Goal: Information Seeking & Learning: Learn about a topic

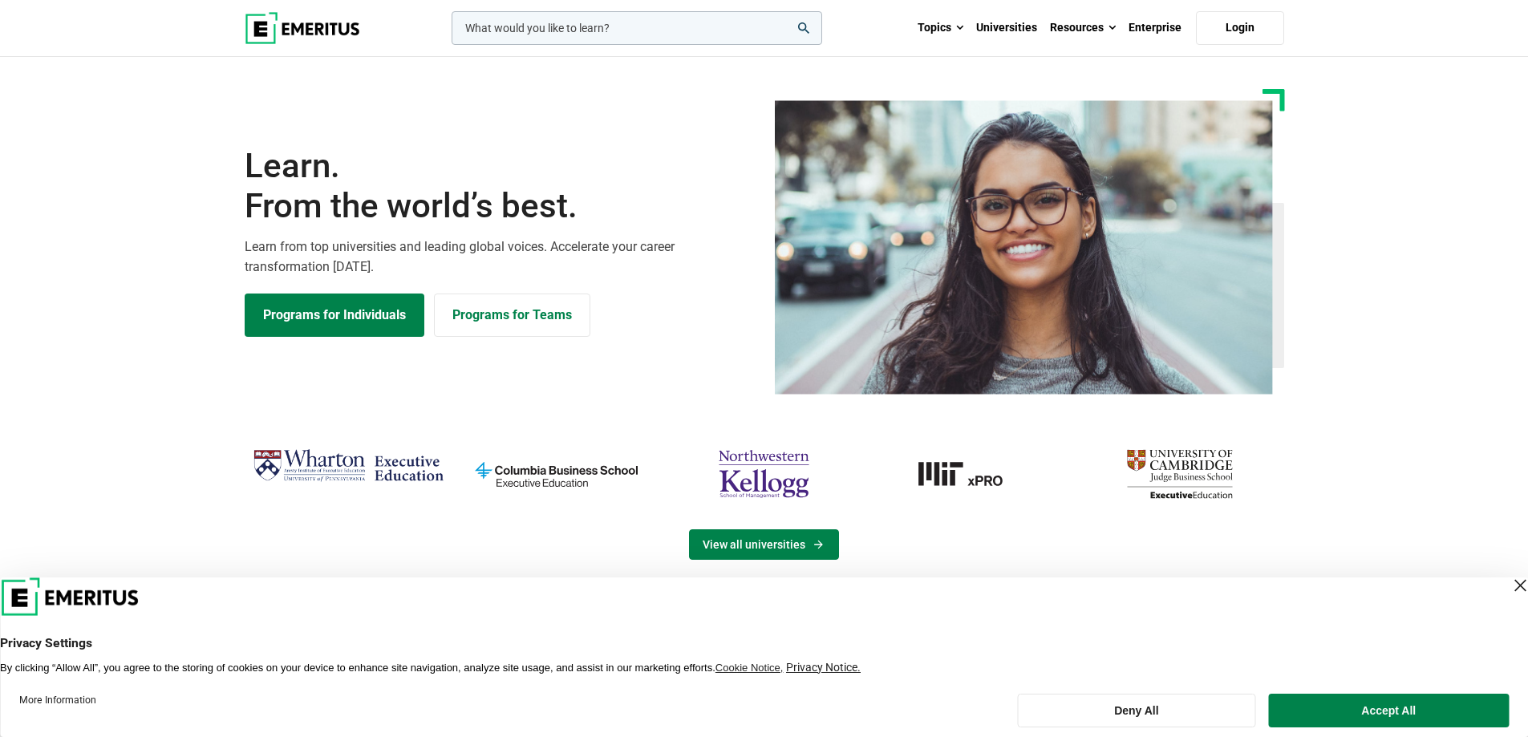
click at [806, 542] on link "View all universities" at bounding box center [764, 544] width 150 height 30
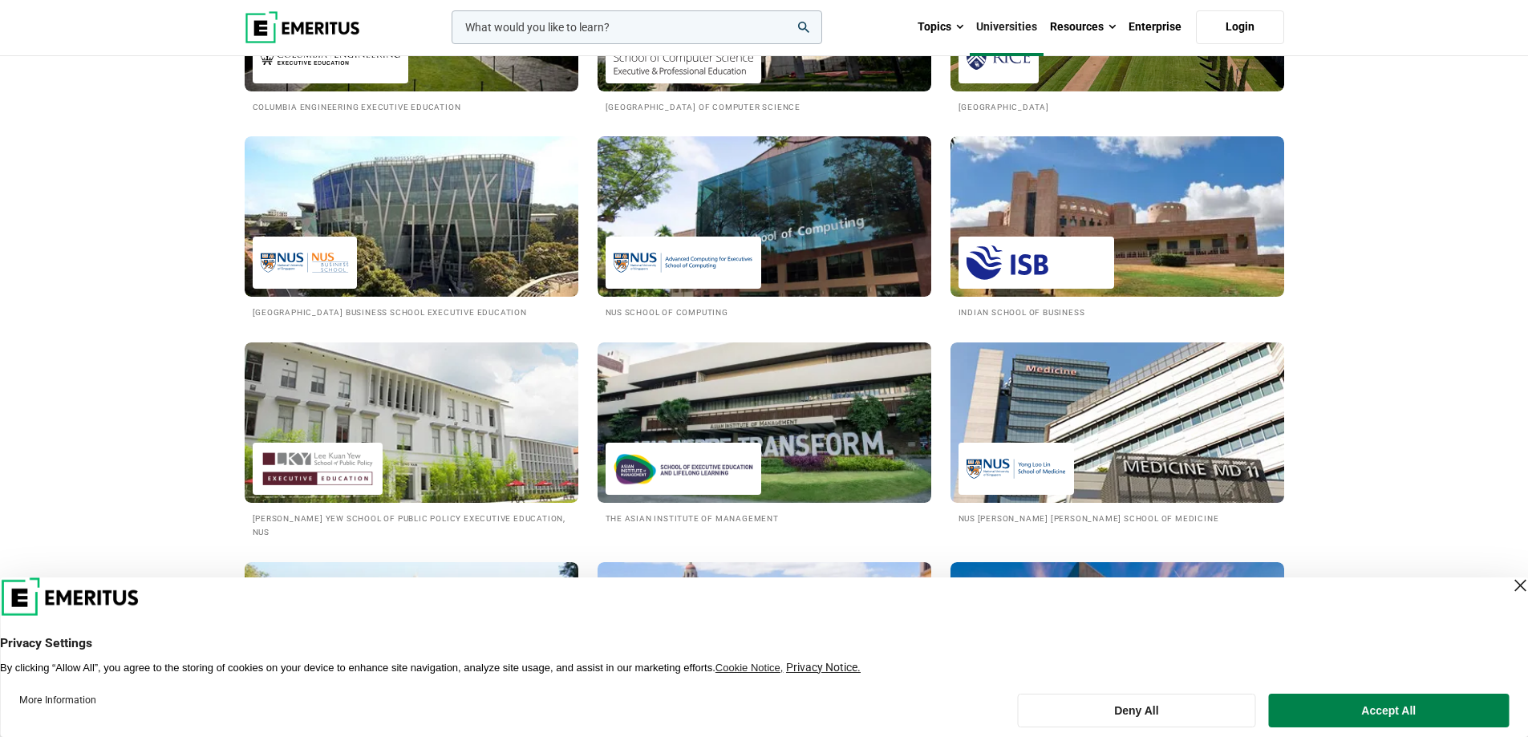
scroll to position [1444, 0]
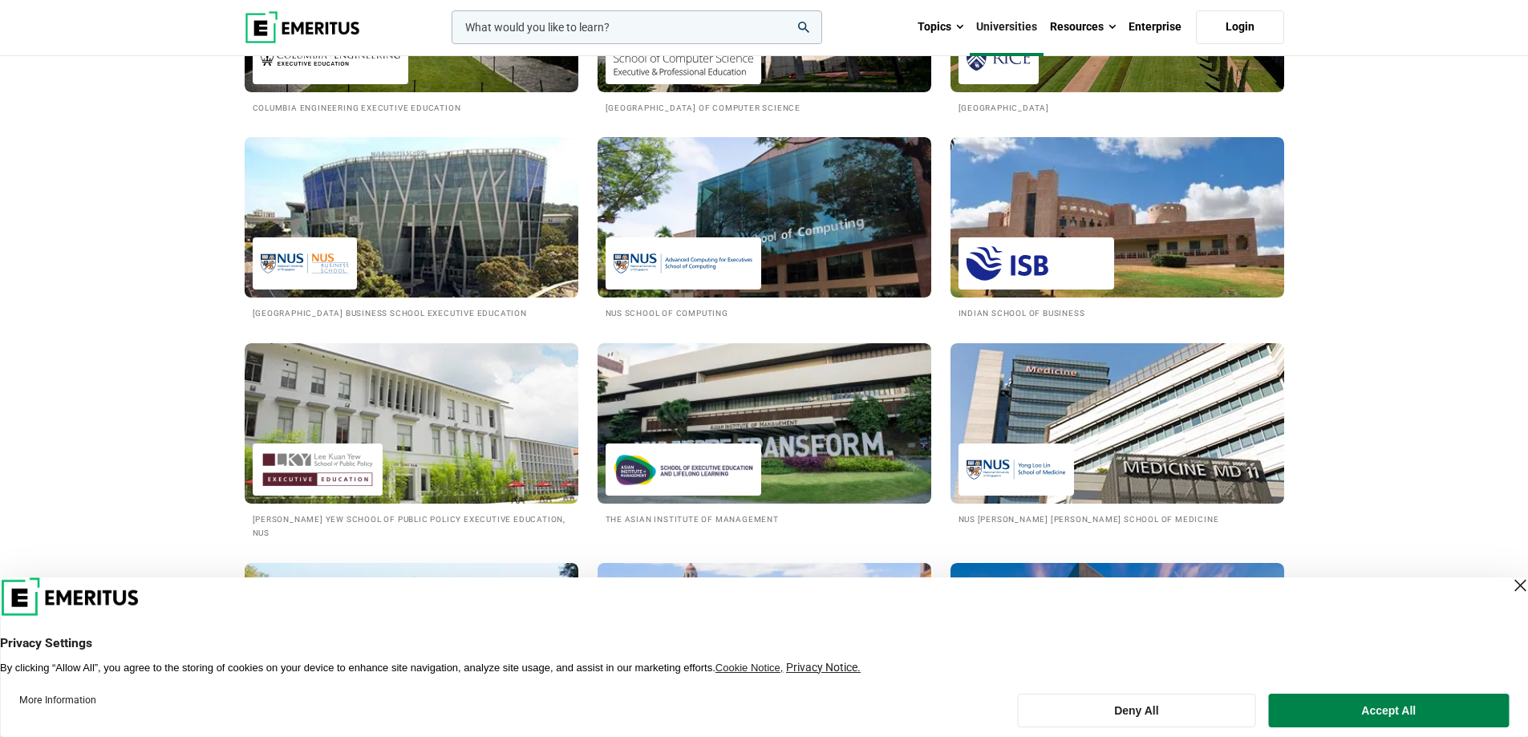
click at [389, 309] on h2 "National University of Singapore Business School Executive Education" at bounding box center [412, 313] width 318 height 14
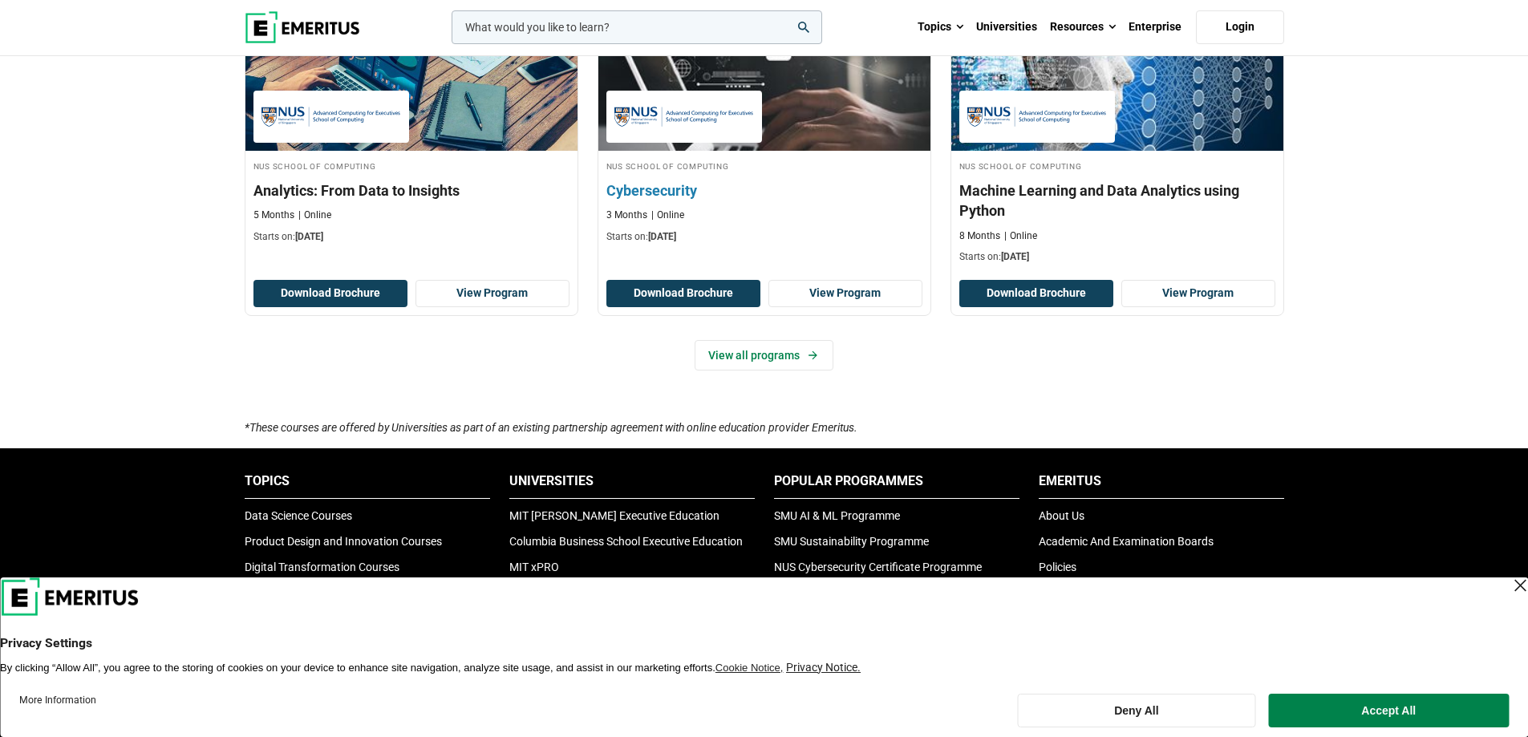
scroll to position [1123, 0]
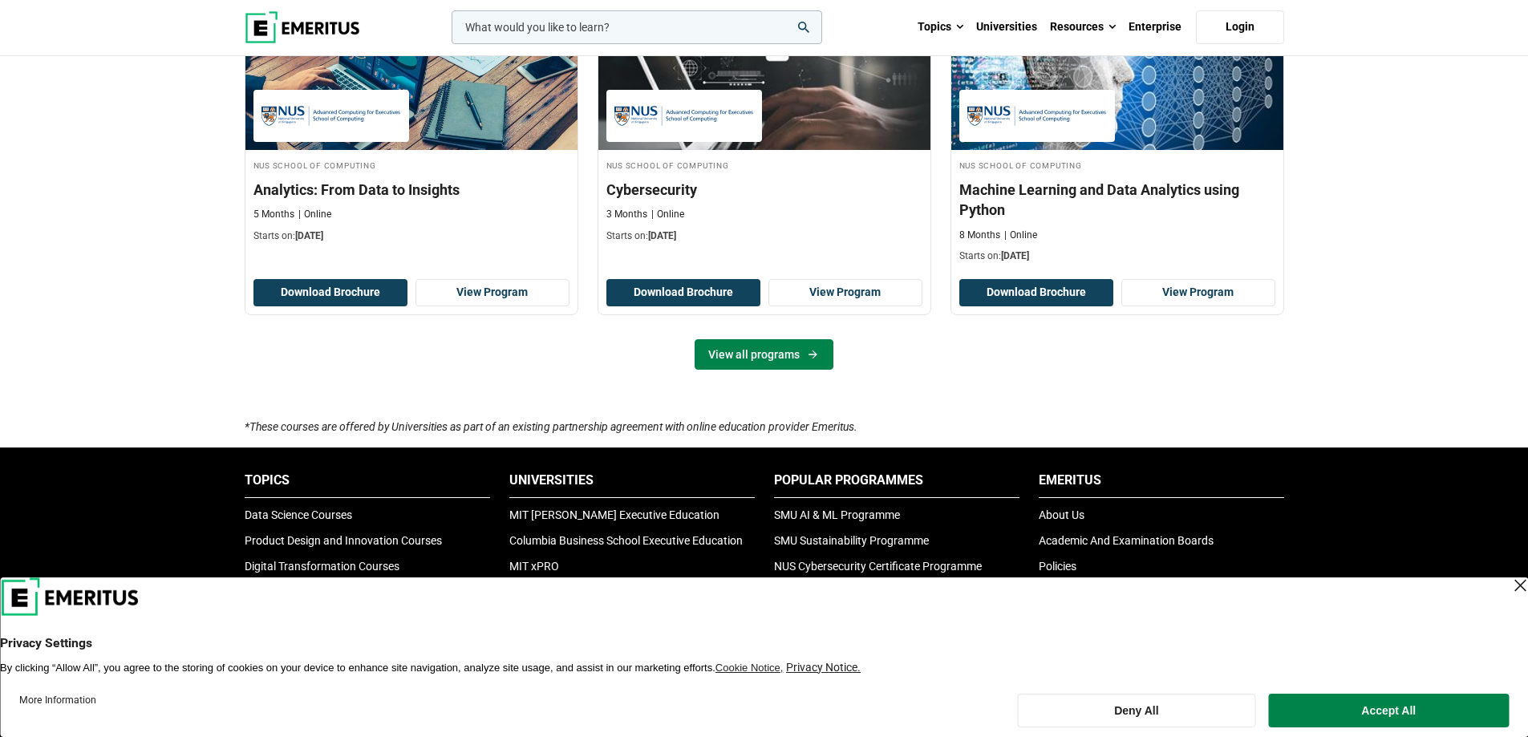
click at [766, 363] on link "View all programs" at bounding box center [764, 354] width 139 height 30
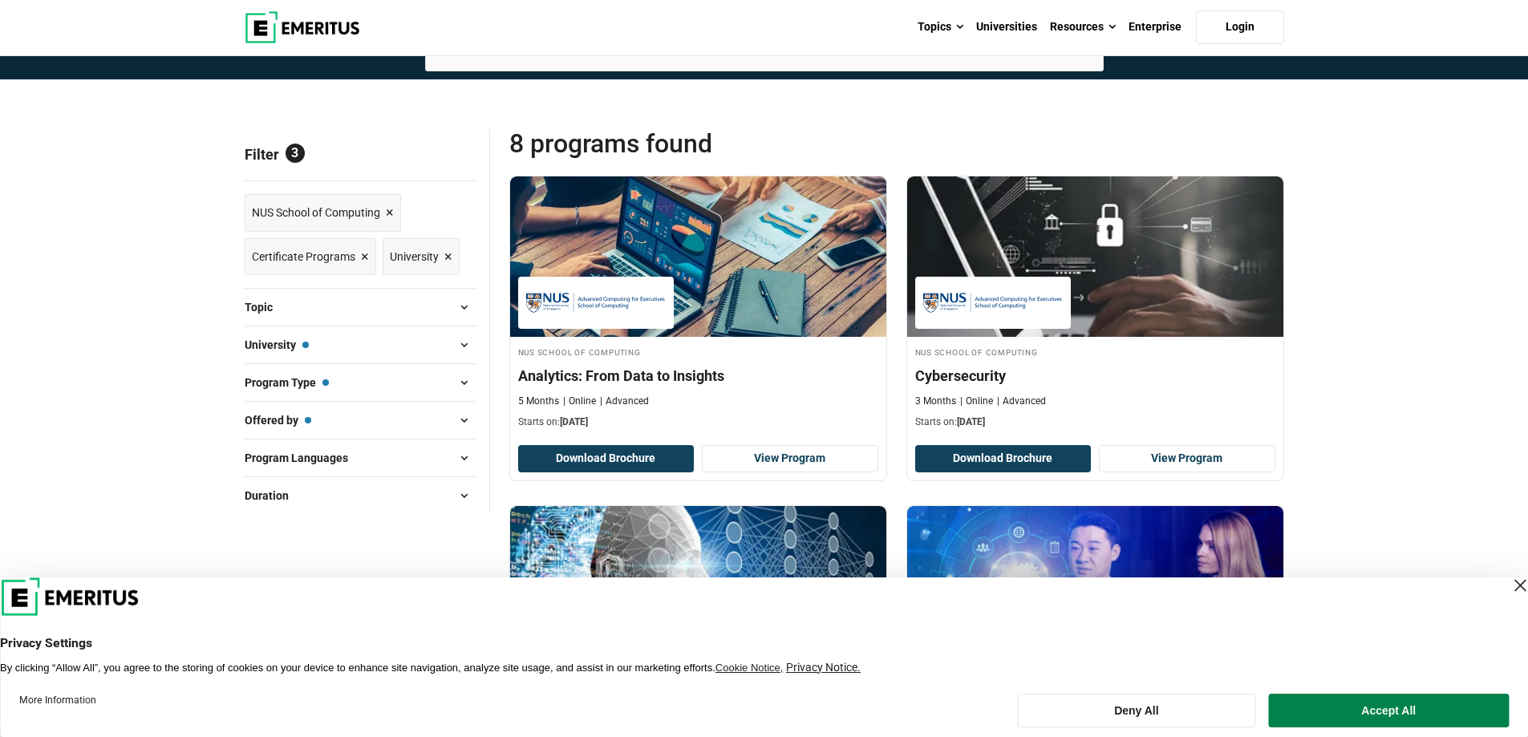
scroll to position [80, 0]
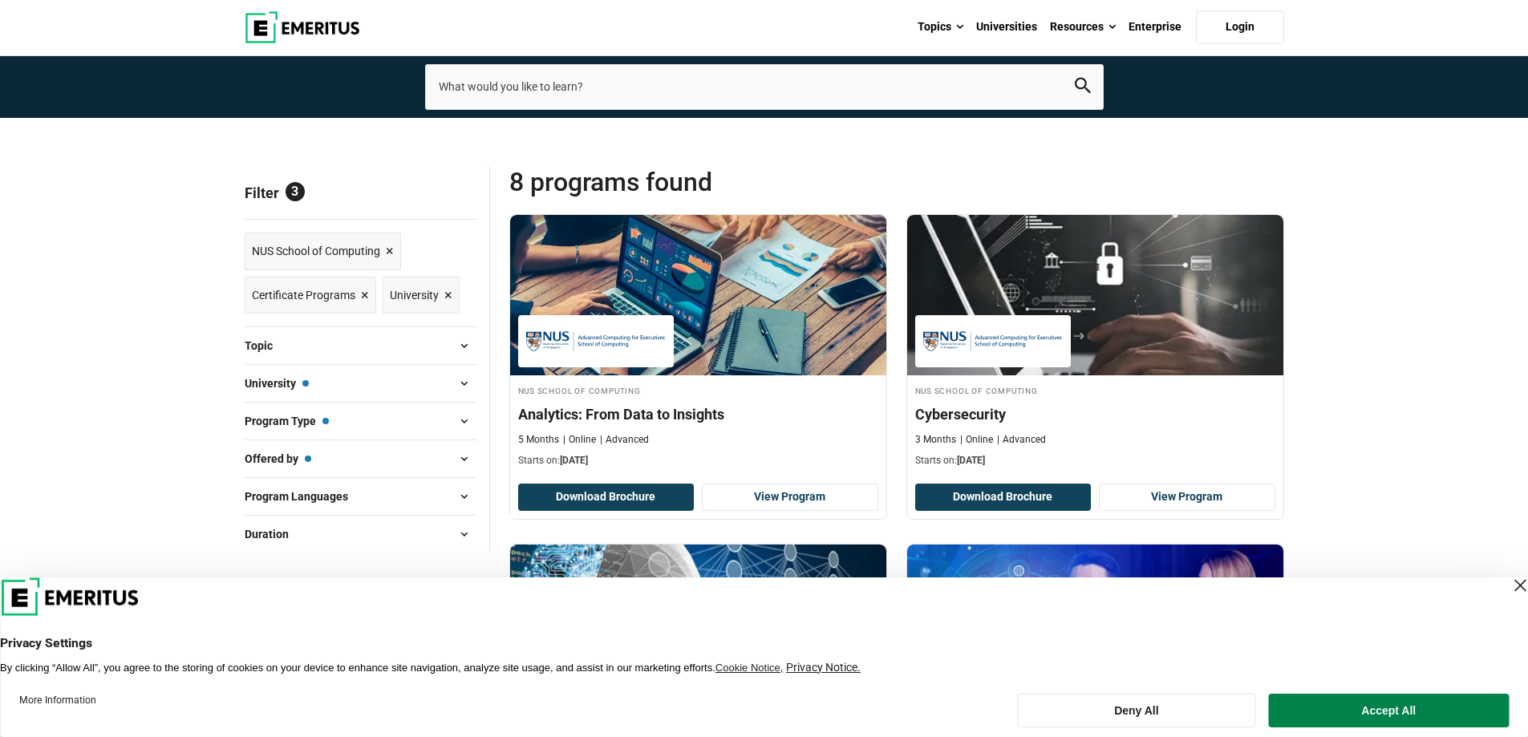
click at [464, 420] on span at bounding box center [464, 421] width 24 height 24
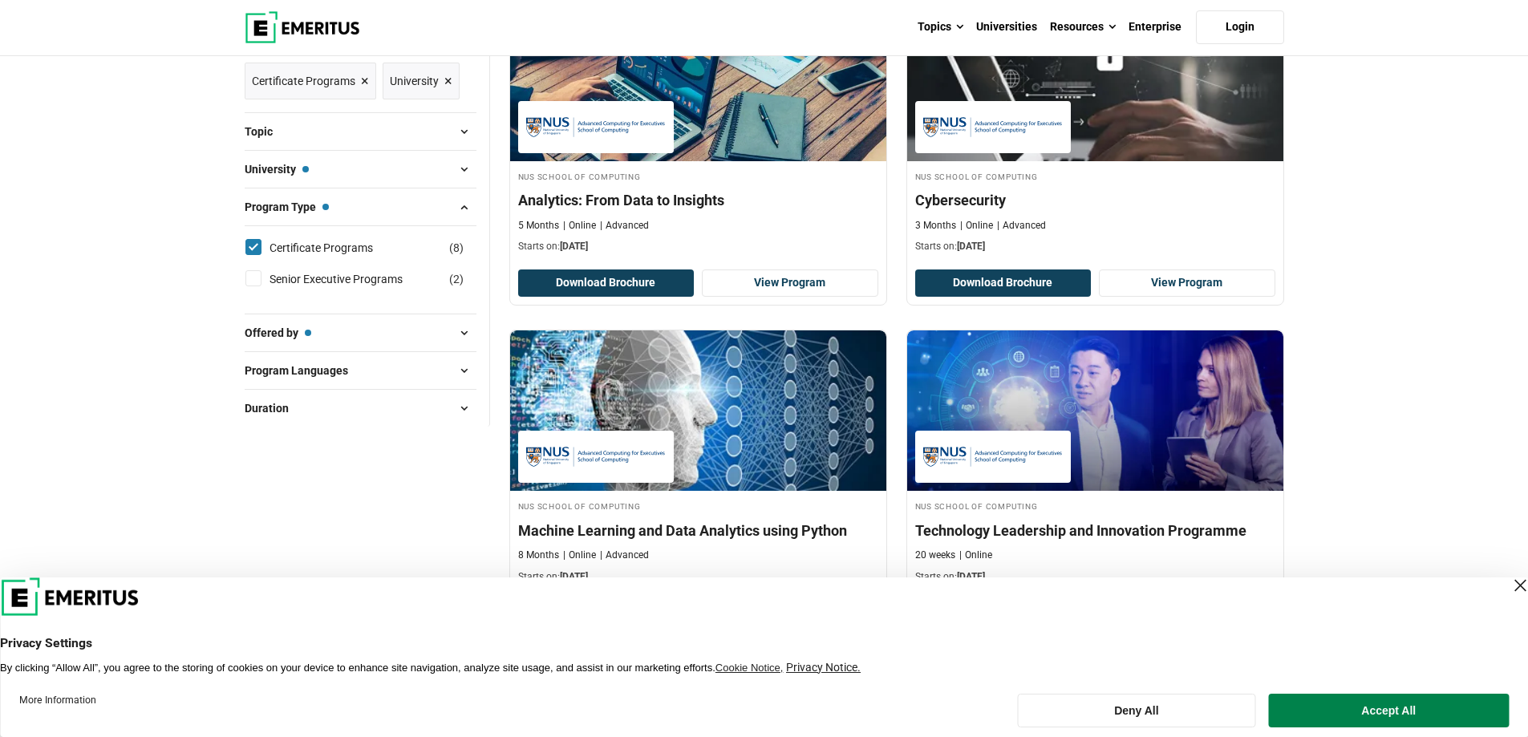
scroll to position [321, 0]
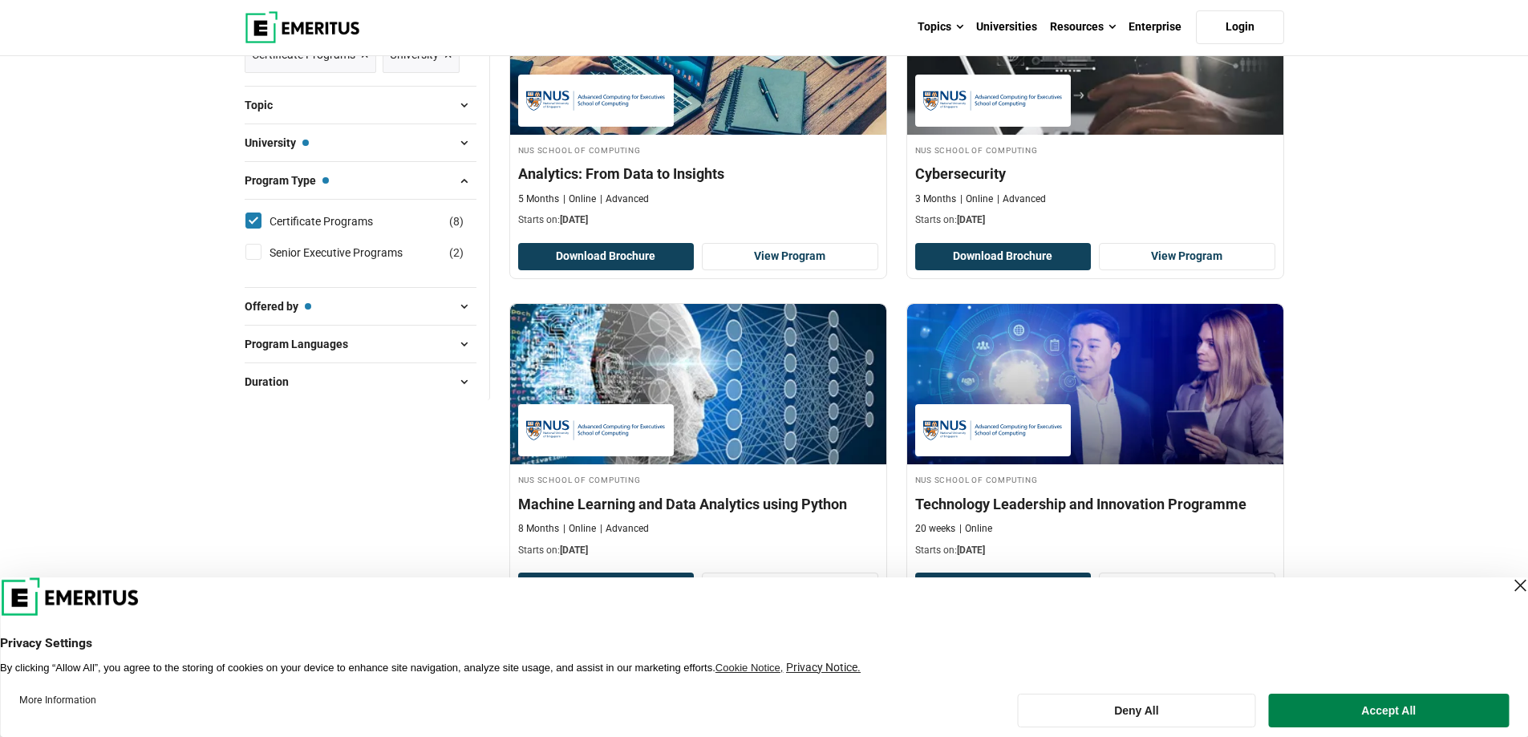
click at [461, 308] on span at bounding box center [464, 306] width 24 height 24
click at [461, 309] on span at bounding box center [464, 306] width 24 height 24
click at [462, 400] on span at bounding box center [464, 402] width 24 height 24
click at [465, 492] on span at bounding box center [464, 496] width 24 height 24
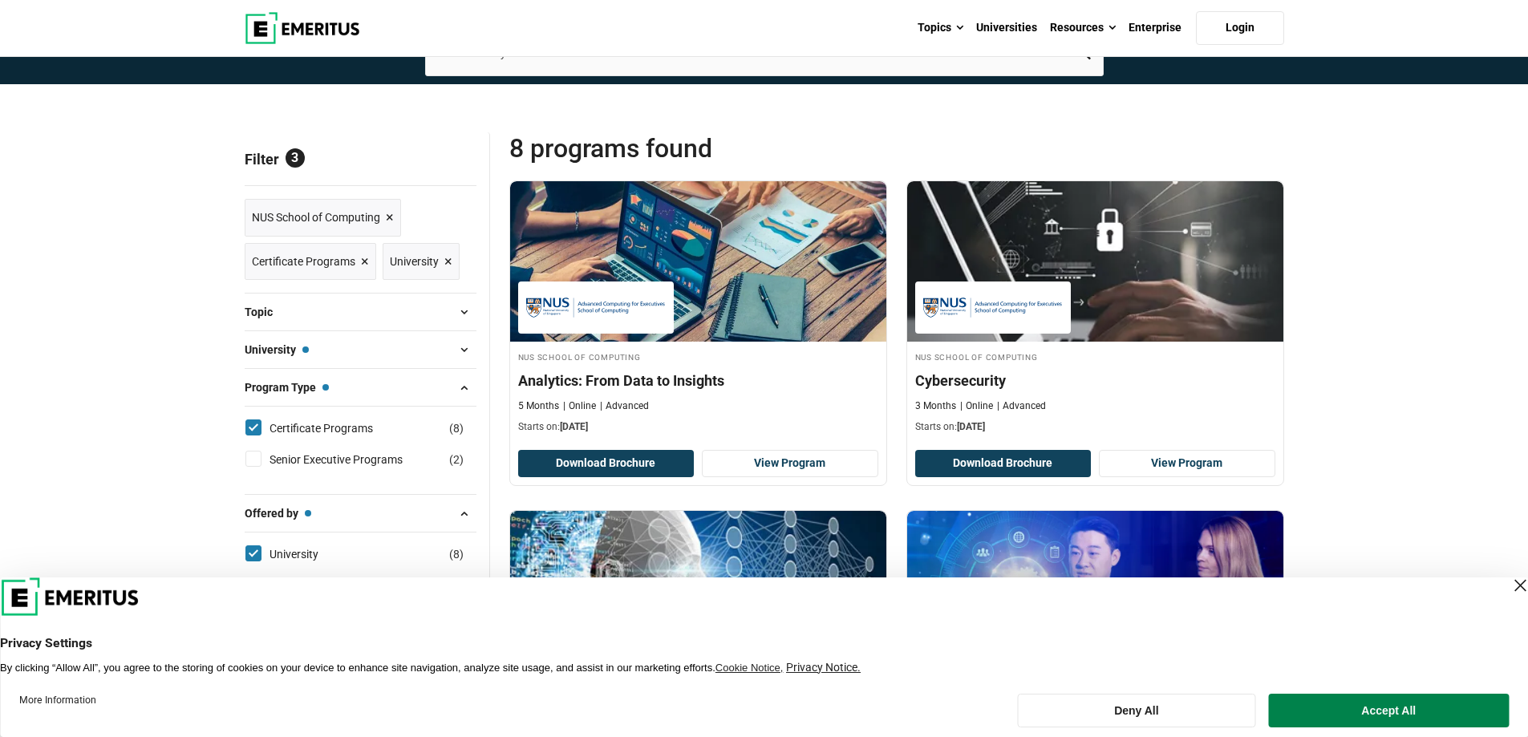
scroll to position [0, 0]
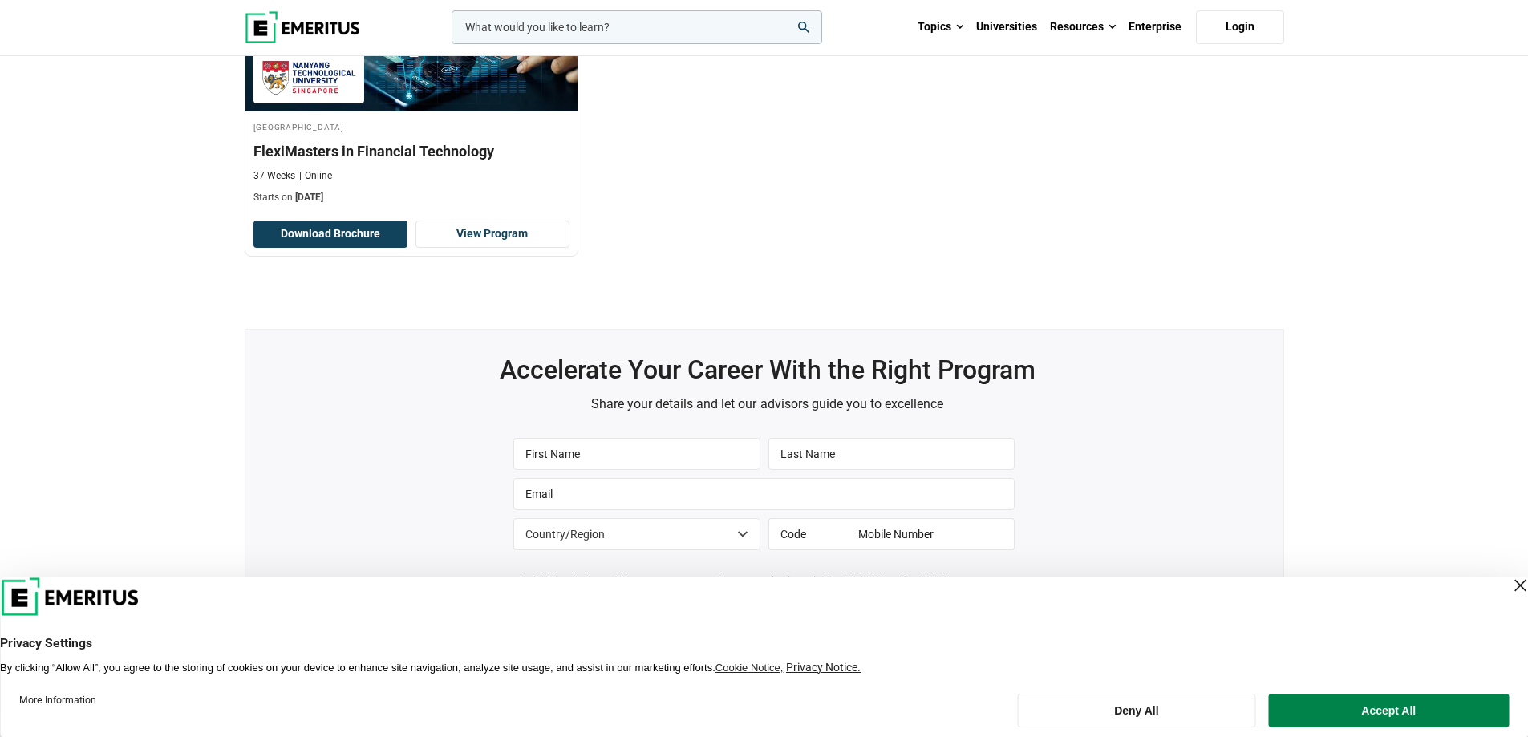
scroll to position [642, 0]
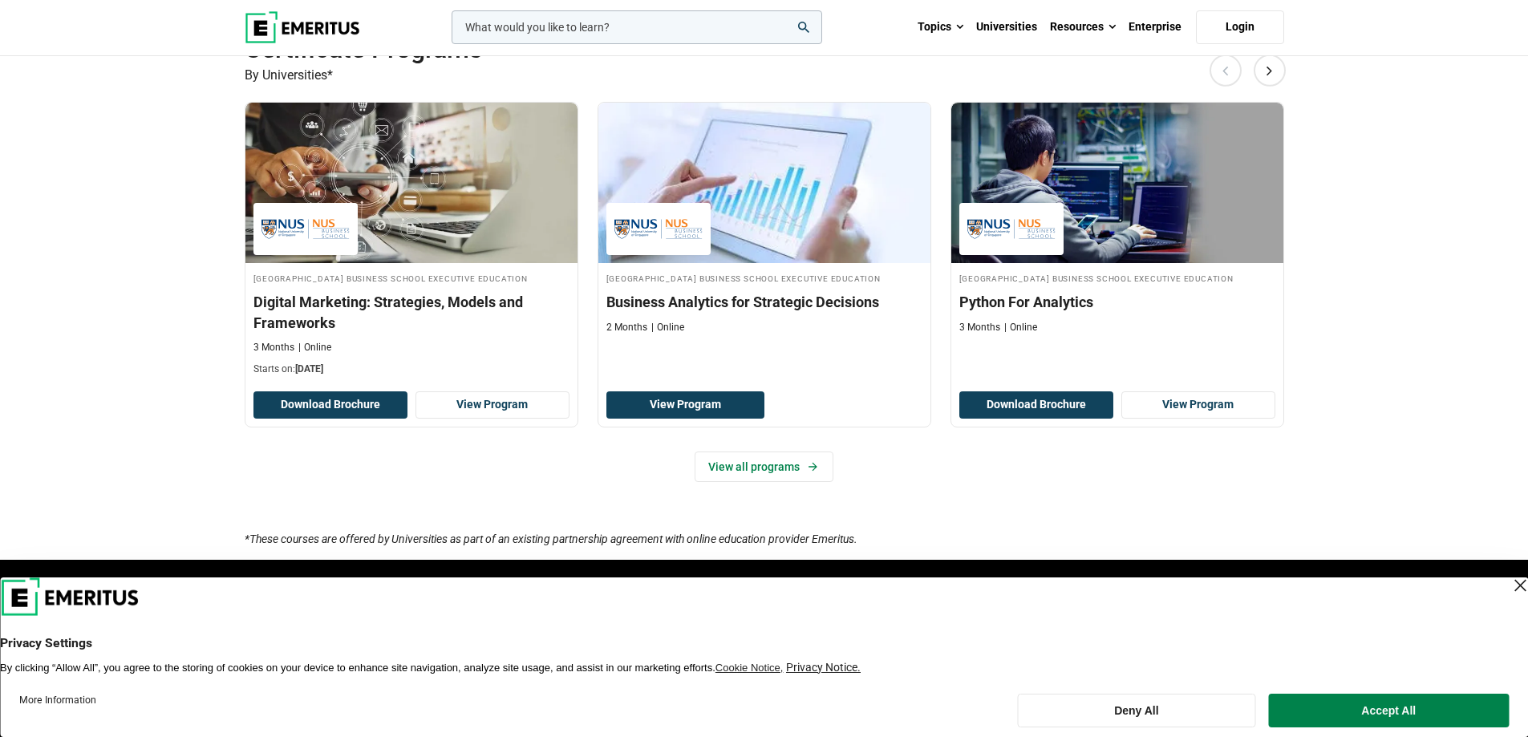
scroll to position [1043, 0]
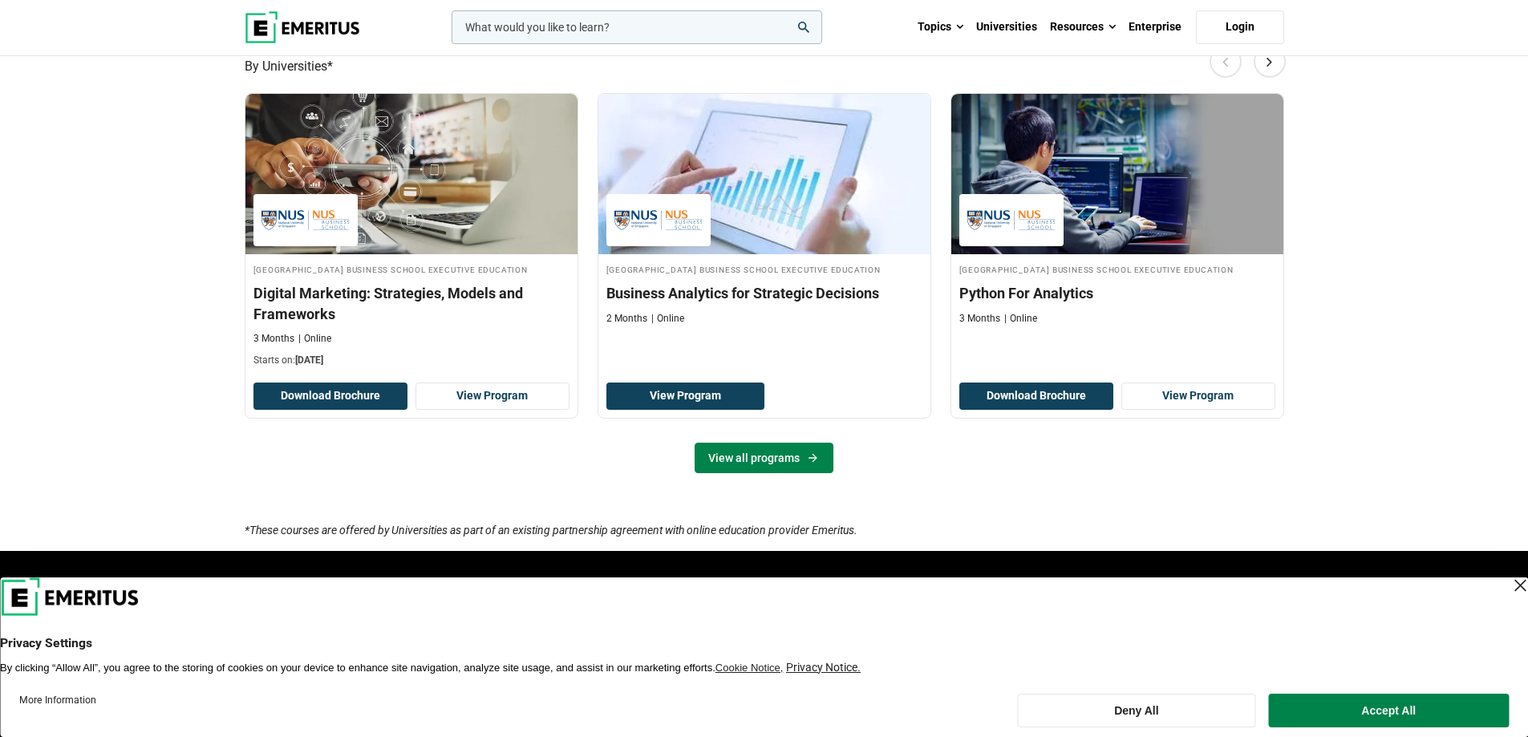
click at [791, 473] on link "View all programs" at bounding box center [764, 458] width 139 height 30
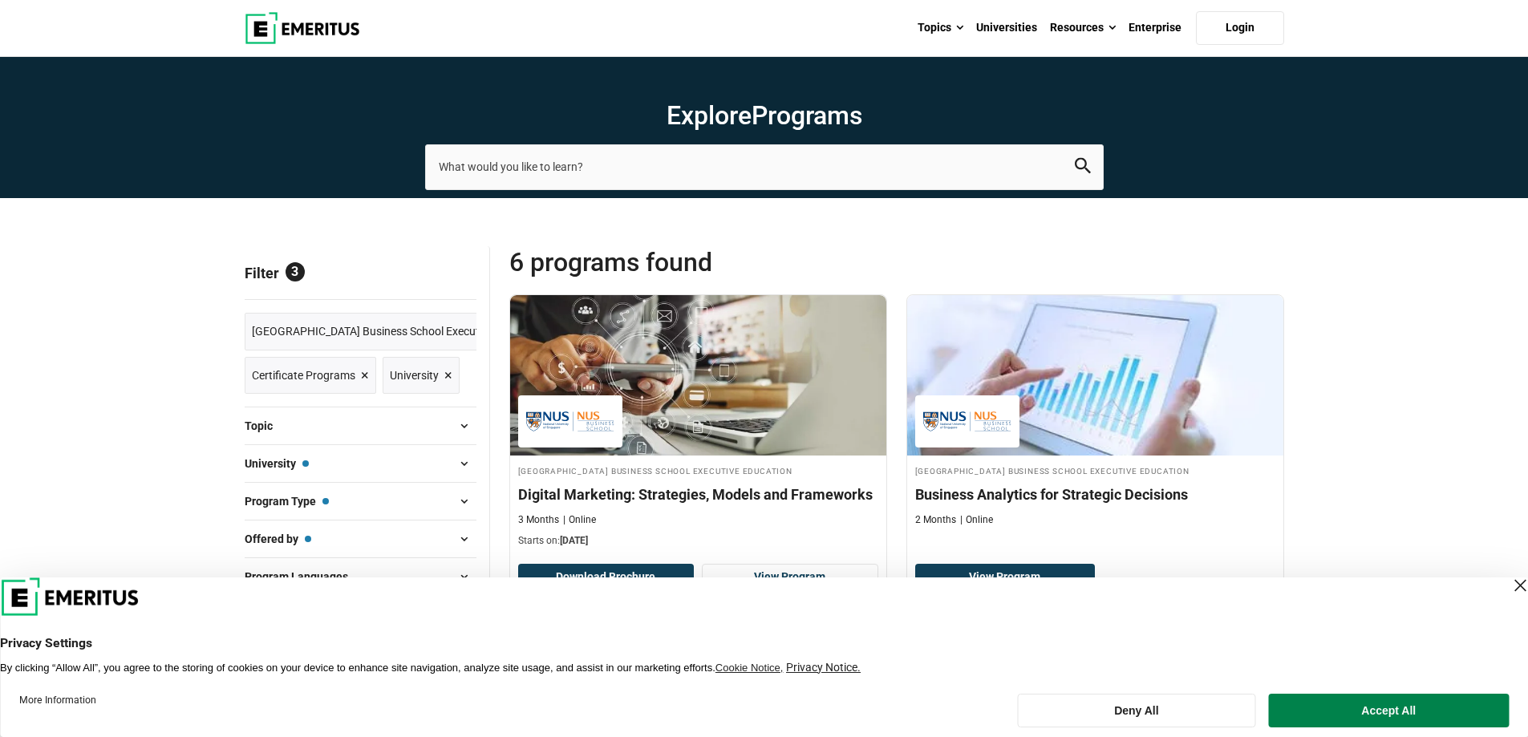
click at [363, 496] on button "Program Type — Certificate Programs" at bounding box center [361, 501] width 232 height 24
click at [465, 501] on span at bounding box center [464, 501] width 24 height 24
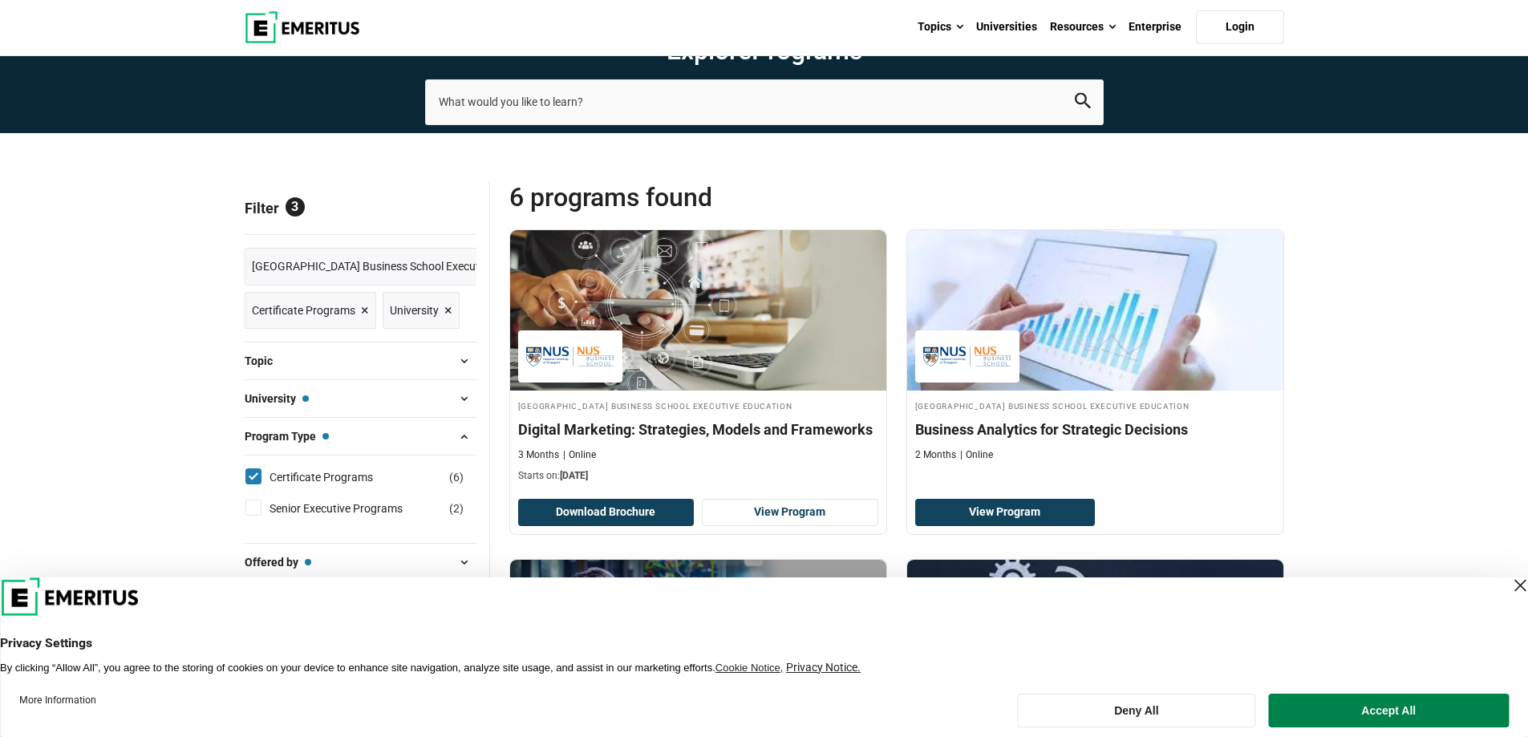
scroll to position [160, 0]
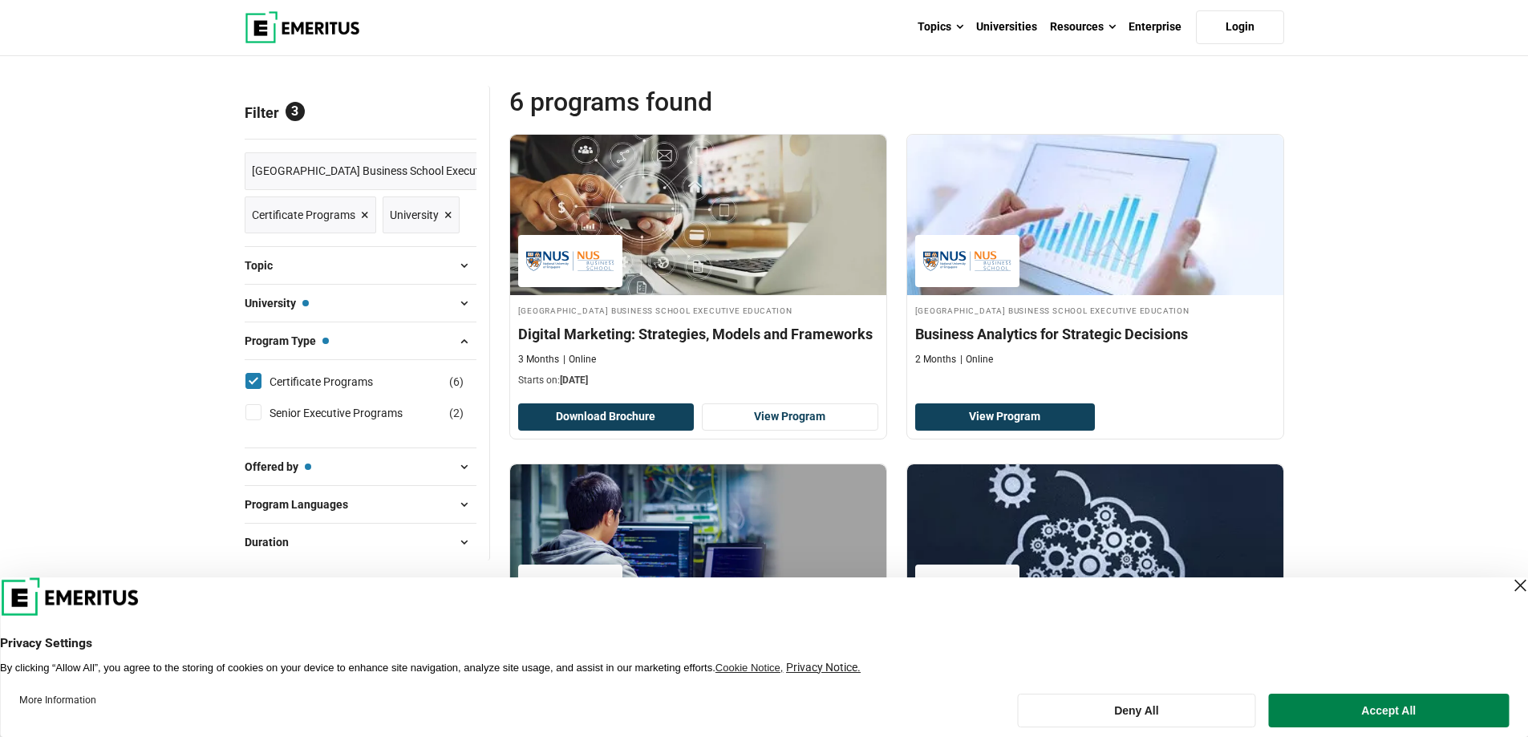
click at [256, 420] on input "Senior Executive Programs ( 2 )" at bounding box center [253, 412] width 16 height 16
checkbox input "true"
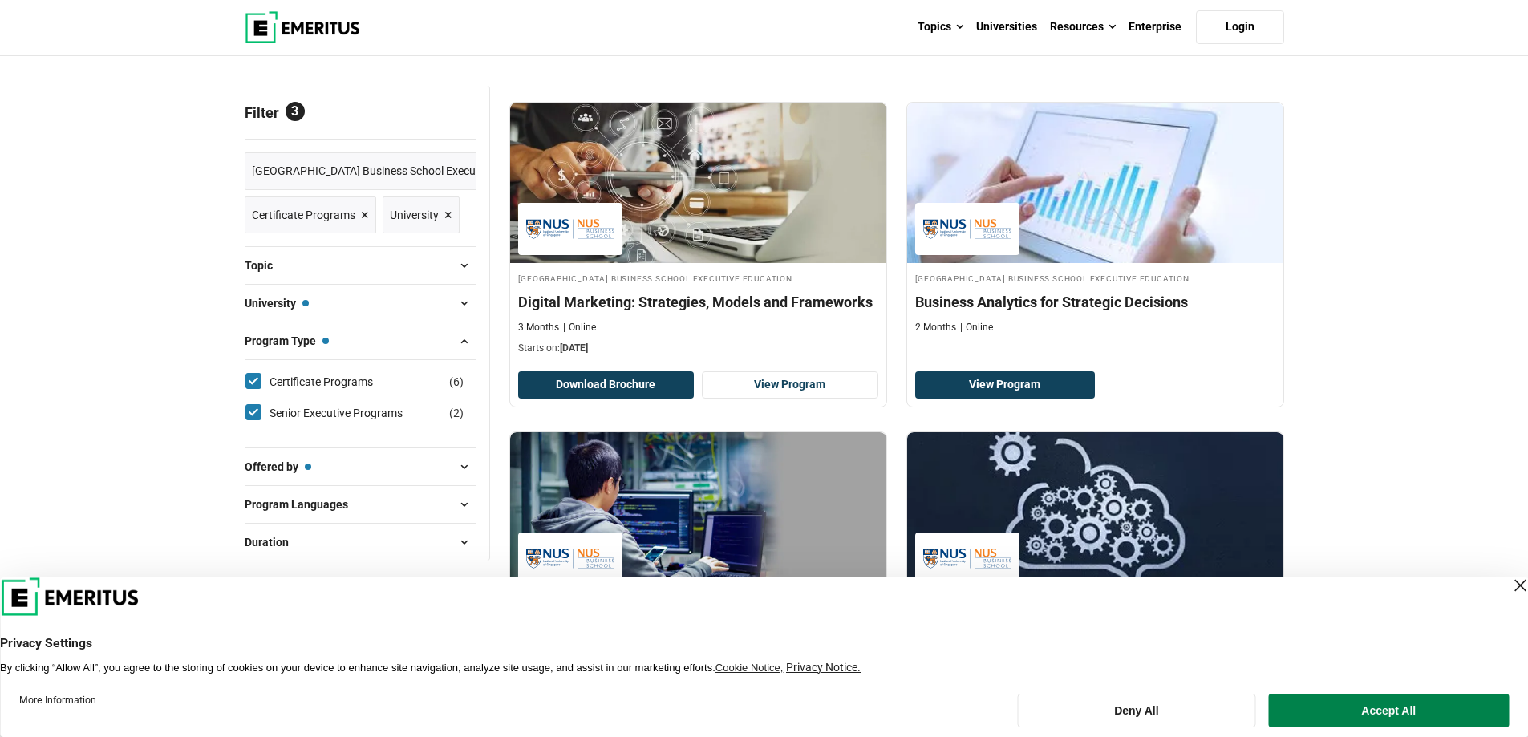
scroll to position [0, 0]
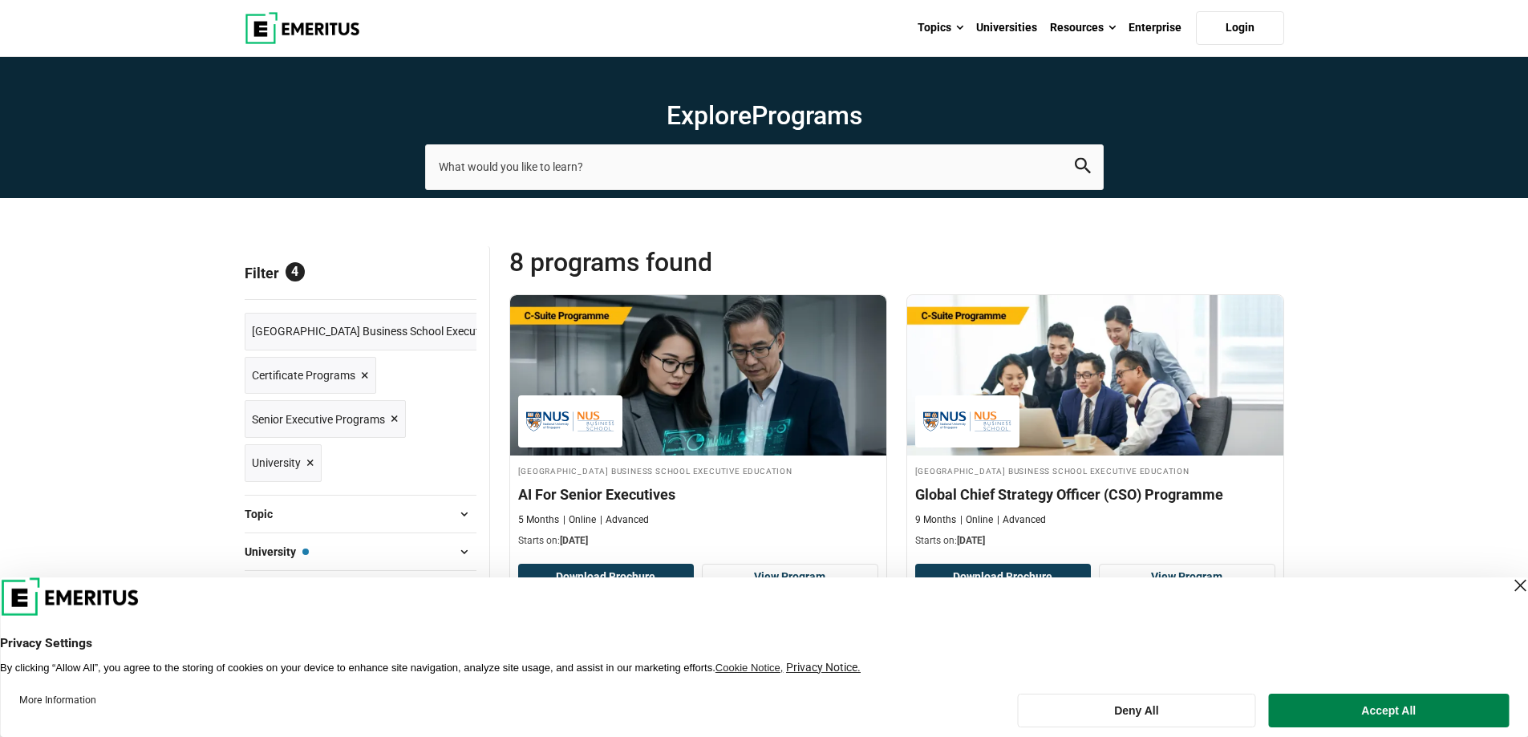
scroll to position [642, 0]
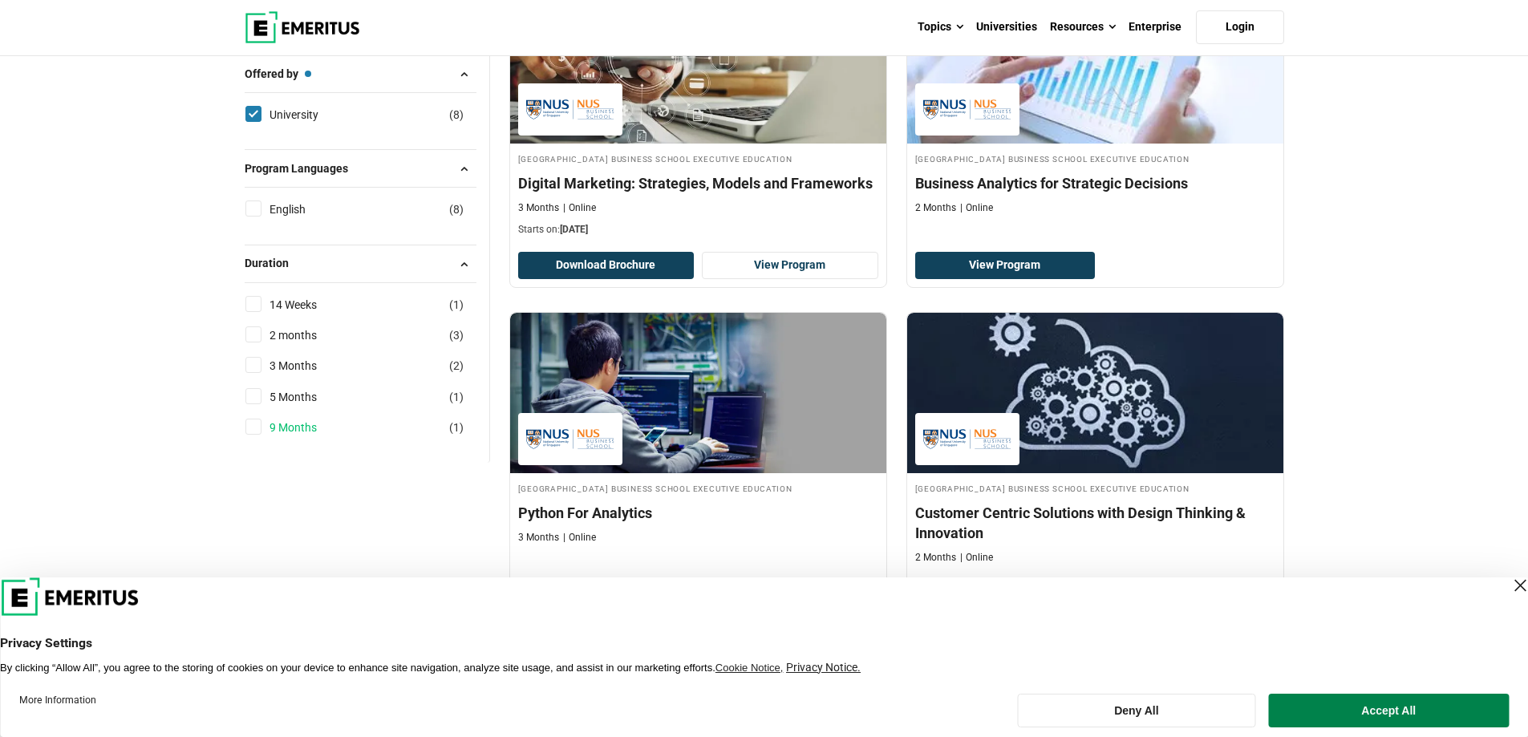
click at [306, 426] on link "9 Months" at bounding box center [309, 428] width 79 height 18
checkbox input "true"
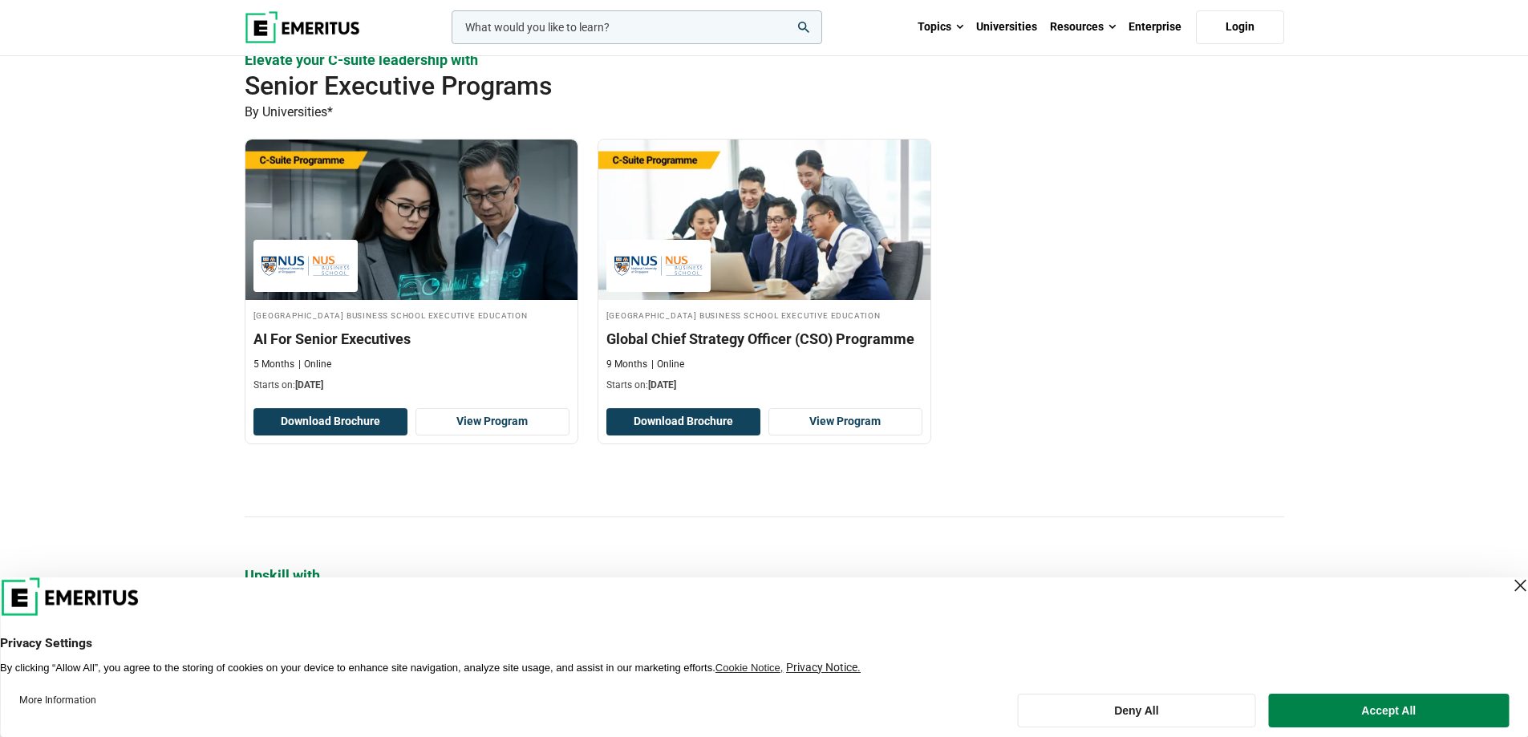
click at [328, 23] on img at bounding box center [303, 27] width 116 height 32
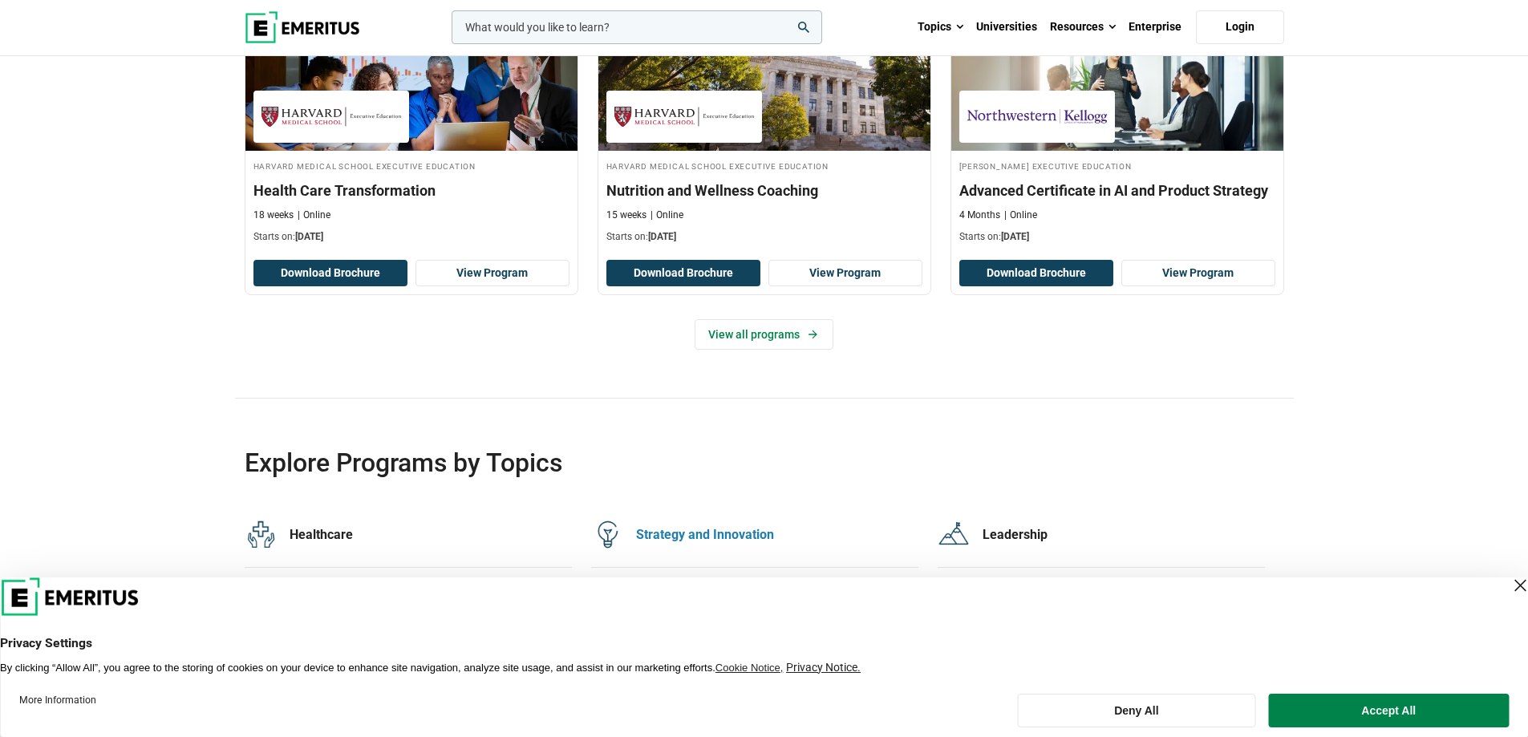
scroll to position [2888, 0]
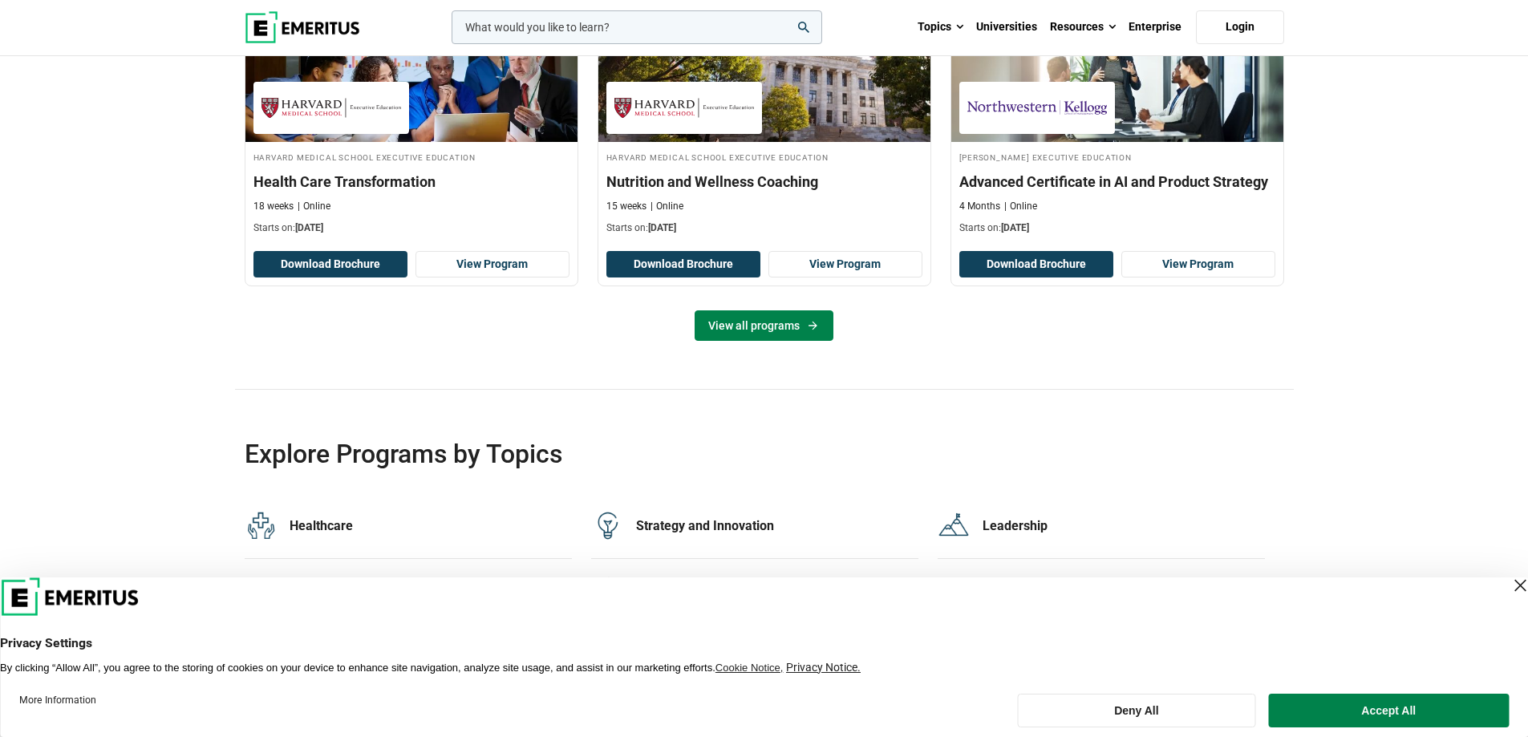
click at [744, 325] on link "View all programs" at bounding box center [764, 325] width 139 height 30
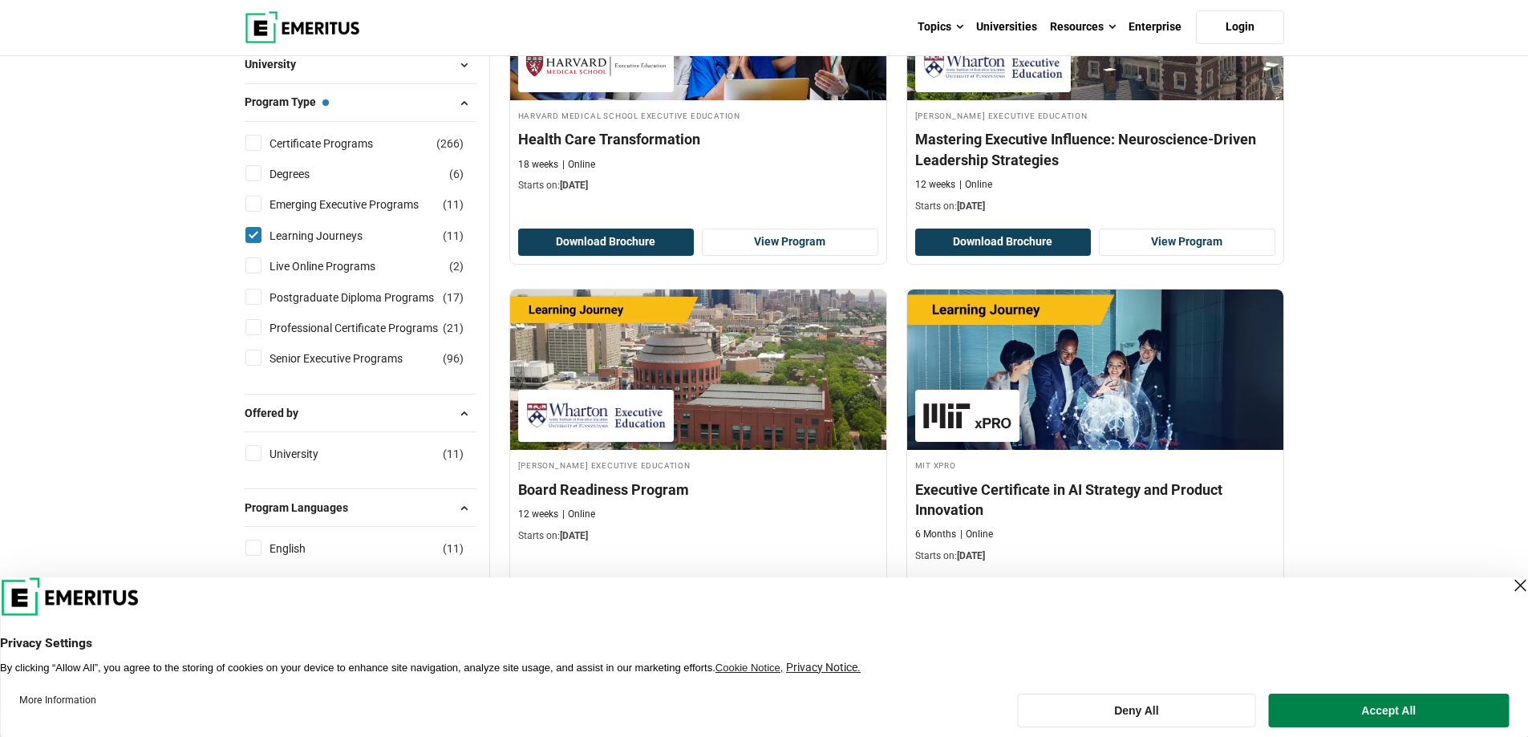
scroll to position [401, 0]
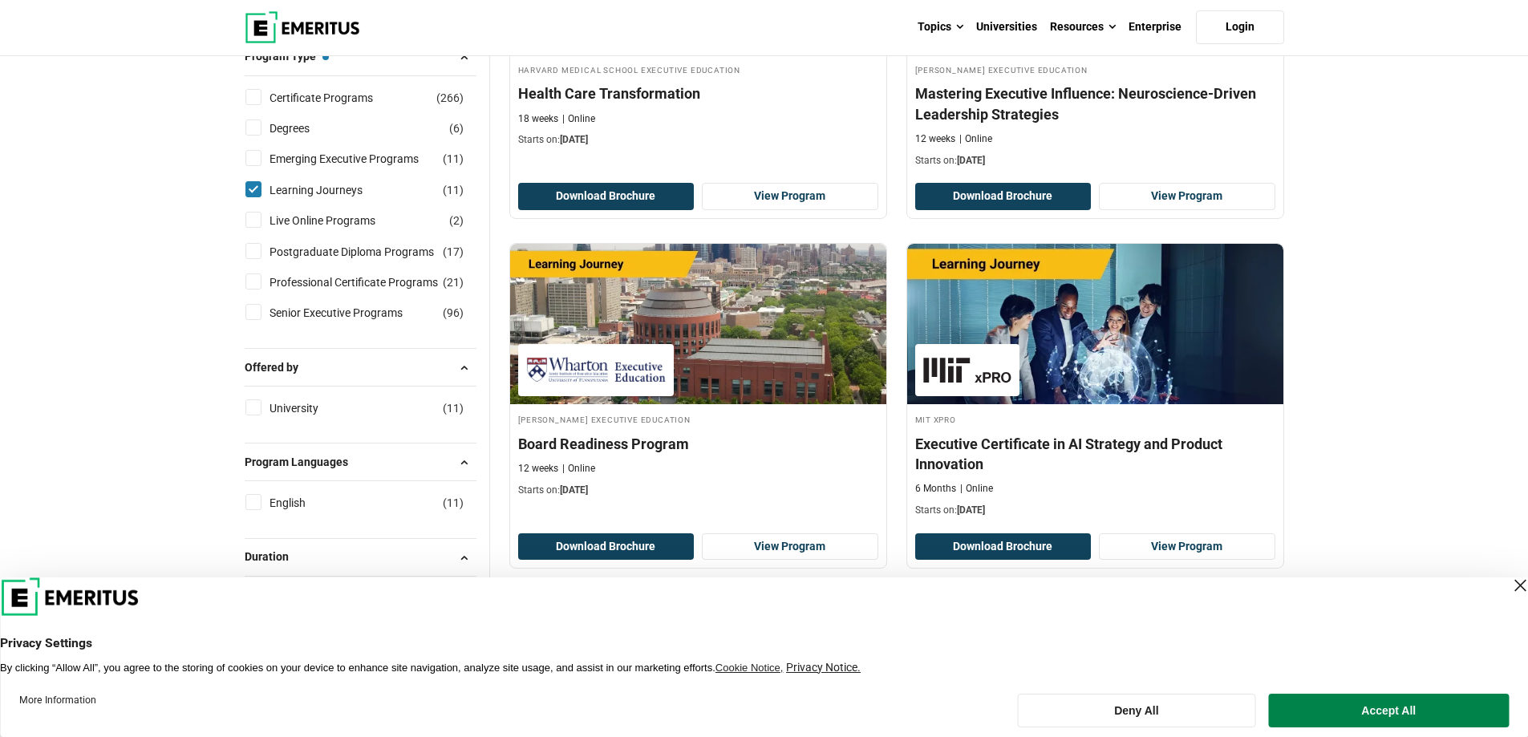
click at [246, 401] on div "University ( 11 )" at bounding box center [361, 408] width 232 height 18
click at [255, 403] on input "University ( 11 )" at bounding box center [253, 407] width 16 height 16
checkbox input "true"
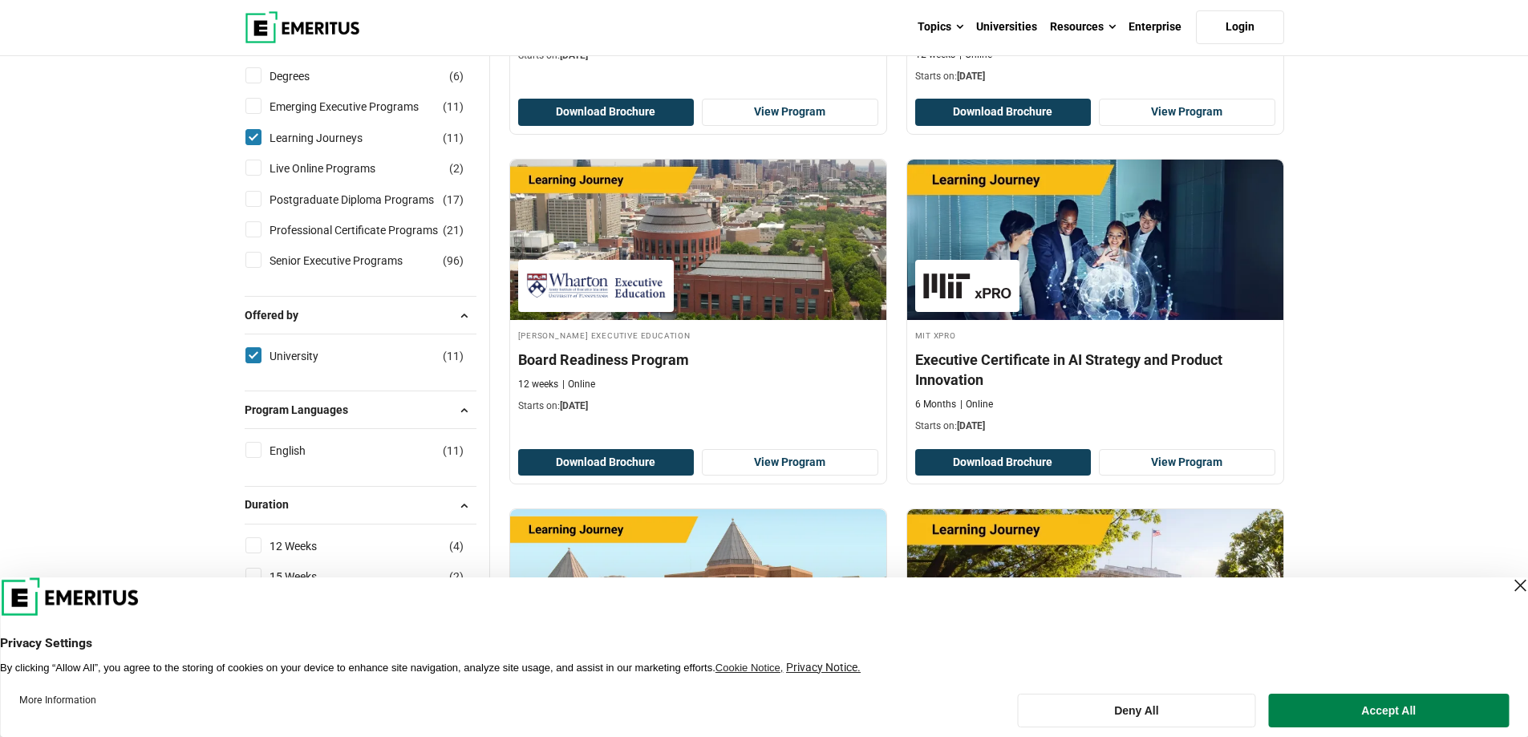
scroll to position [561, 0]
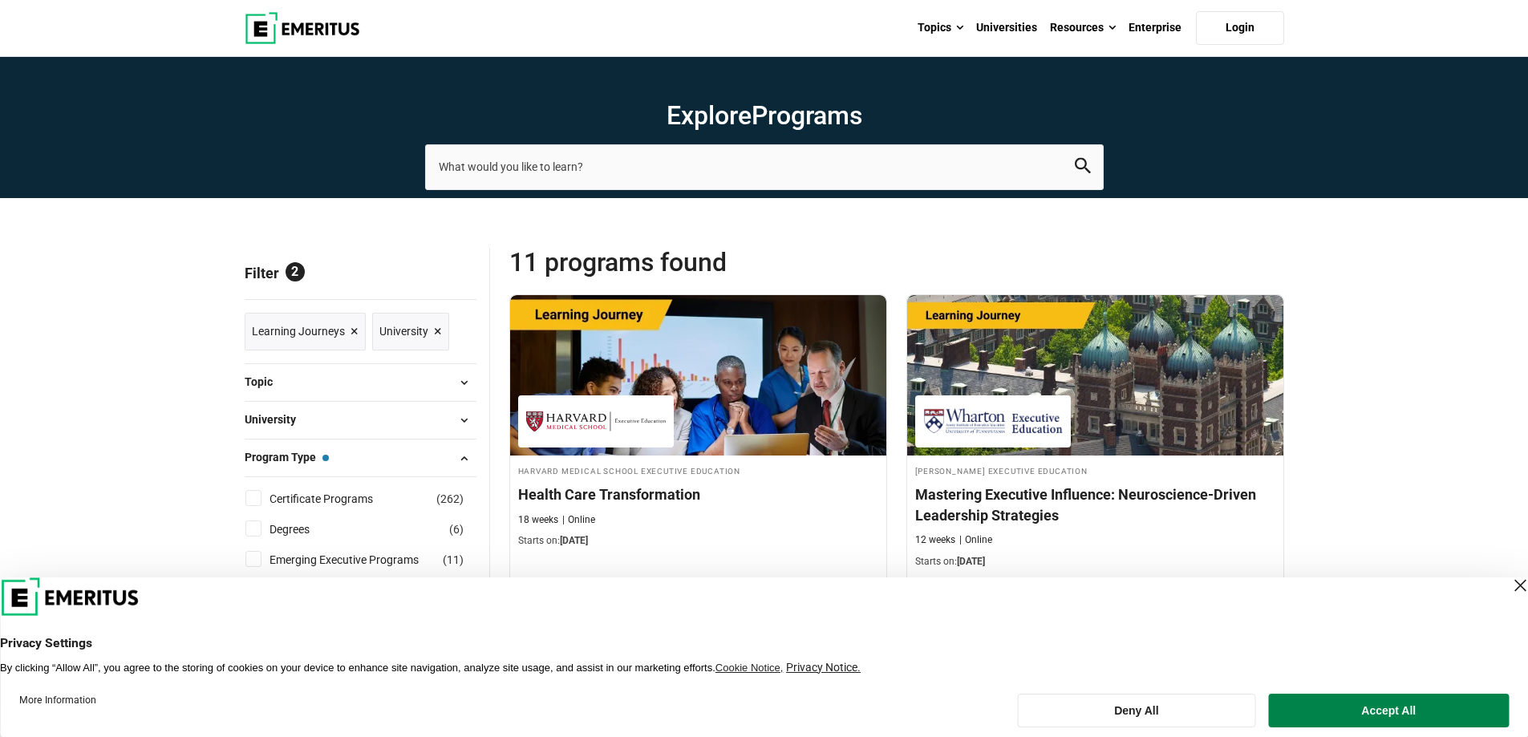
click at [470, 270] on span "Reset all" at bounding box center [452, 275] width 50 height 21
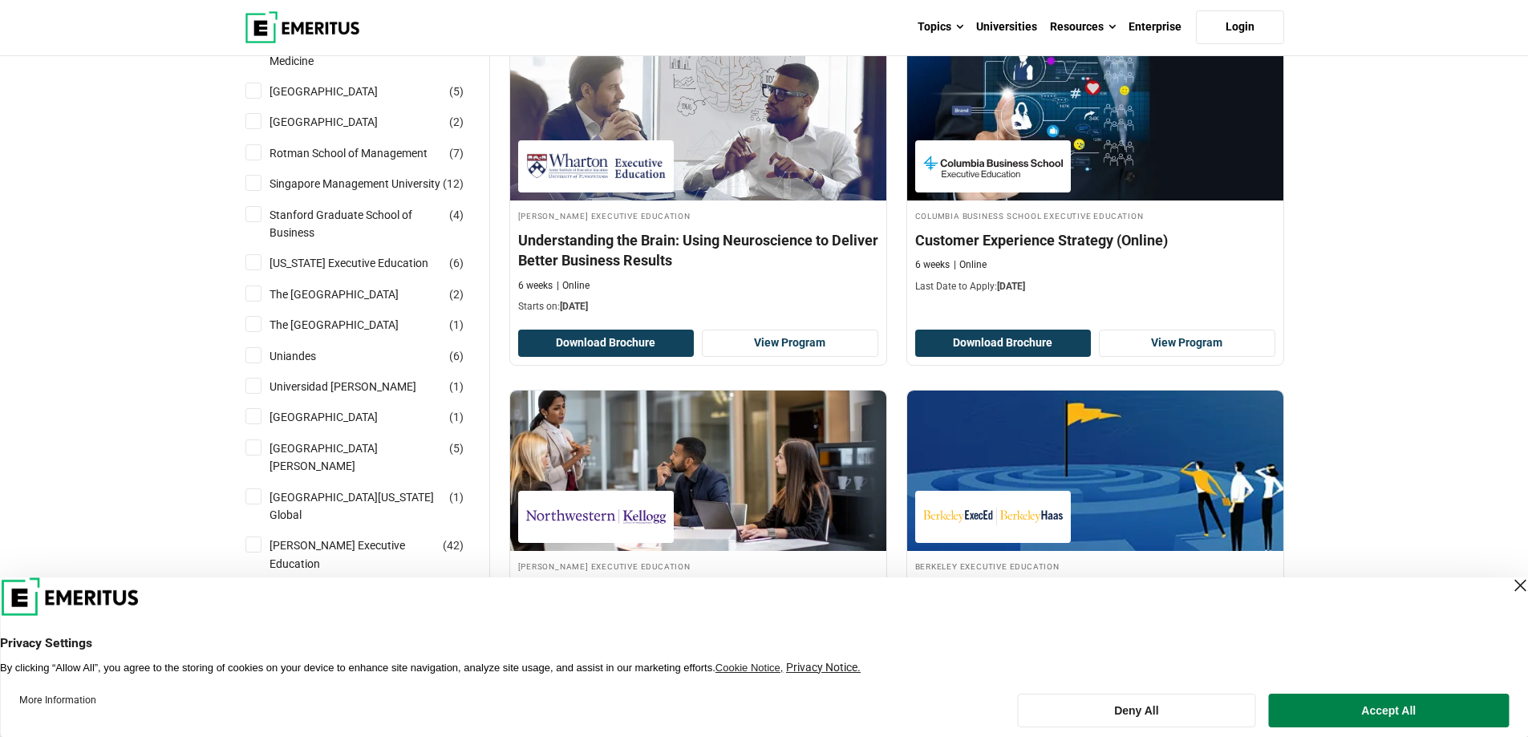
scroll to position [1925, 0]
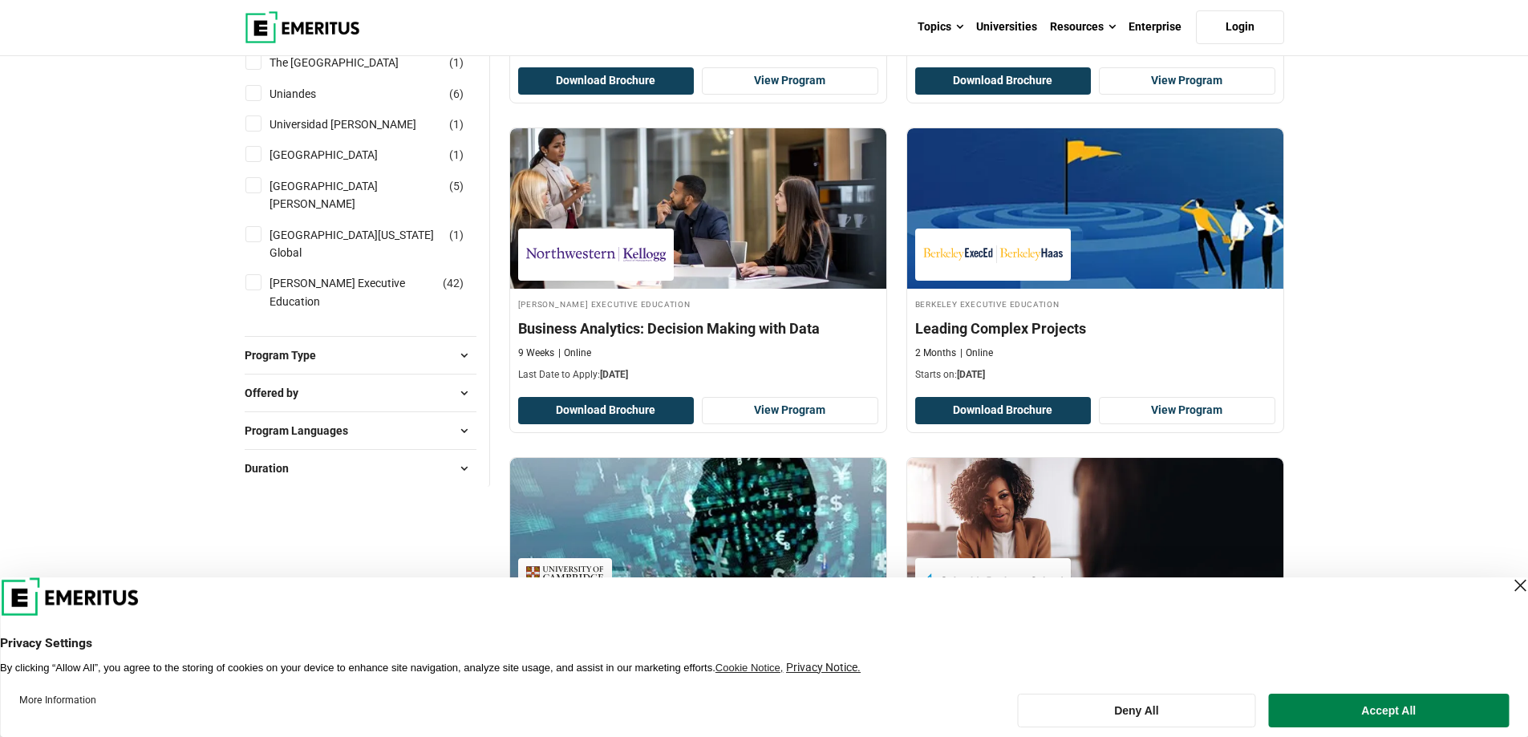
click at [379, 343] on button "Program Type" at bounding box center [361, 355] width 232 height 24
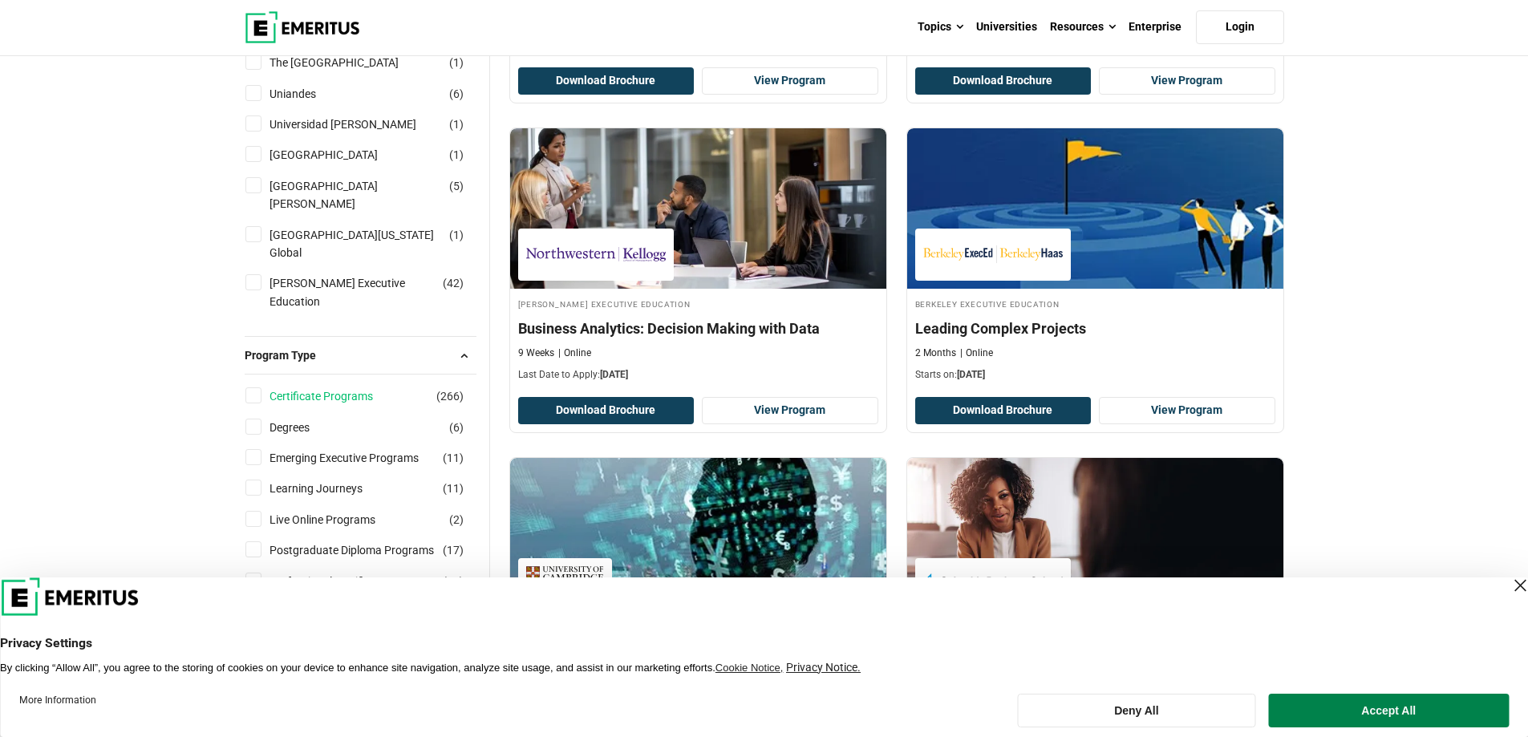
click at [275, 387] on link "Certificate Programs" at bounding box center [338, 396] width 136 height 18
checkbox input "true"
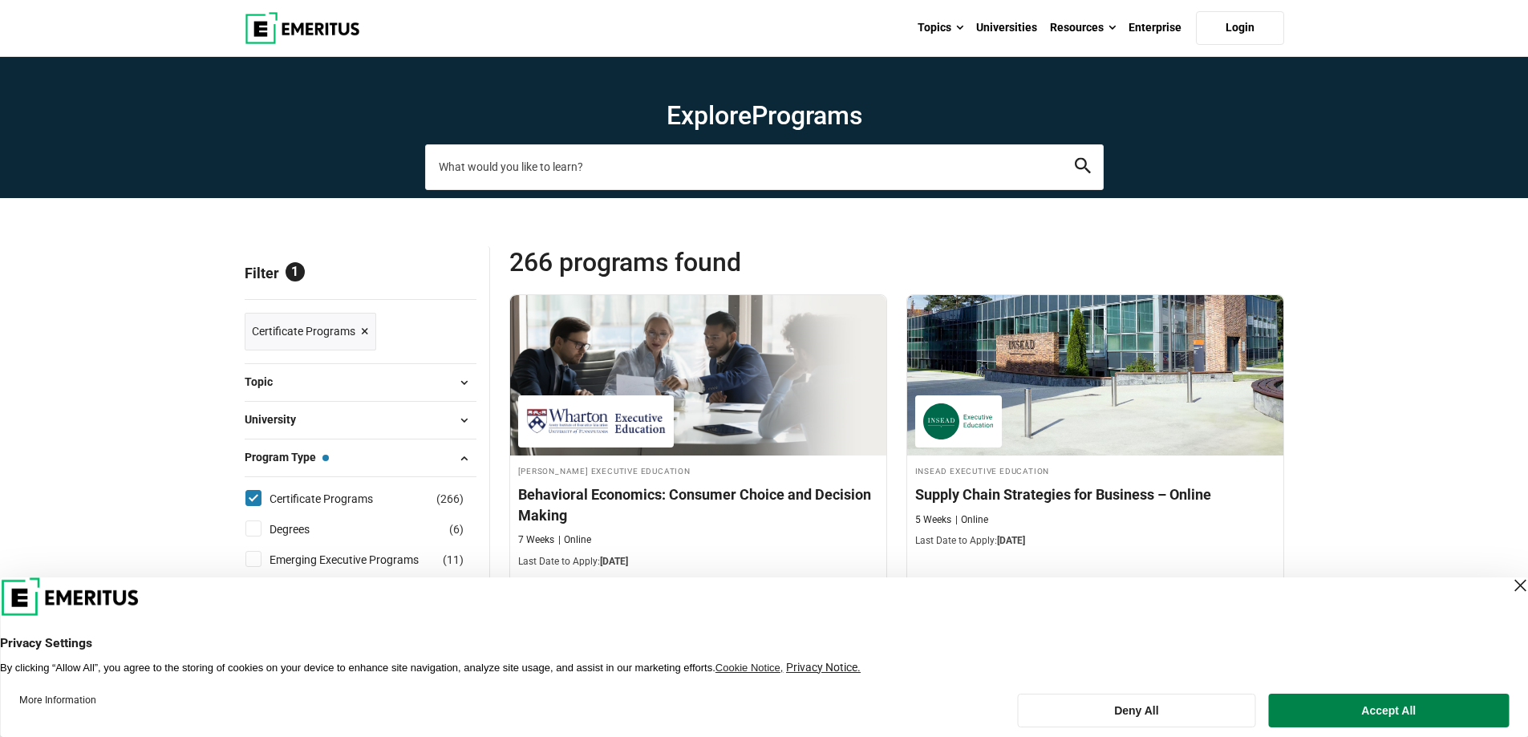
click at [756, 171] on input "search-page" at bounding box center [764, 166] width 679 height 45
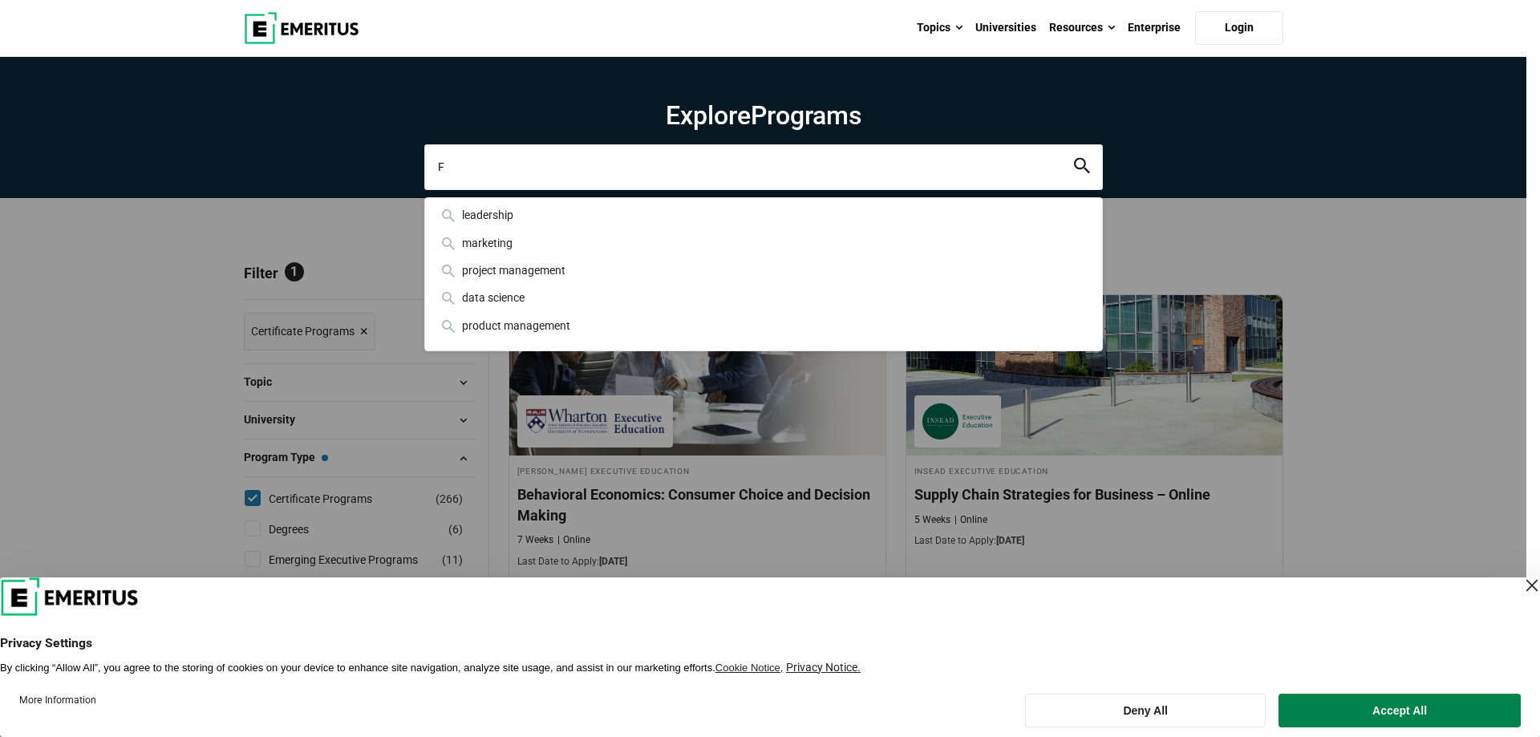
paste input "lexiMasters in Financial Technology"
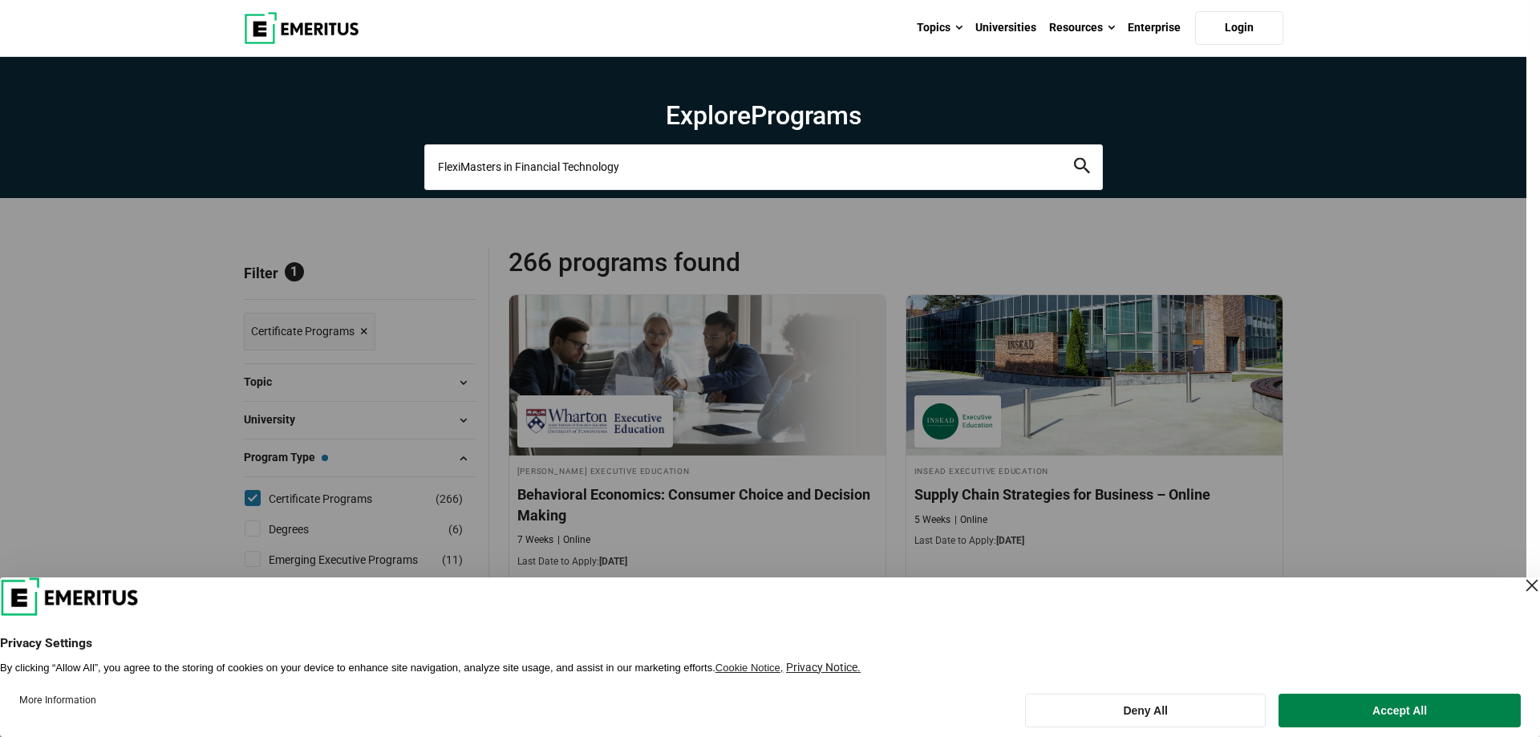
type input "FlexiMasters in Financial Technology"
click at [1074, 158] on button "search" at bounding box center [1082, 167] width 16 height 18
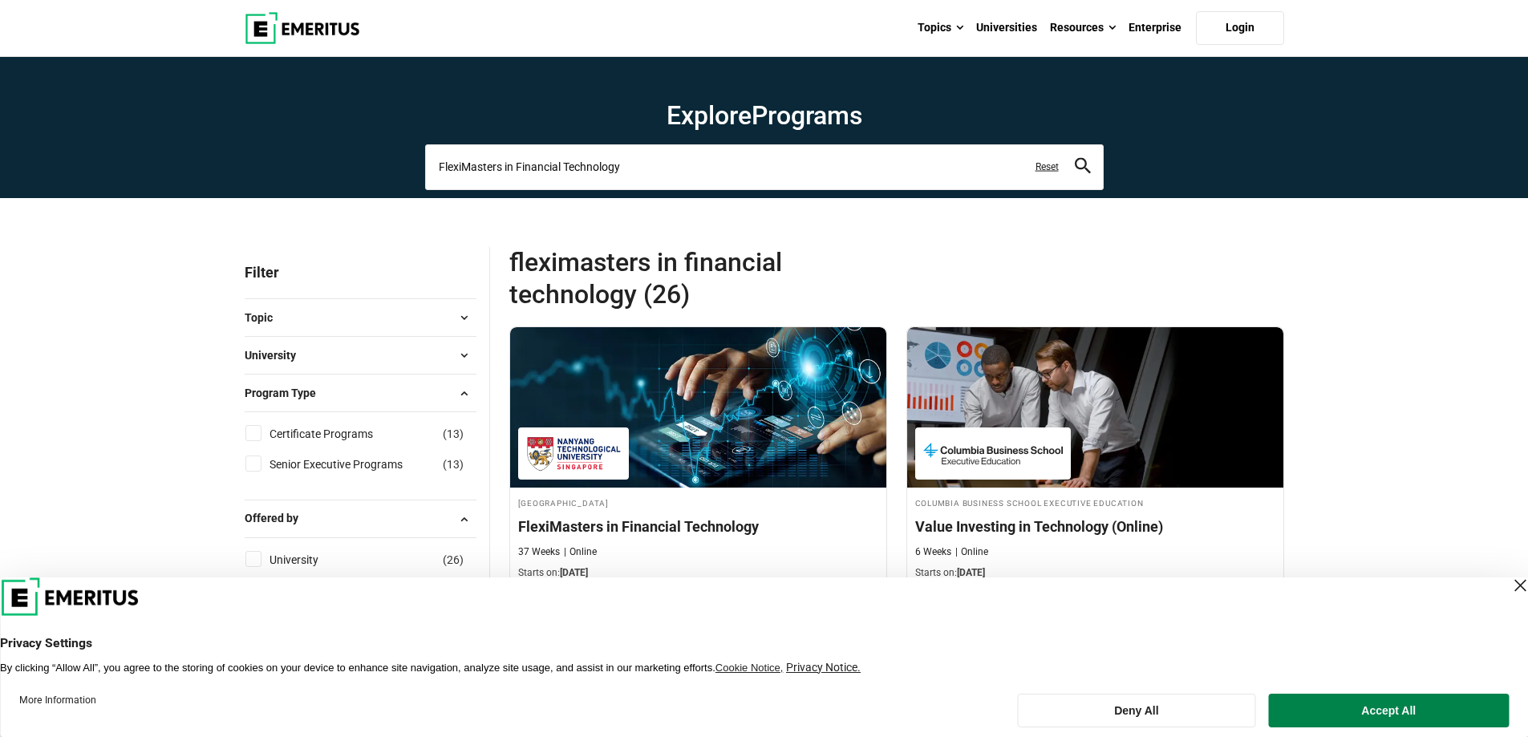
click at [633, 162] on input "FlexiMasters in Financial Technology" at bounding box center [764, 166] width 679 height 45
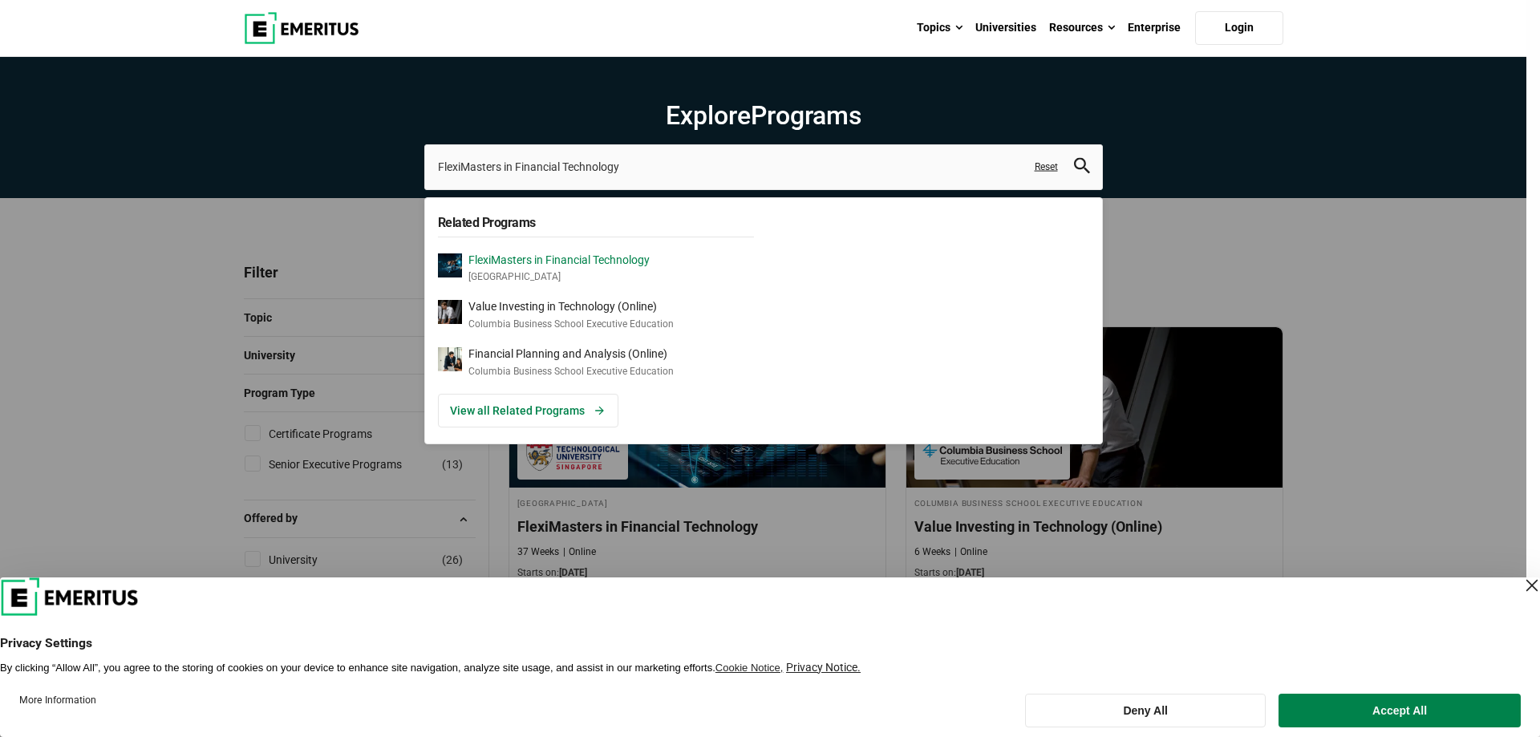
click at [603, 279] on p "Nanyang Technological University" at bounding box center [558, 277] width 181 height 14
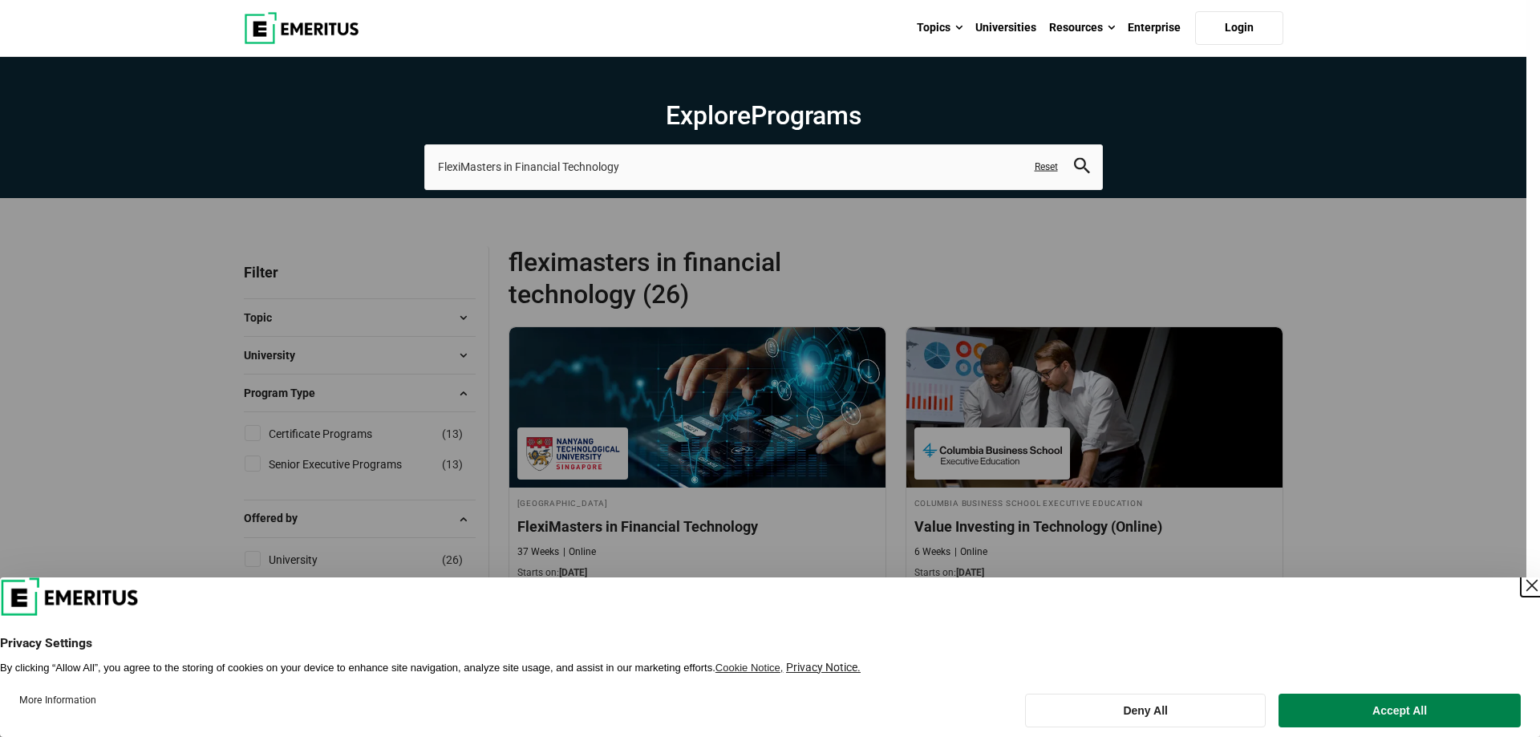
click at [1521, 582] on div "Close Layer" at bounding box center [1532, 585] width 22 height 22
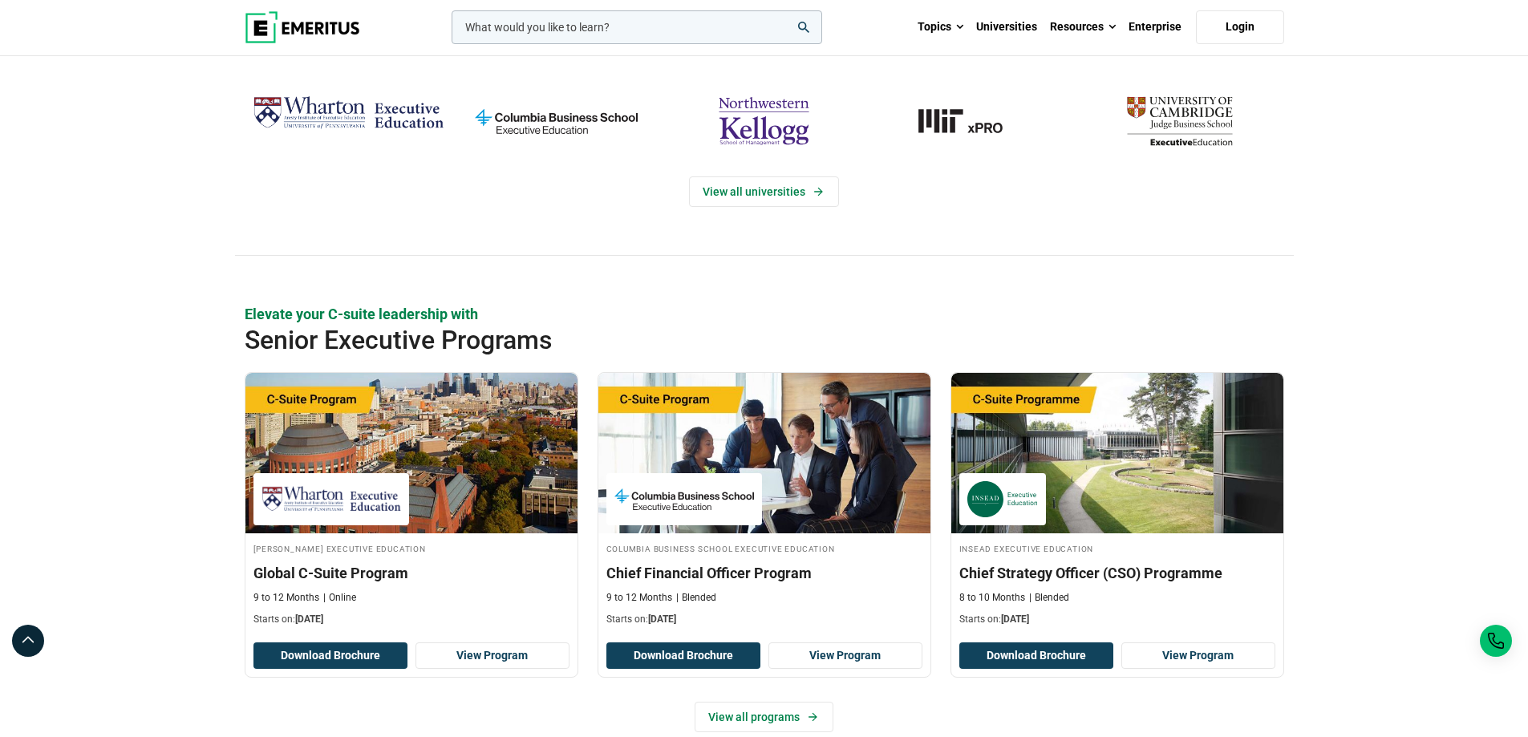
scroll to position [160, 0]
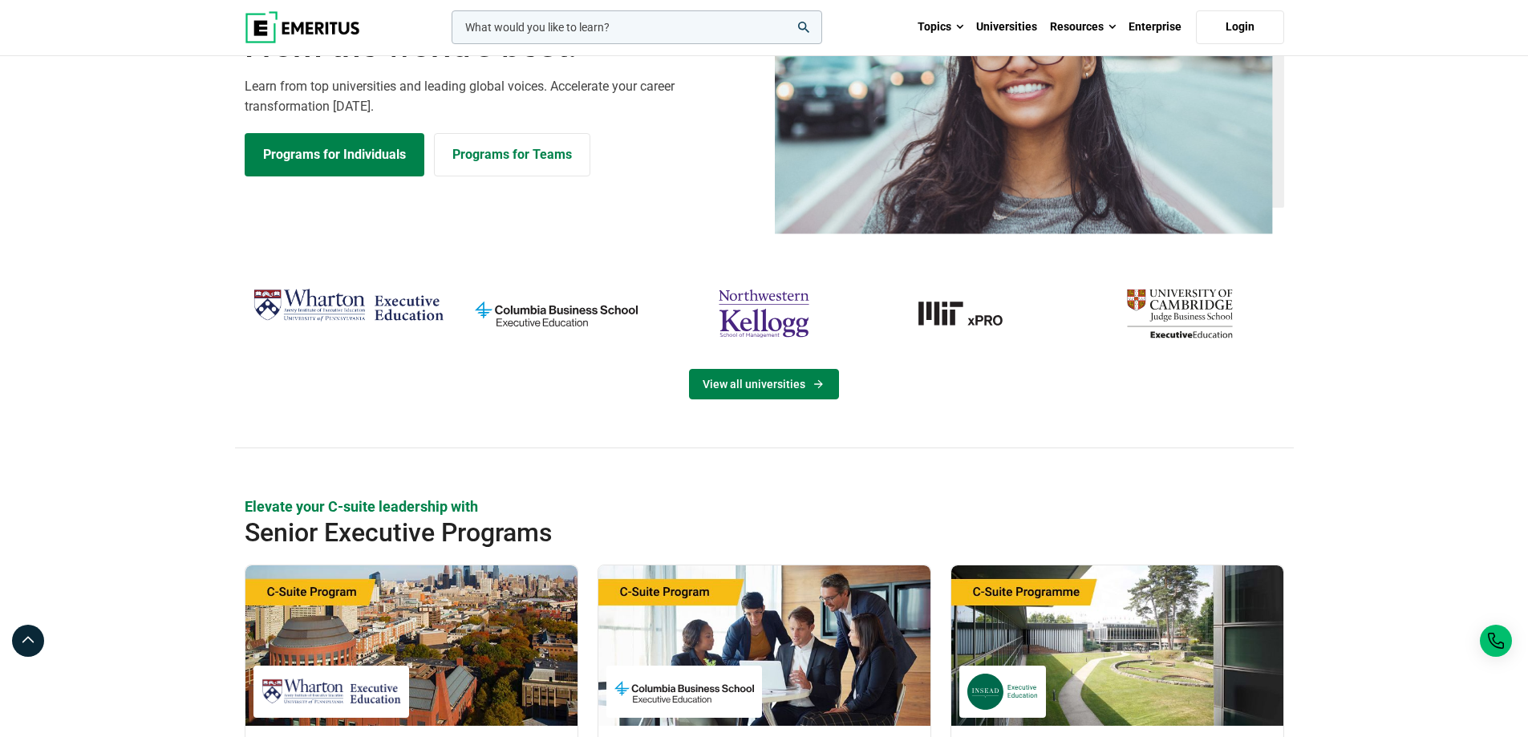
click at [794, 382] on link "View all universities" at bounding box center [764, 384] width 150 height 30
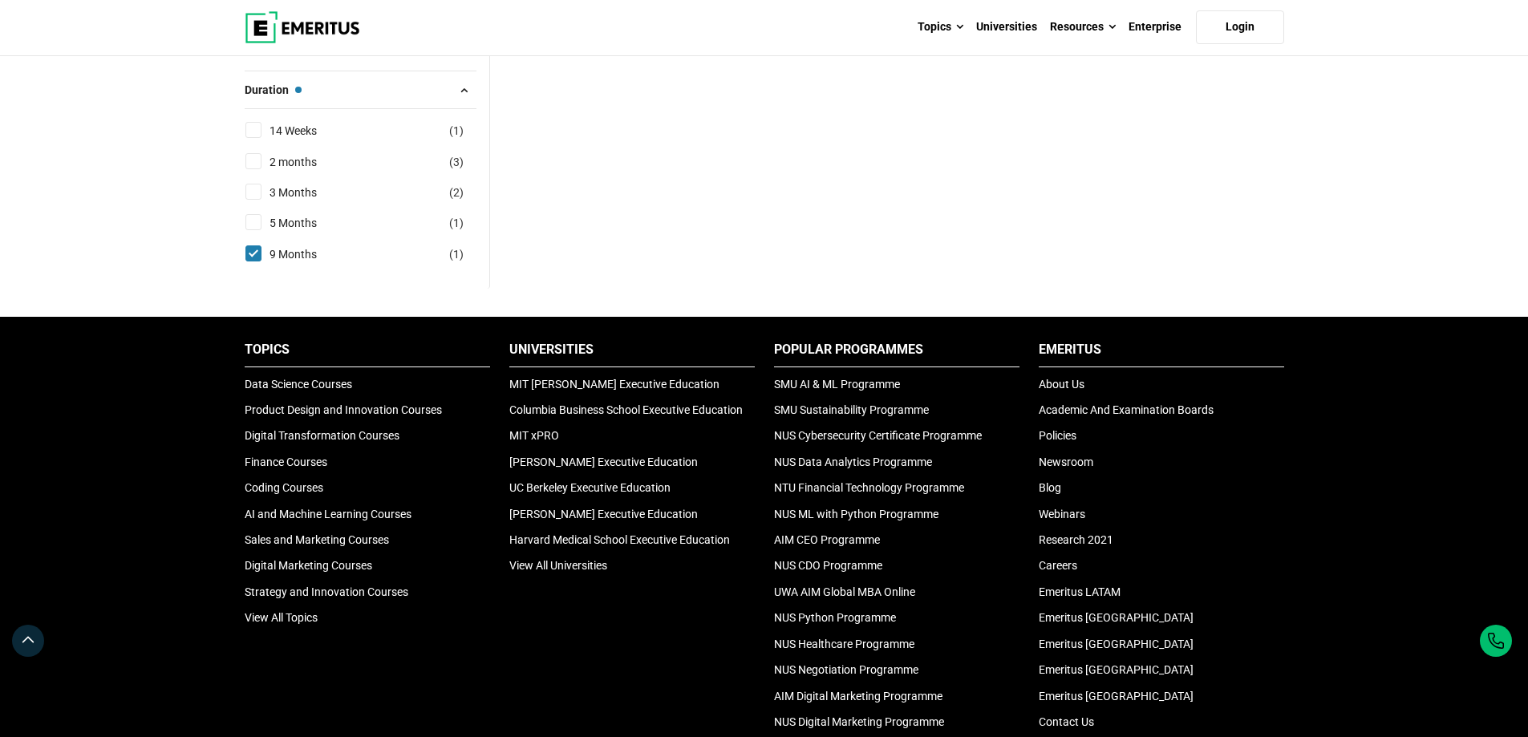
scroll to position [802, 0]
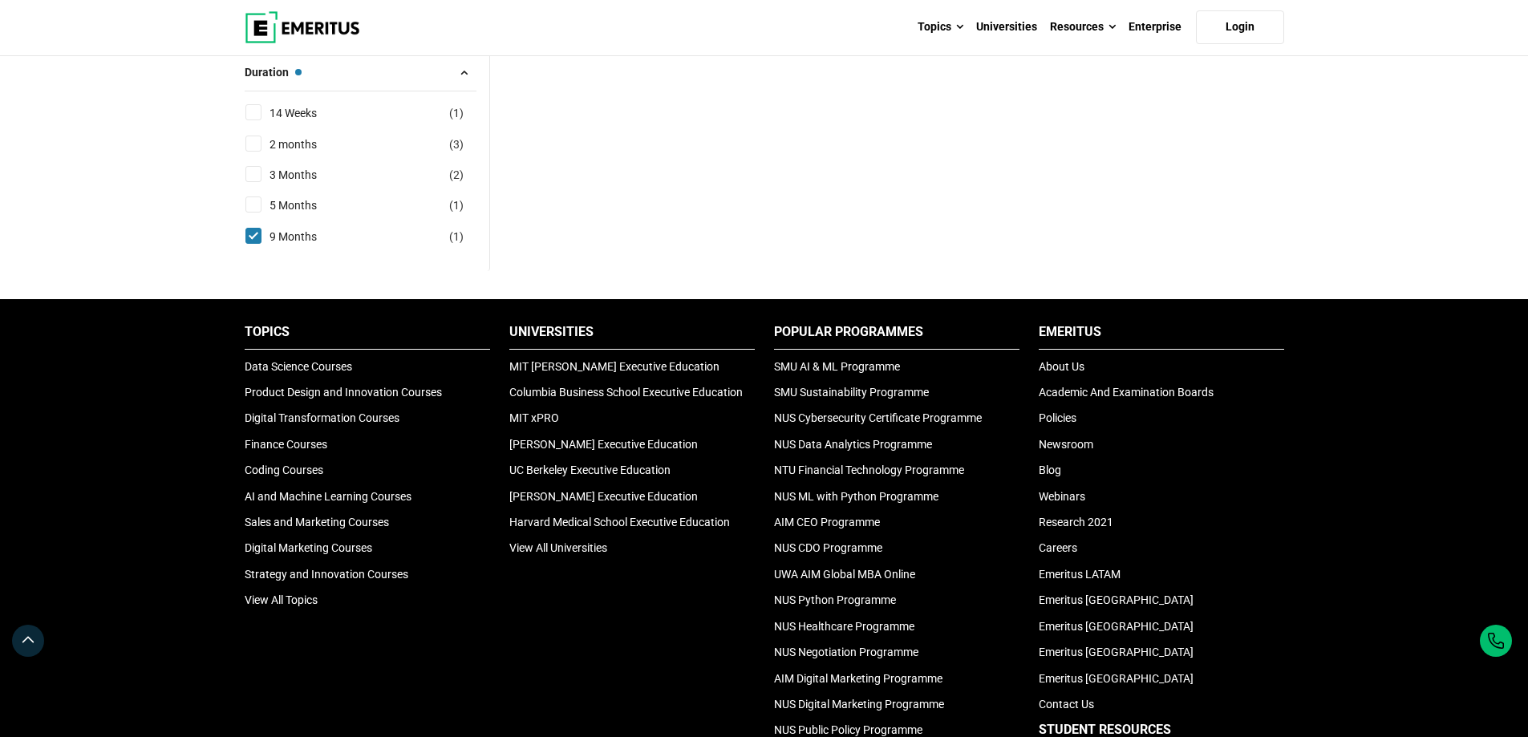
click at [257, 199] on input "5 Months ( 1 )" at bounding box center [253, 205] width 16 height 16
checkbox input "true"
click at [253, 235] on input "9 Months ( 1 )" at bounding box center [253, 236] width 16 height 16
checkbox input "false"
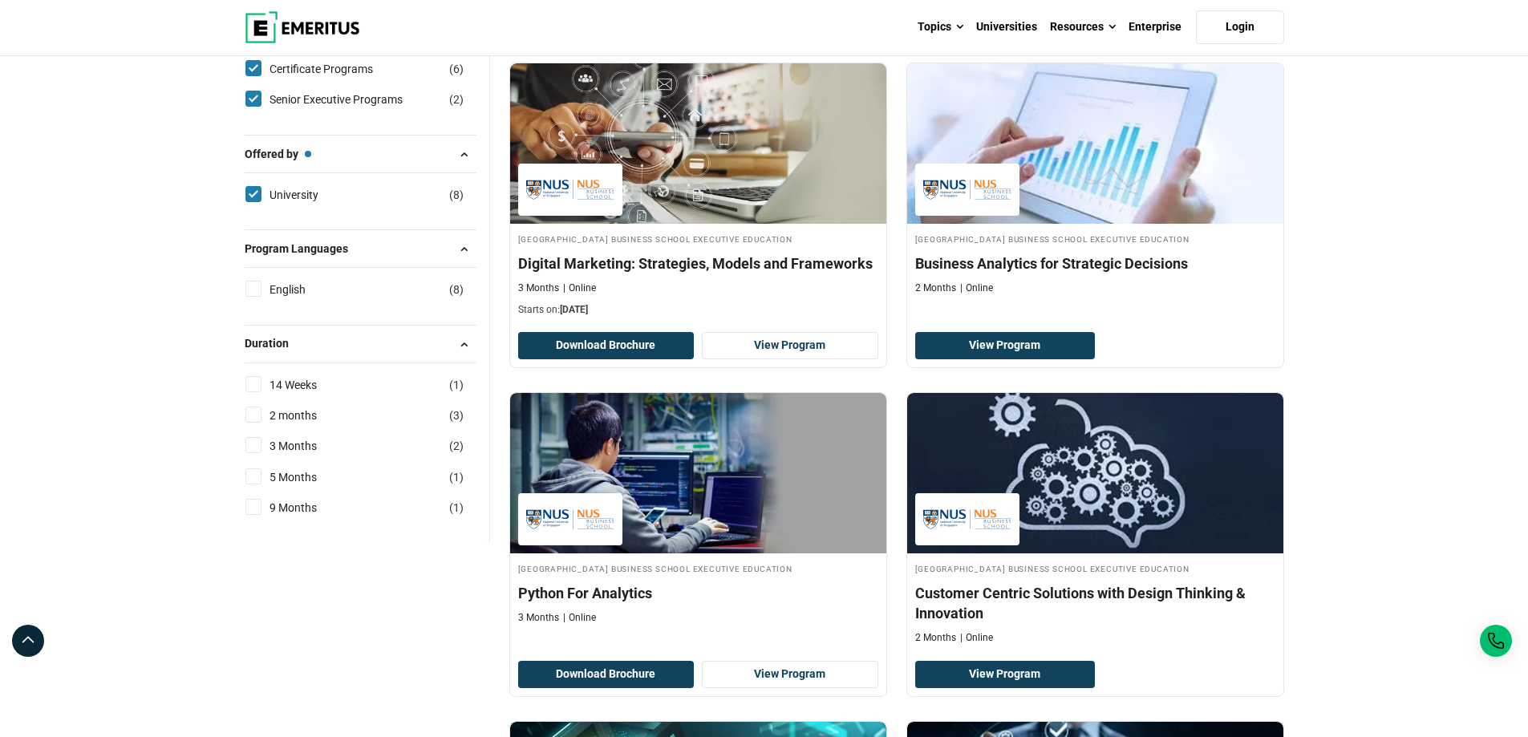
scroll to position [1123, 0]
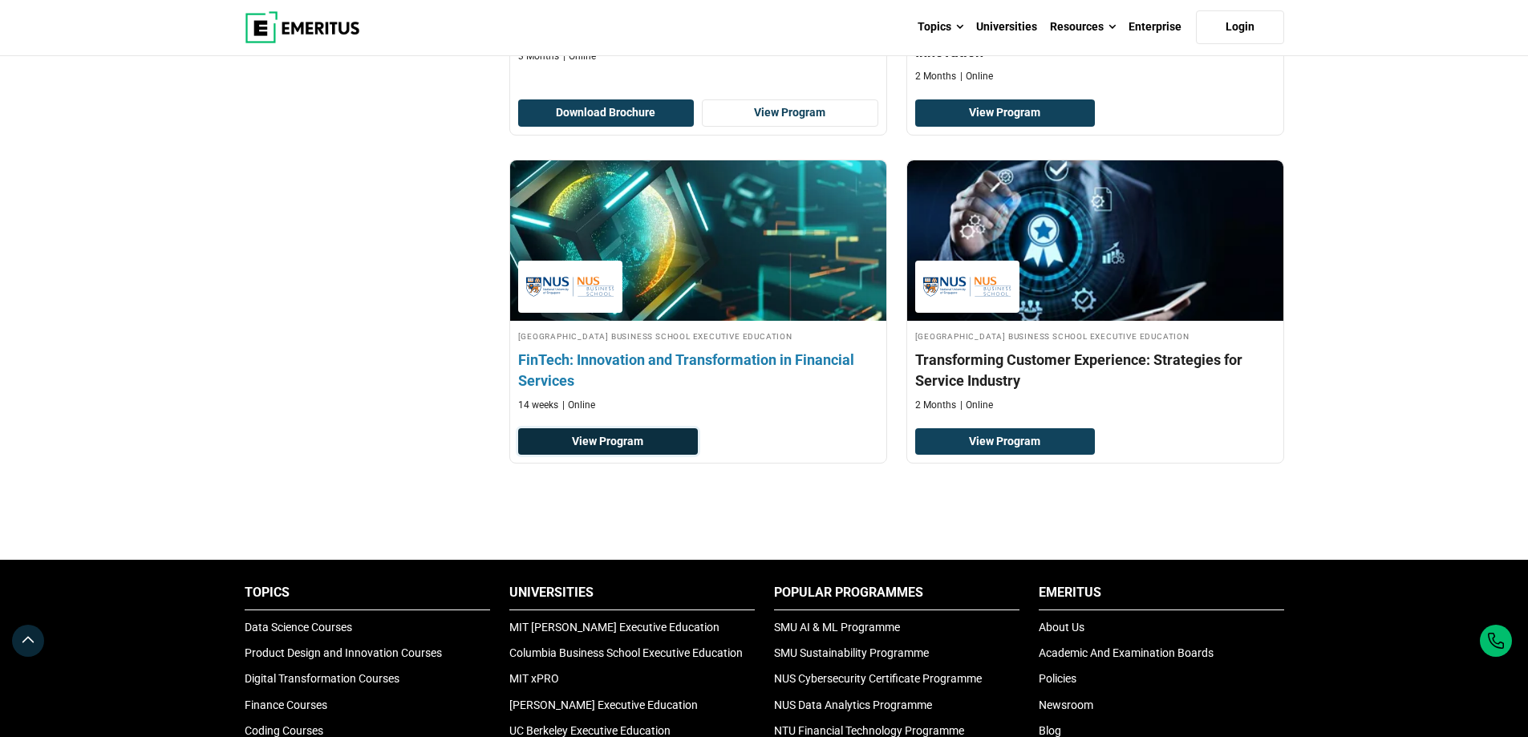
click at [634, 438] on link "View Program" at bounding box center [608, 441] width 180 height 27
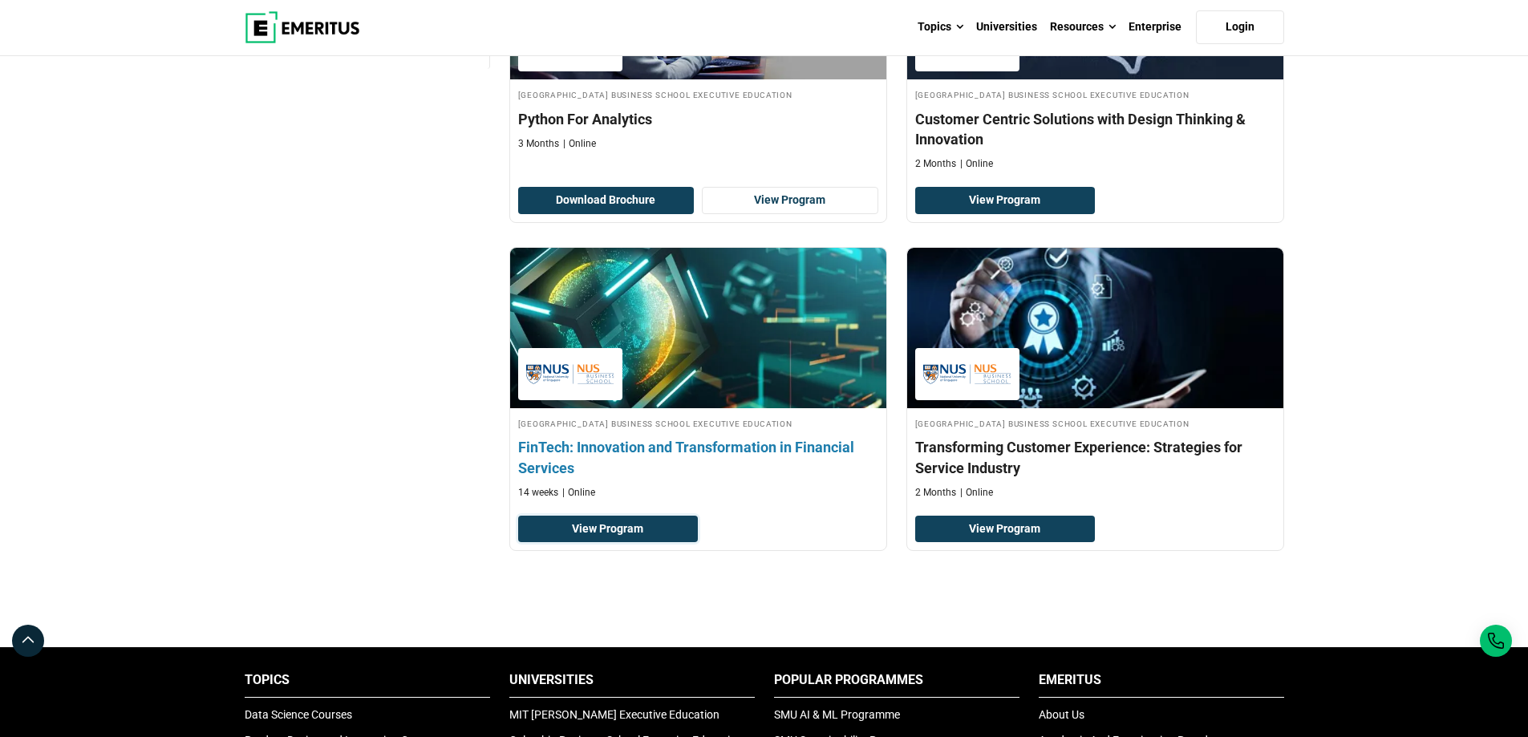
scroll to position [882, 0]
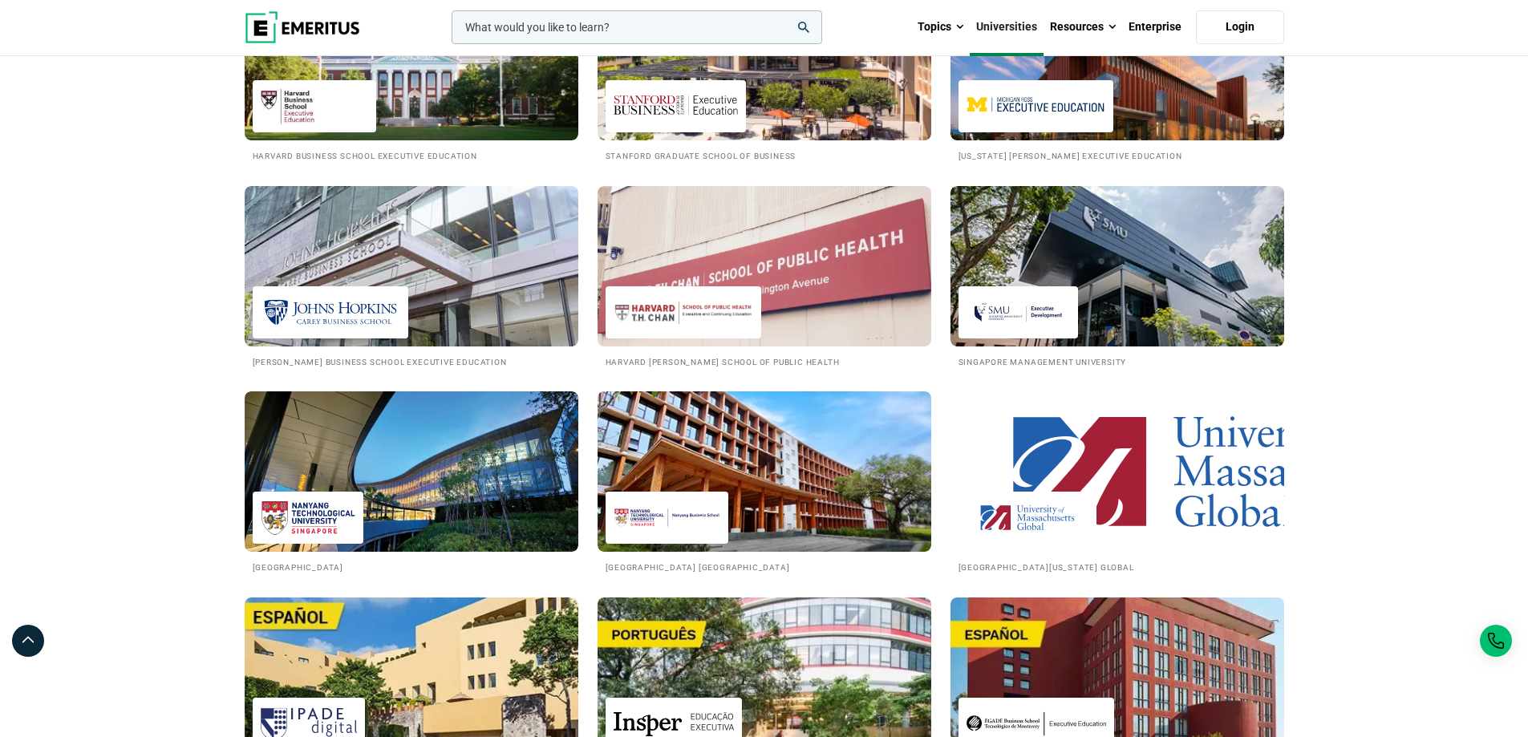
scroll to position [2085, 0]
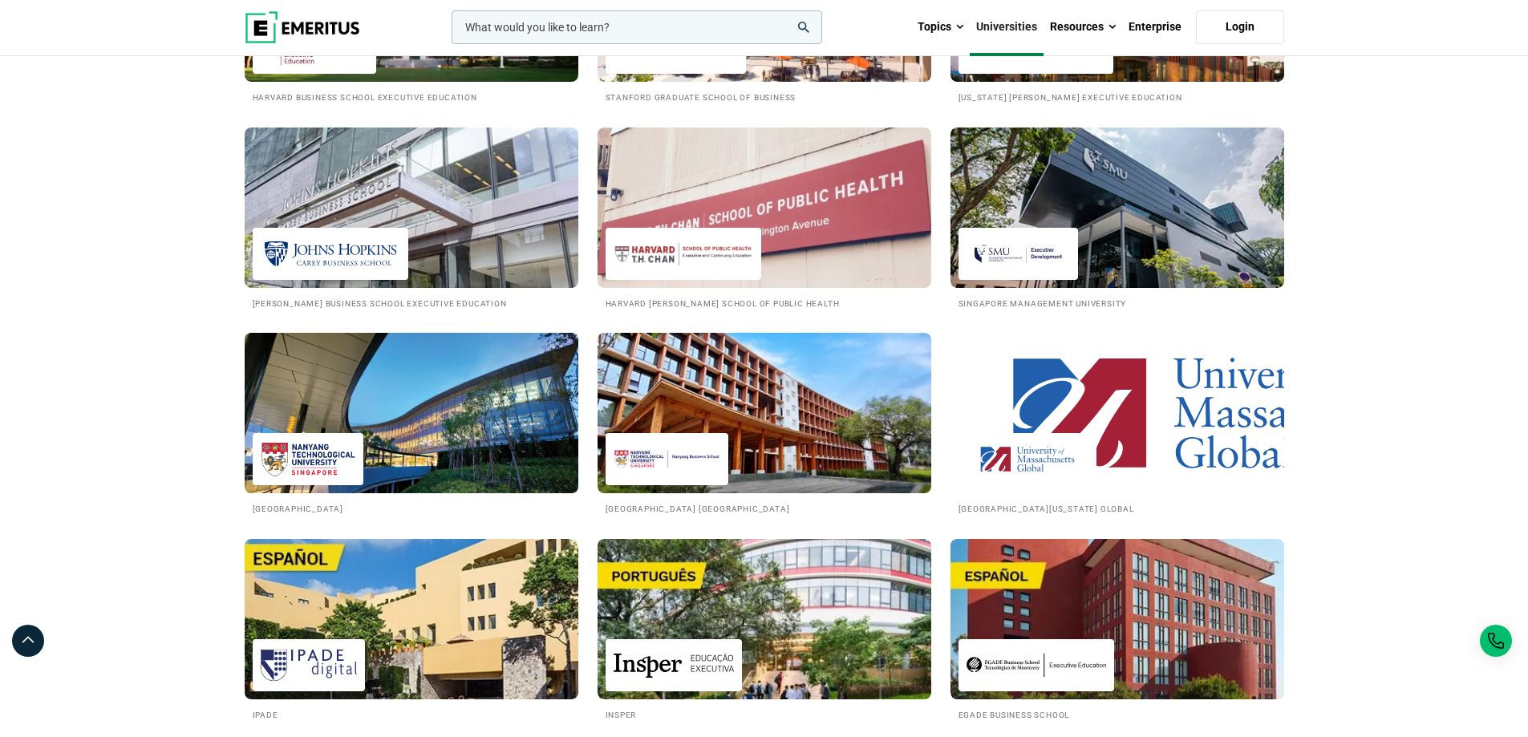
click at [406, 512] on h2 "[GEOGRAPHIC_DATA]" at bounding box center [412, 508] width 318 height 14
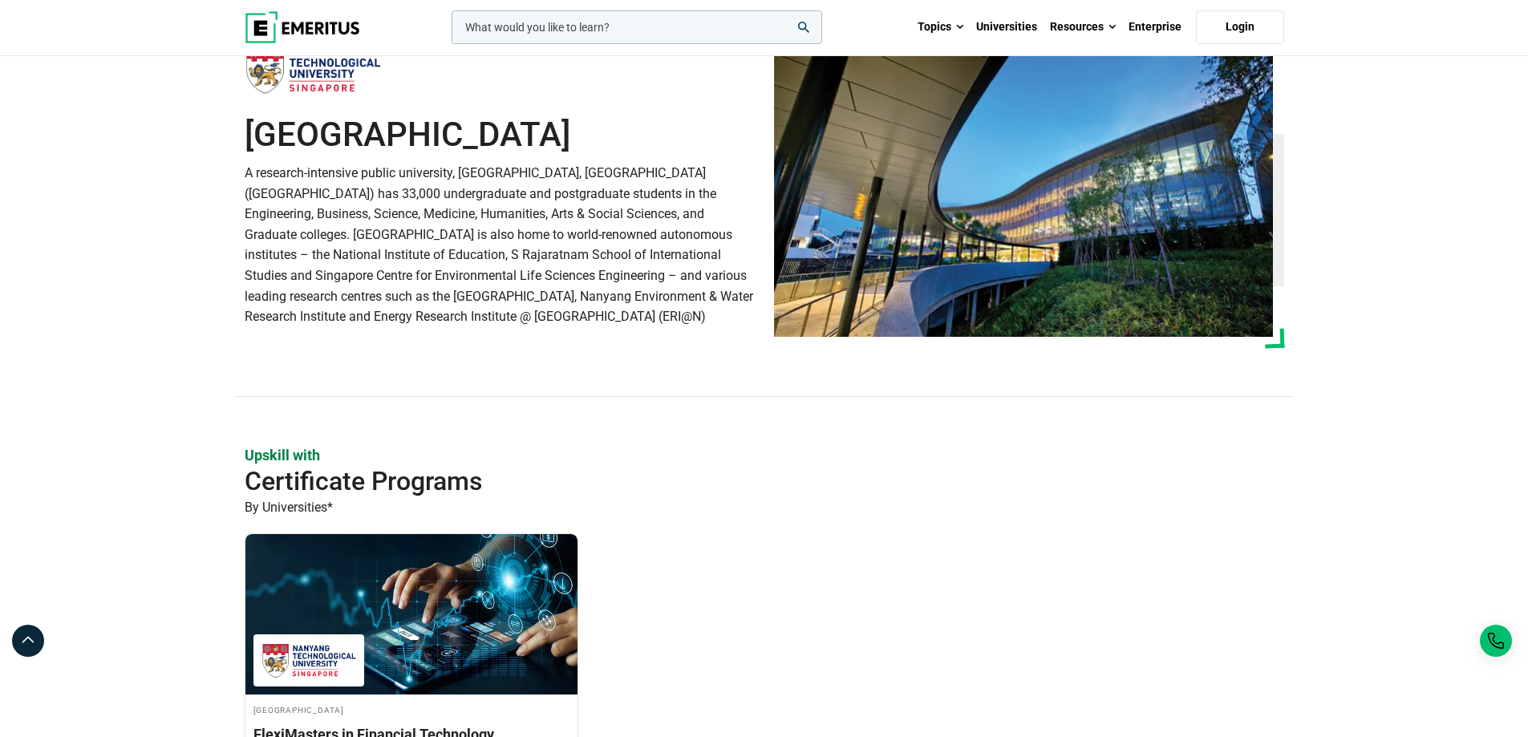
scroll to position [401, 0]
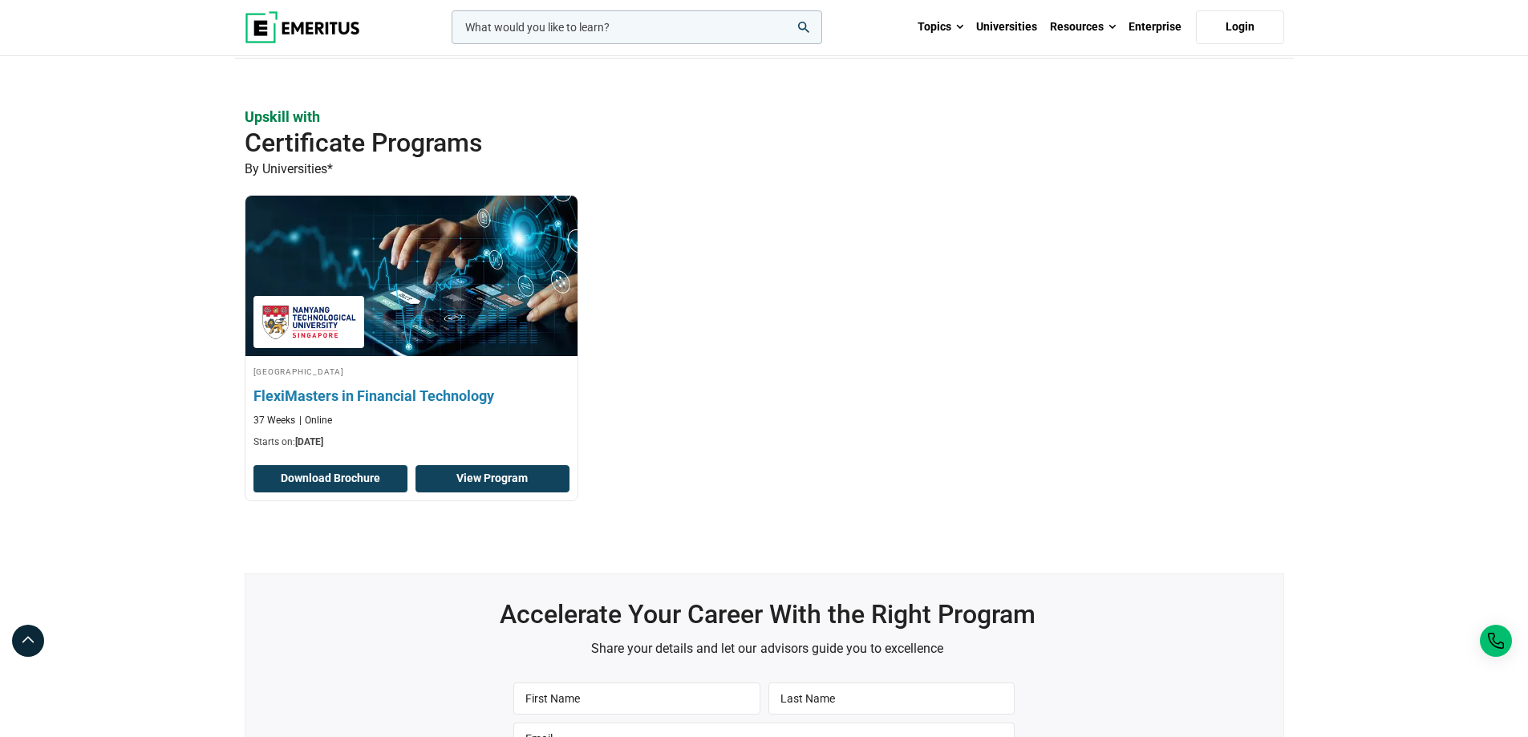
click at [496, 476] on link "View Program" at bounding box center [492, 478] width 154 height 27
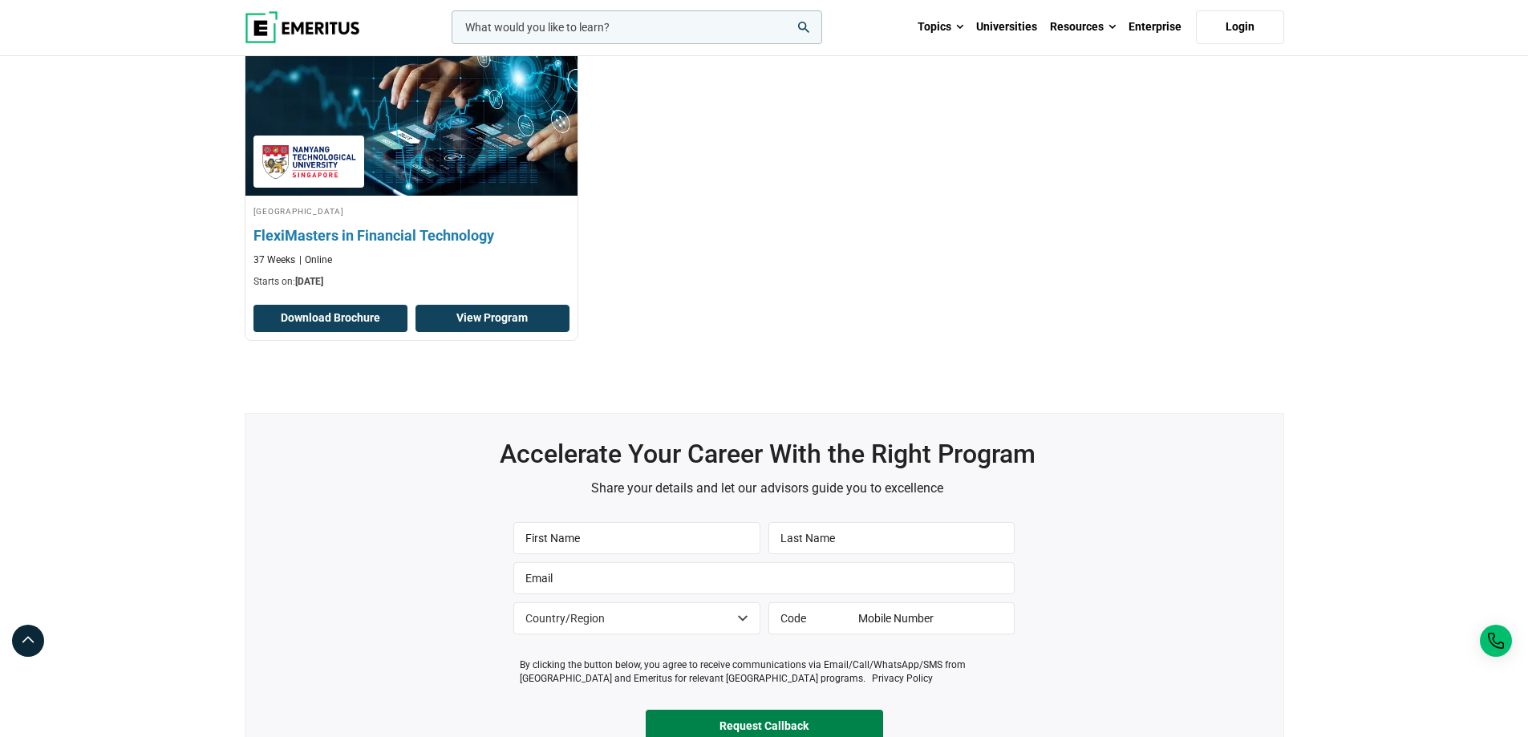
scroll to position [642, 0]
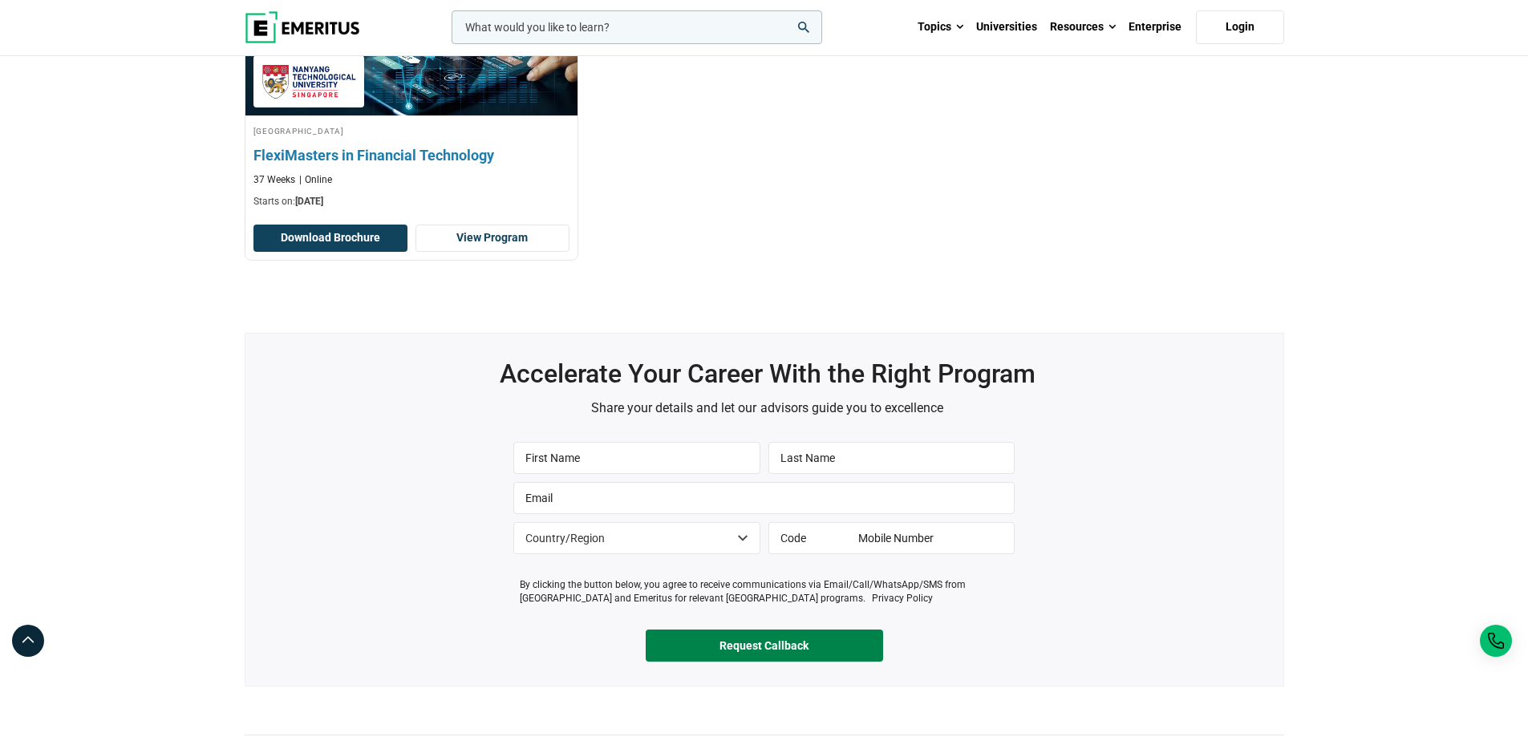
click at [382, 148] on h3 "FlexiMasters in Financial Technology" at bounding box center [411, 155] width 316 height 20
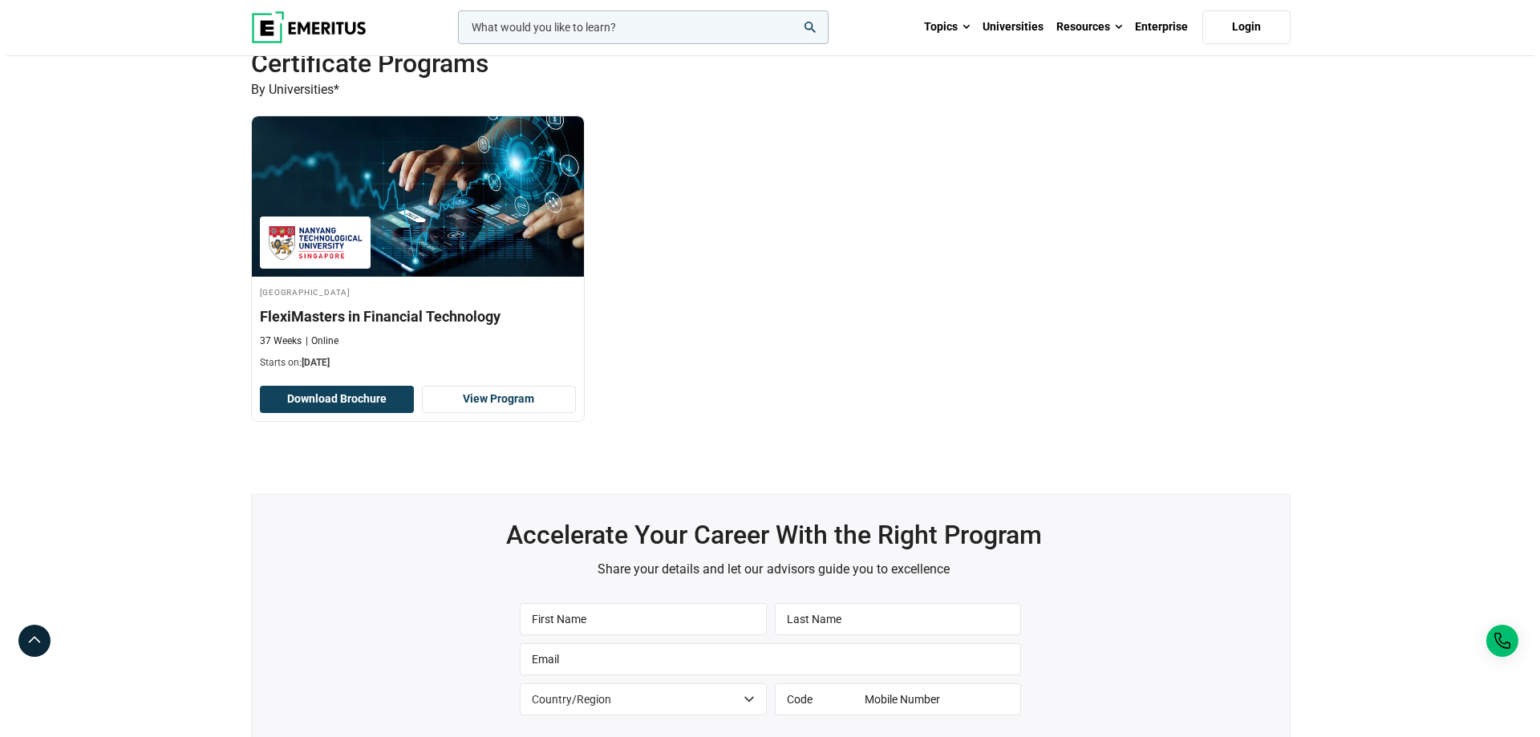
scroll to position [481, 0]
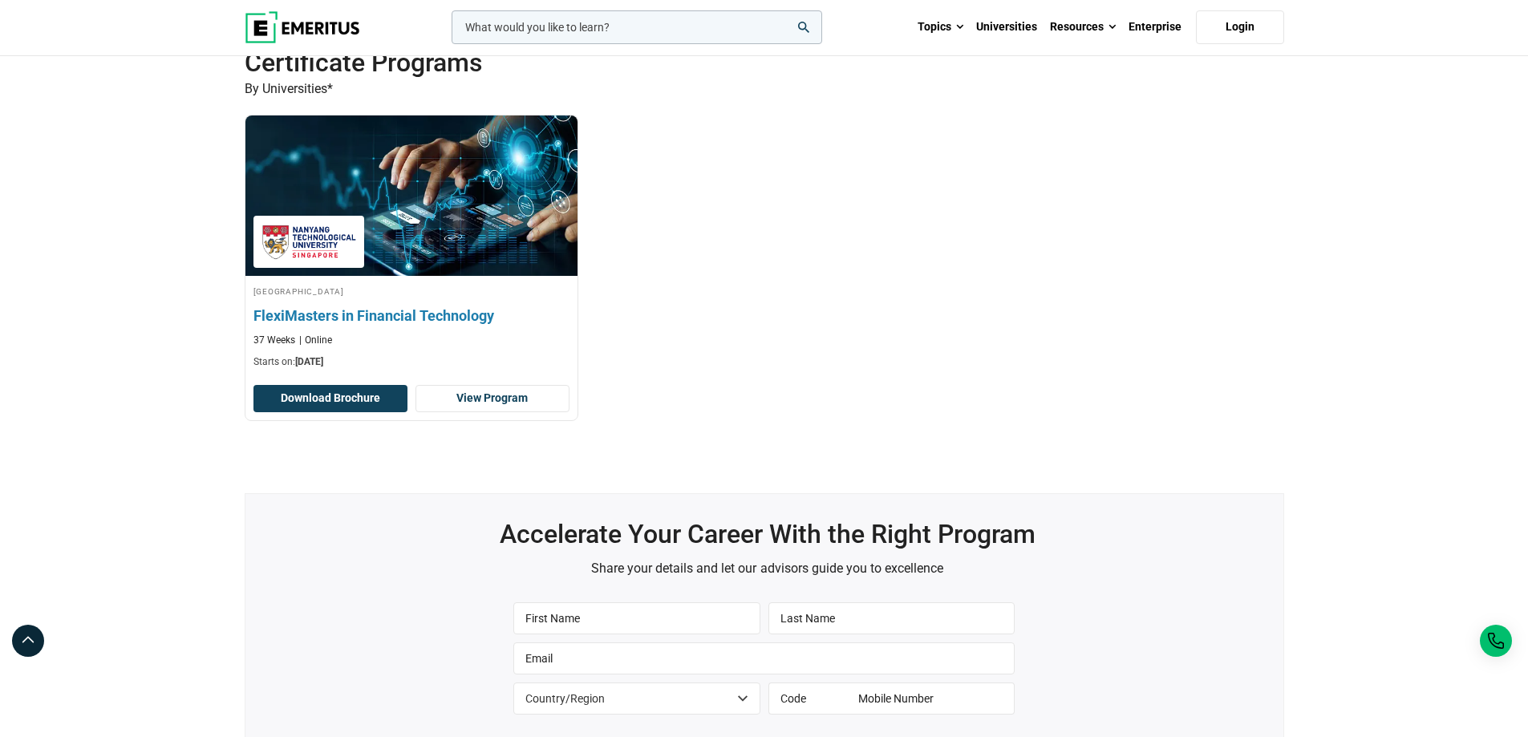
drag, startPoint x: 492, startPoint y: 318, endPoint x: 326, endPoint y: 323, distance: 166.9
click at [241, 324] on div "Nanyang Technological University FlexiMasters in Financial Technology 37 Weeks …" at bounding box center [411, 280] width 353 height 330
click at [327, 314] on h3 "FlexiMasters in Financial Technology" at bounding box center [411, 316] width 316 height 20
click at [358, 402] on button "Download Brochure" at bounding box center [330, 398] width 154 height 27
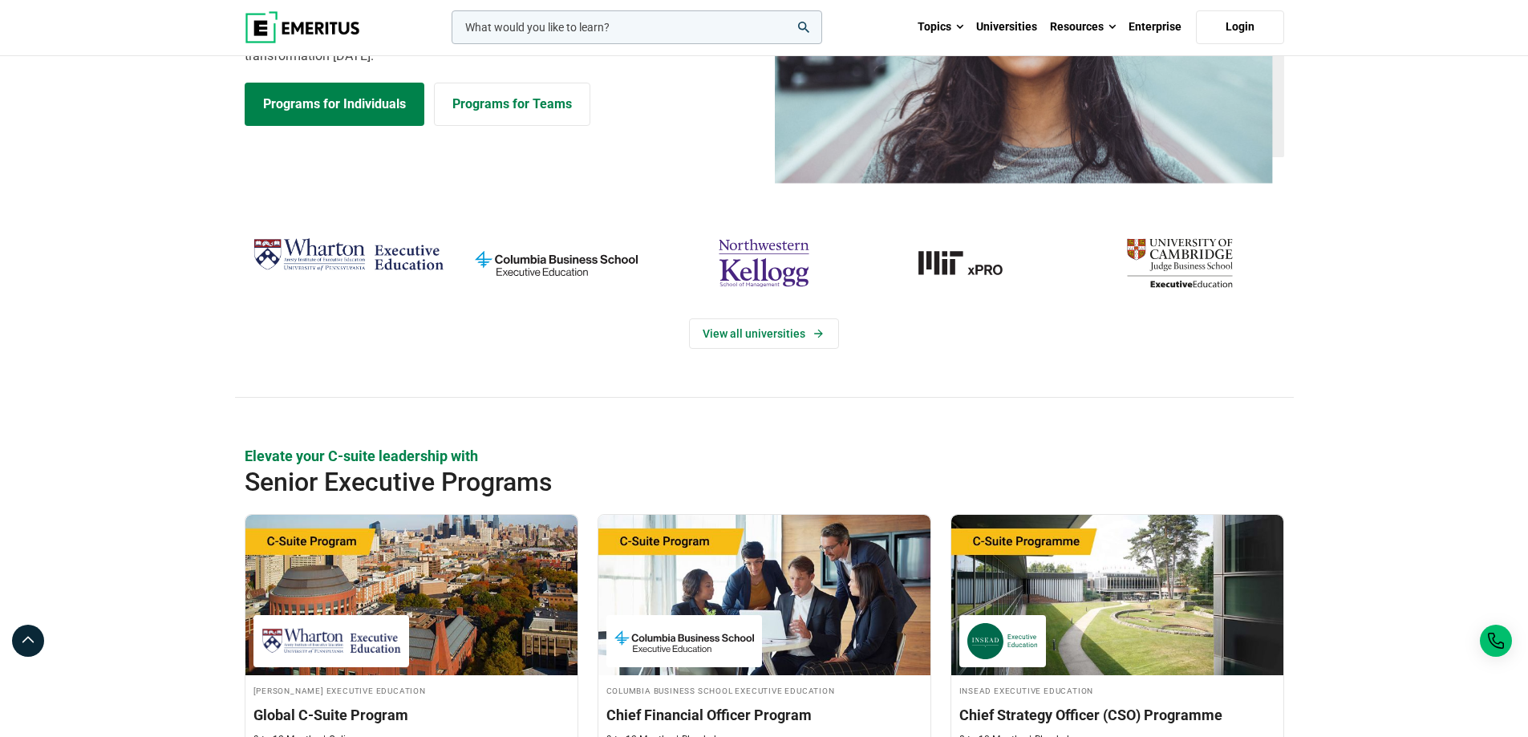
scroll to position [241, 0]
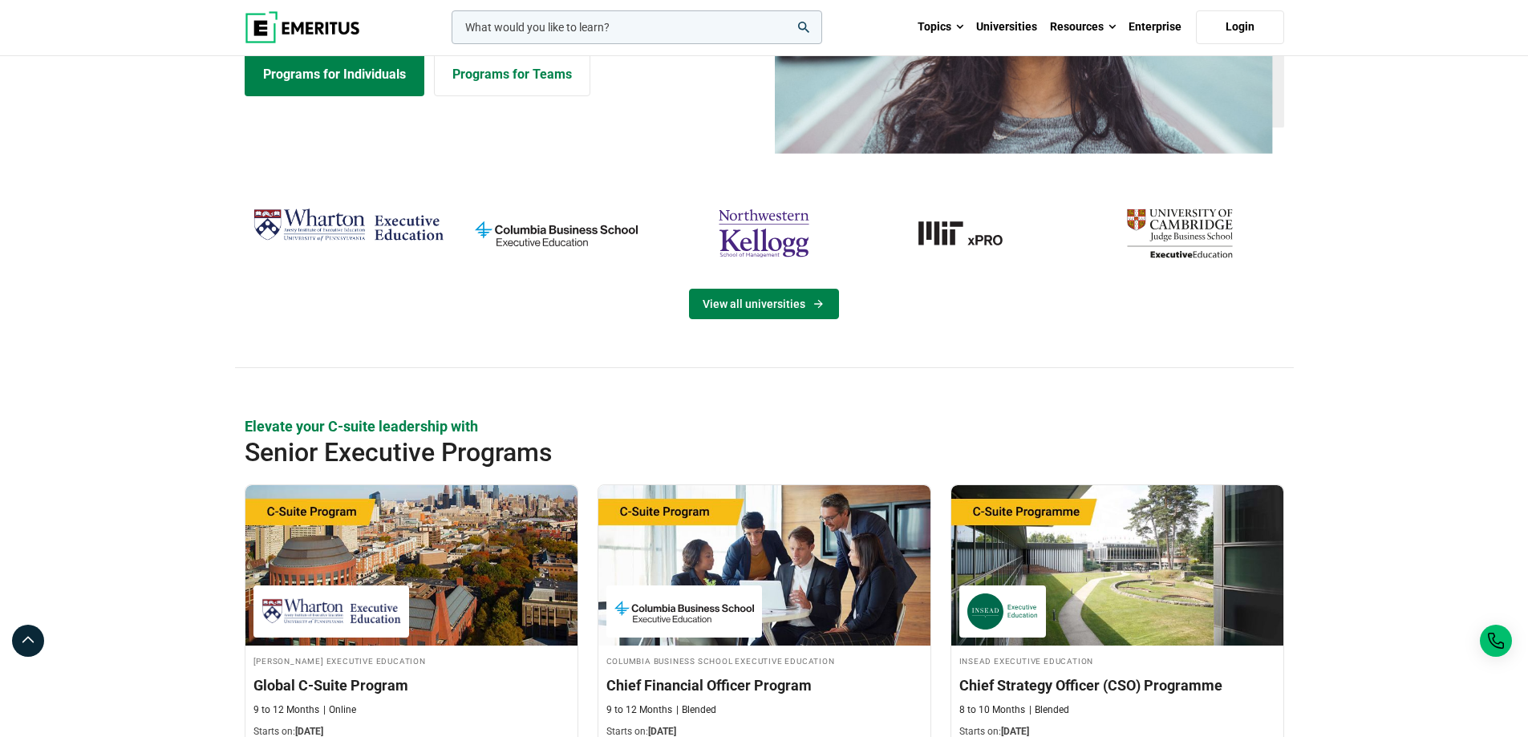
click at [805, 306] on link "View all universities" at bounding box center [764, 304] width 150 height 30
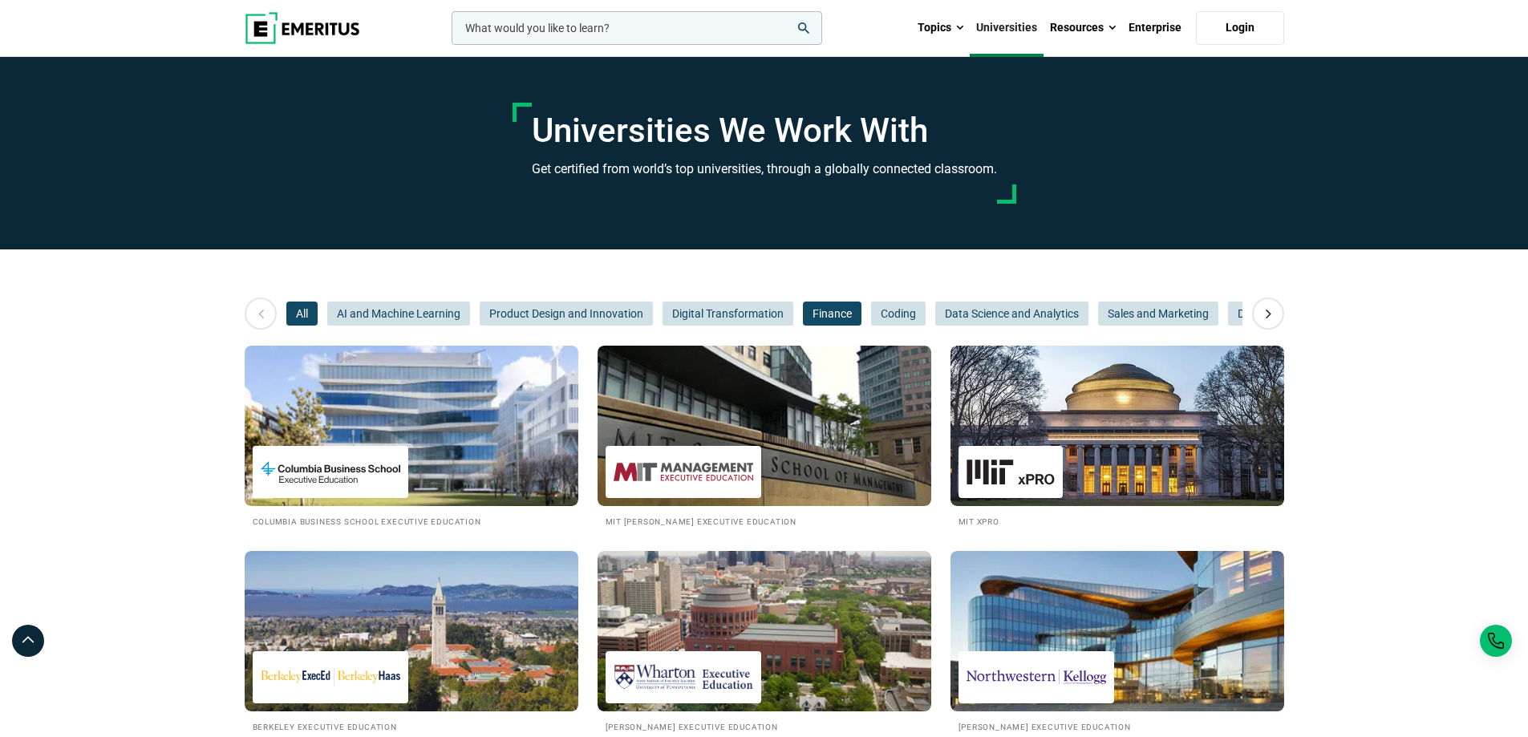
click at [859, 306] on span "Finance" at bounding box center [832, 314] width 59 height 24
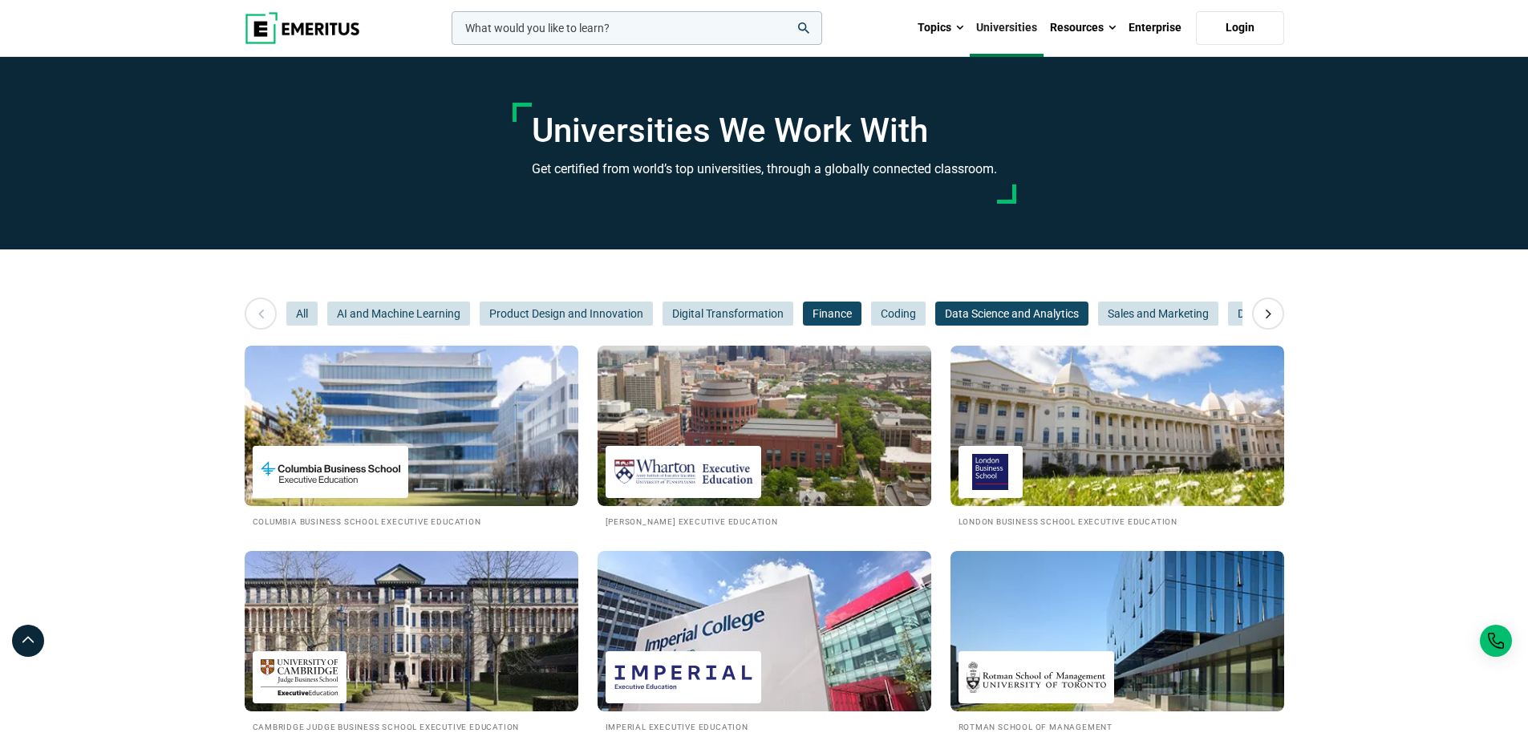
click at [992, 306] on span "Data Science and Analytics" at bounding box center [1011, 314] width 153 height 24
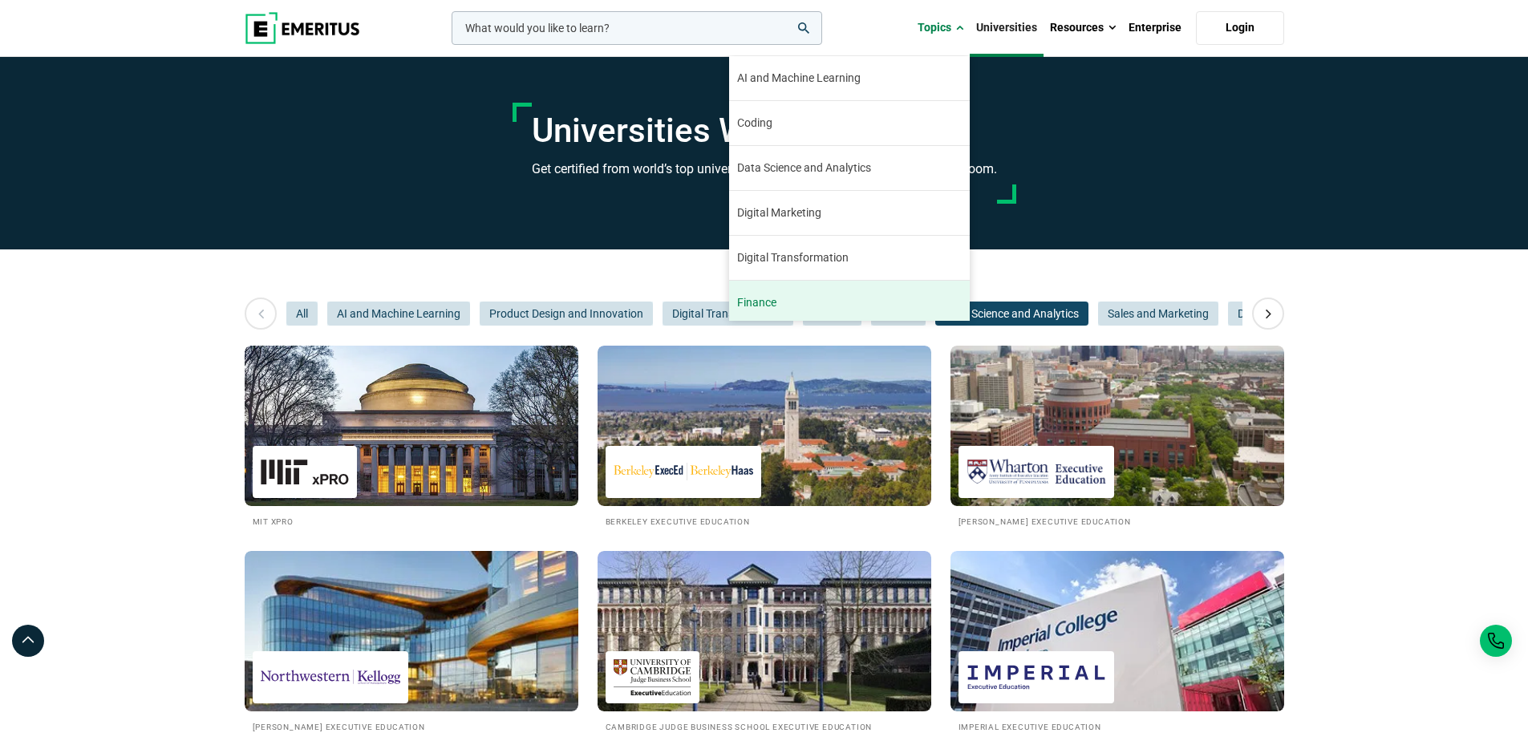
click at [850, 298] on link "Finance The finance industry has remained relatively stable through the turbule…" at bounding box center [849, 303] width 241 height 44
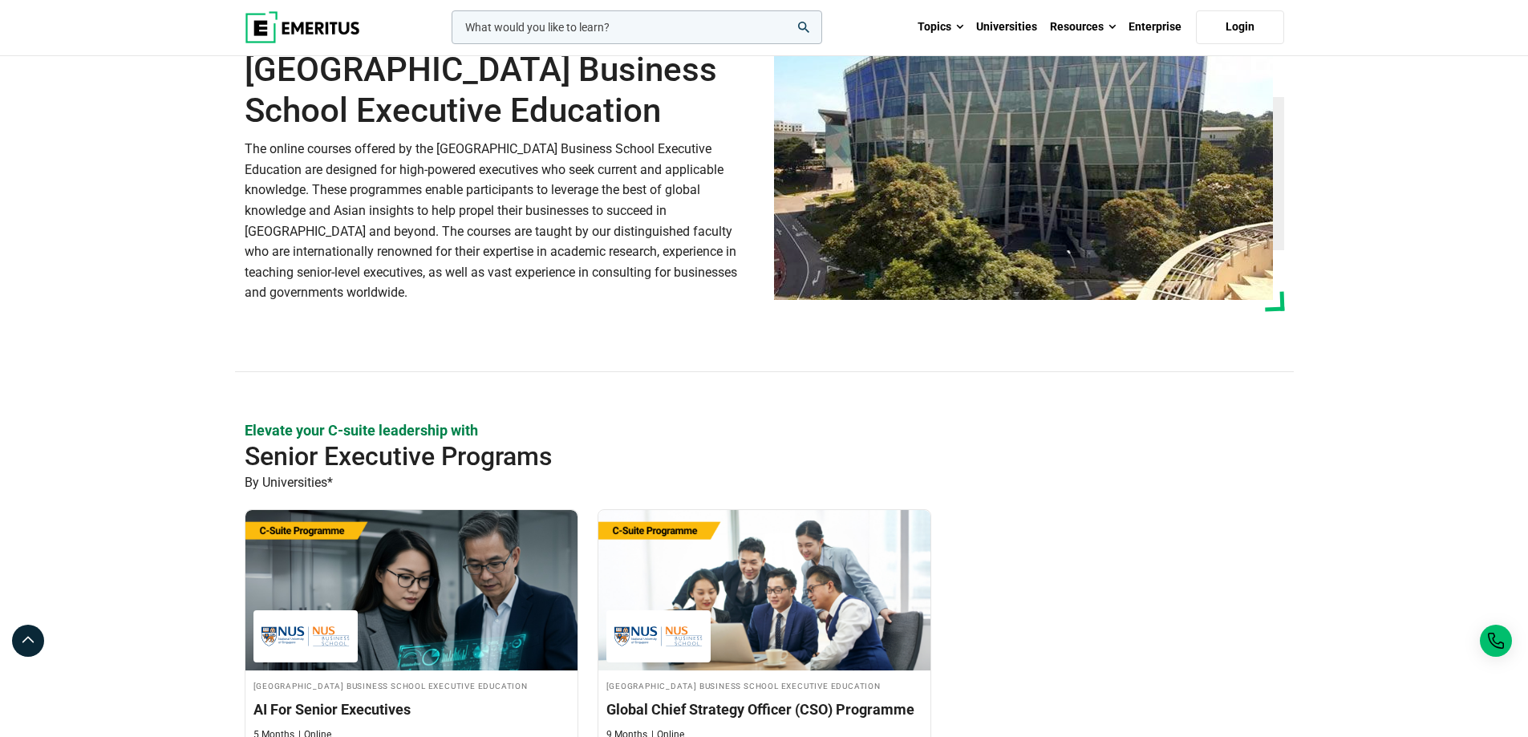
scroll to position [241, 0]
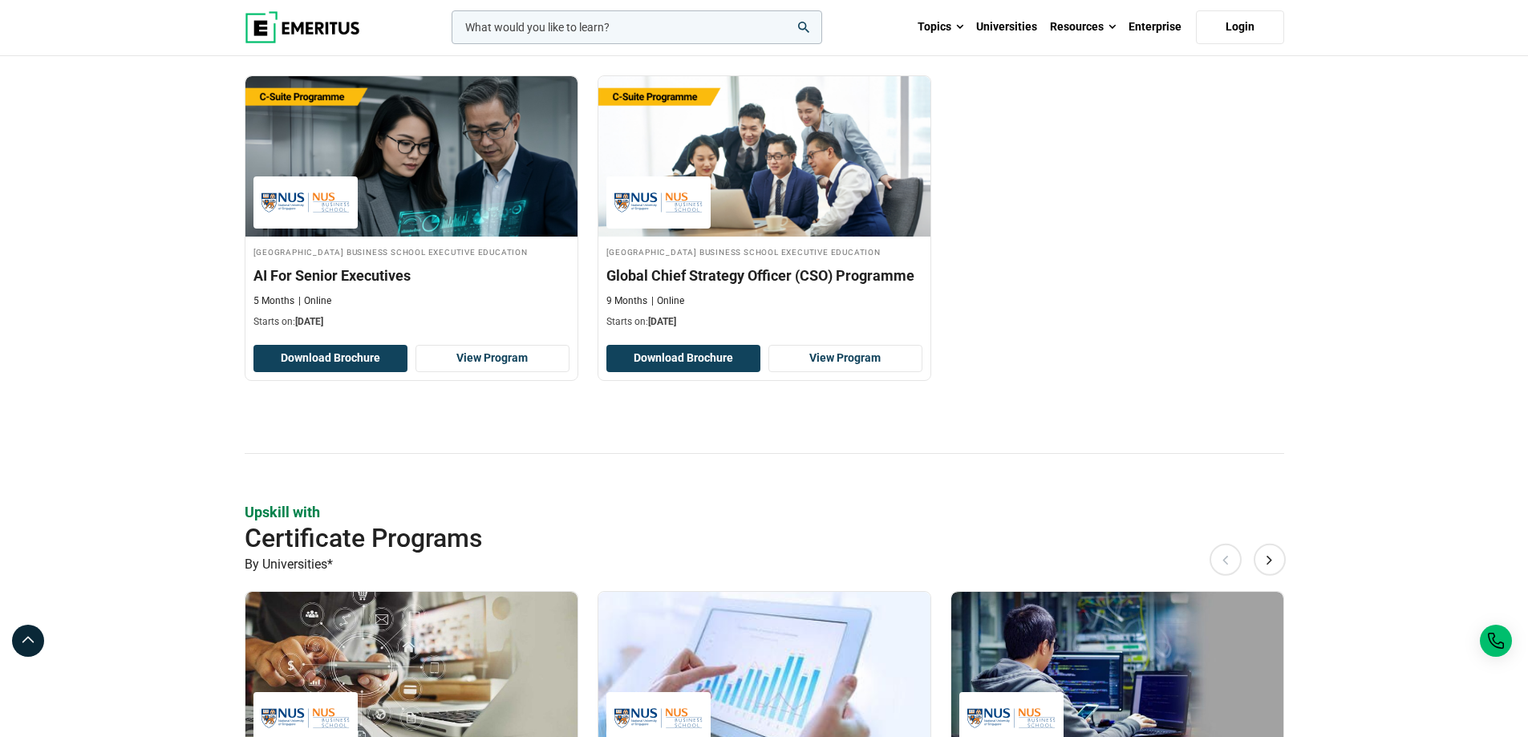
scroll to position [642, 0]
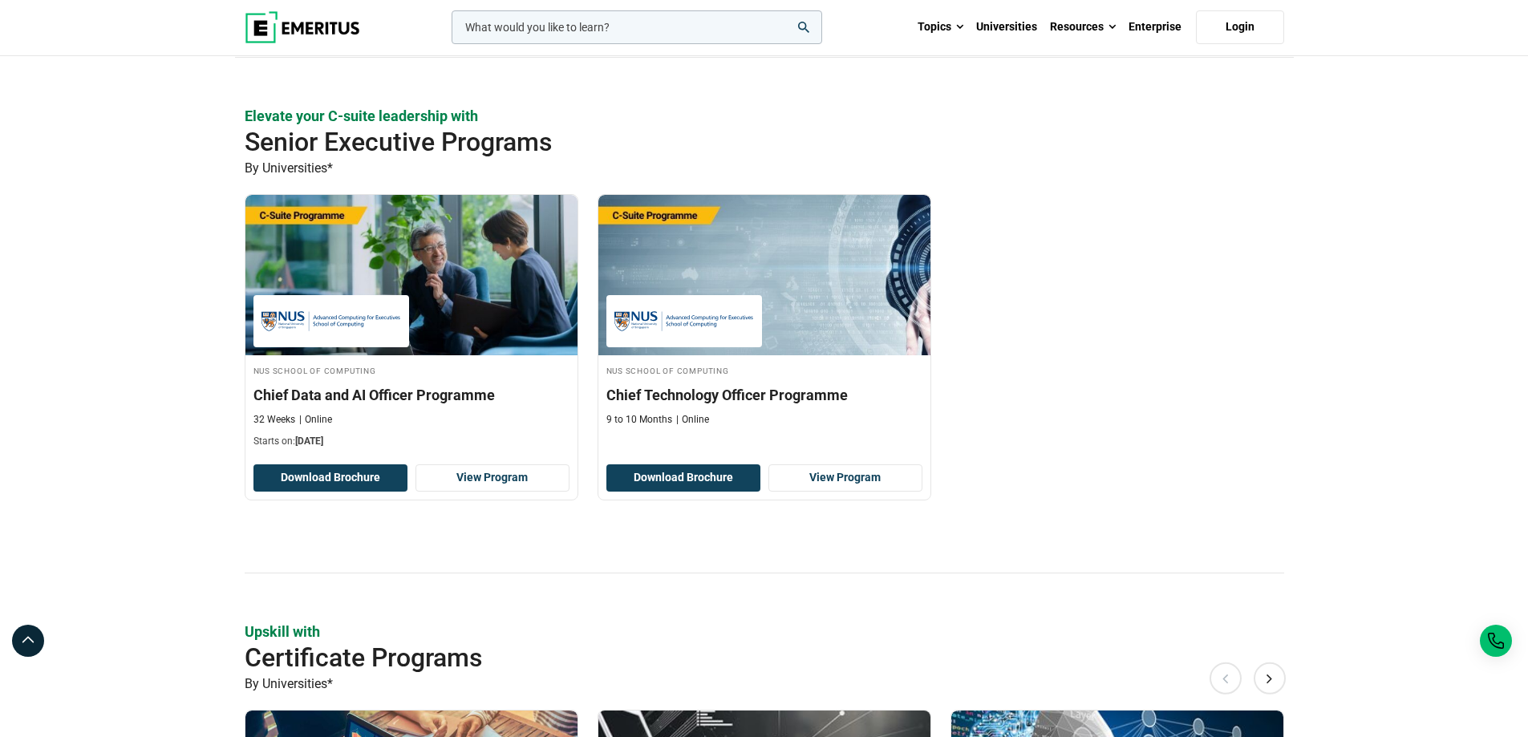
scroll to position [401, 0]
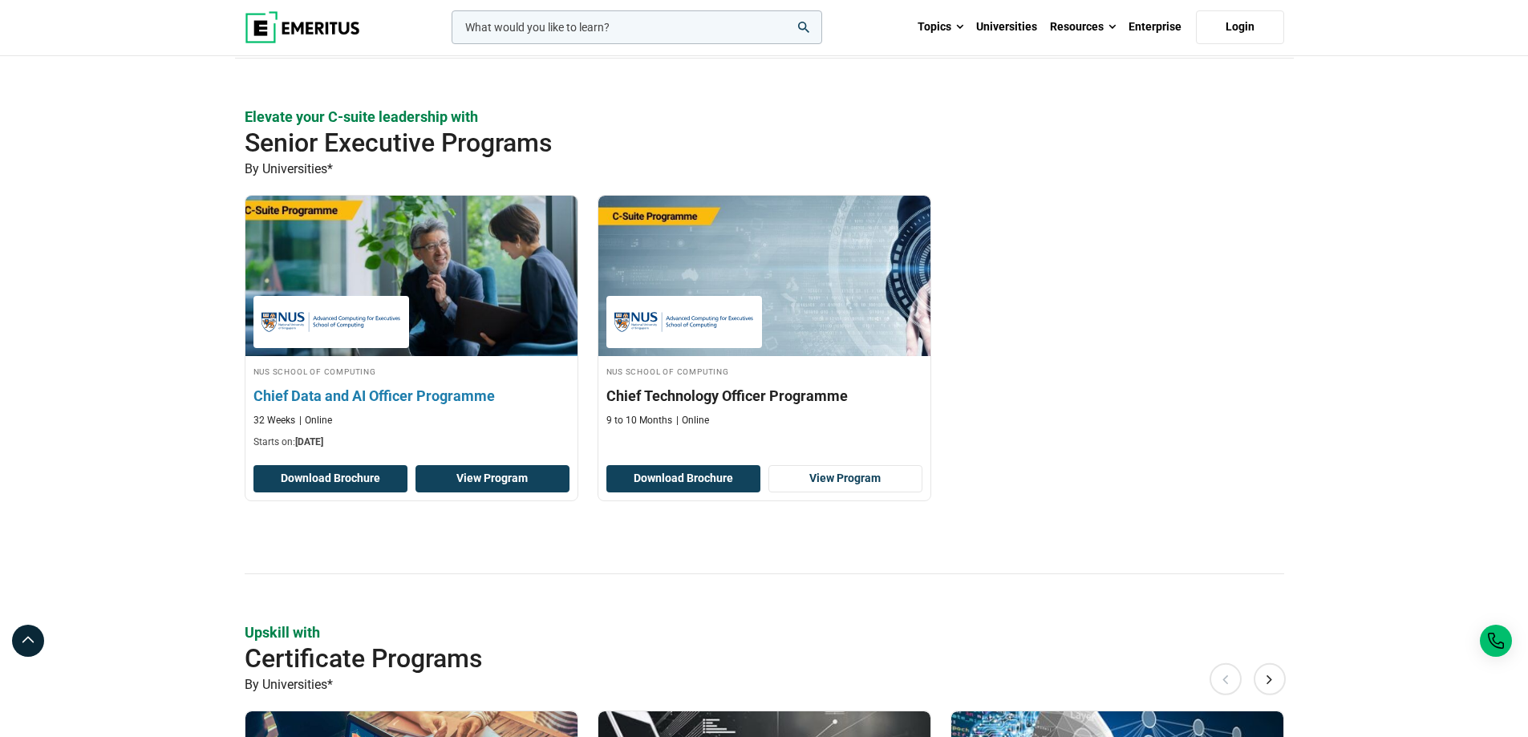
click at [532, 484] on link "View Program" at bounding box center [492, 478] width 154 height 27
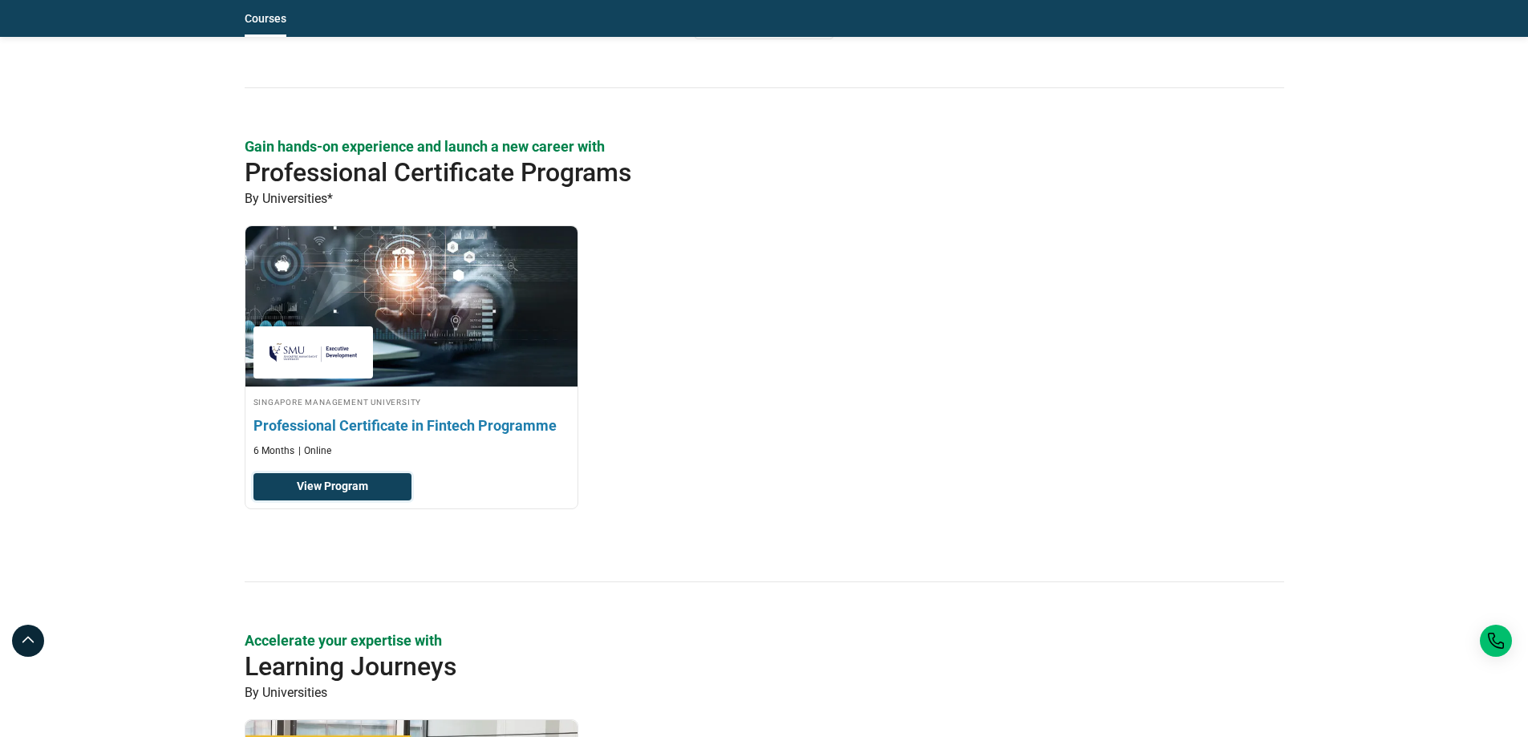
scroll to position [2005, 0]
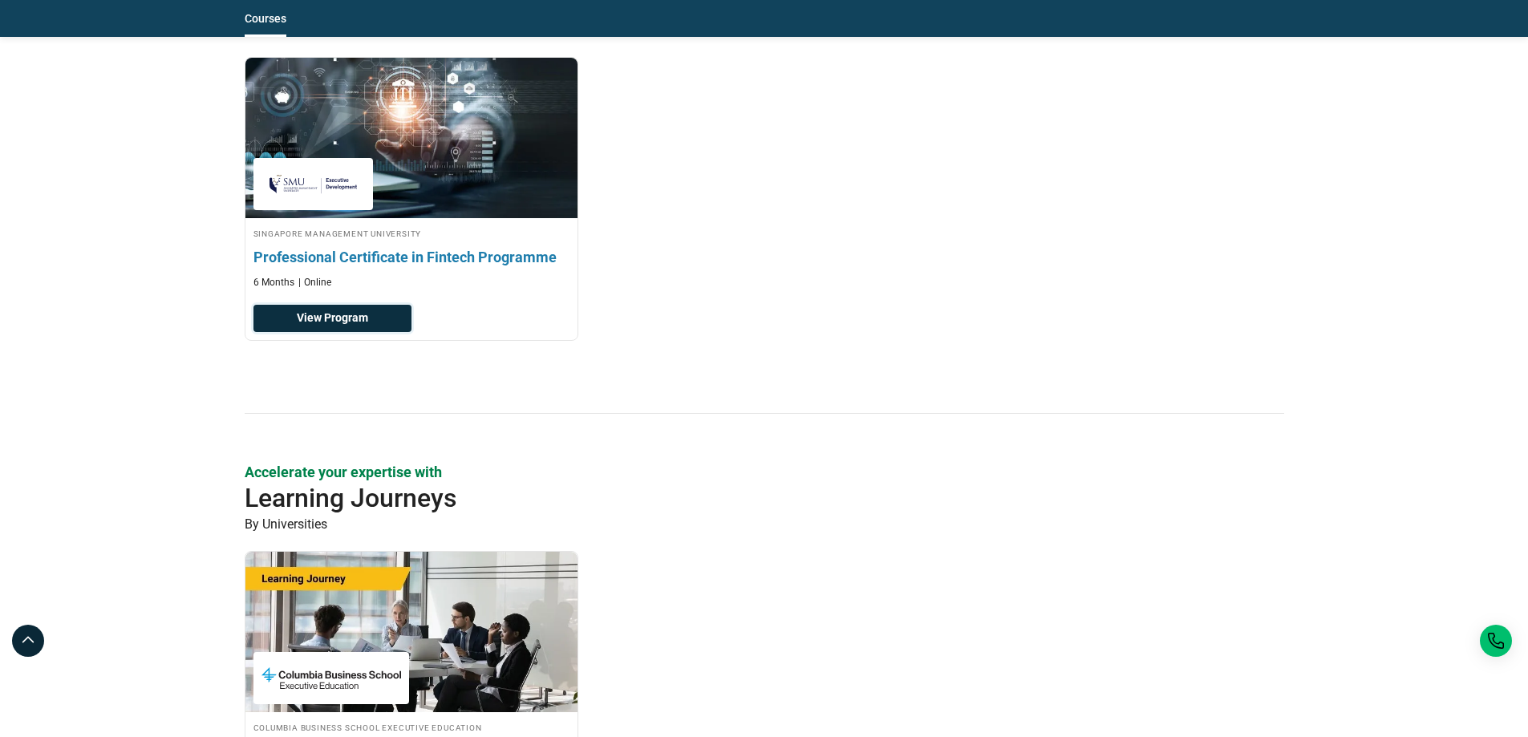
click at [353, 308] on link "View Program" at bounding box center [332, 318] width 158 height 27
click at [272, 257] on h3 "Professional Certificate in Fintech Programme" at bounding box center [411, 257] width 316 height 20
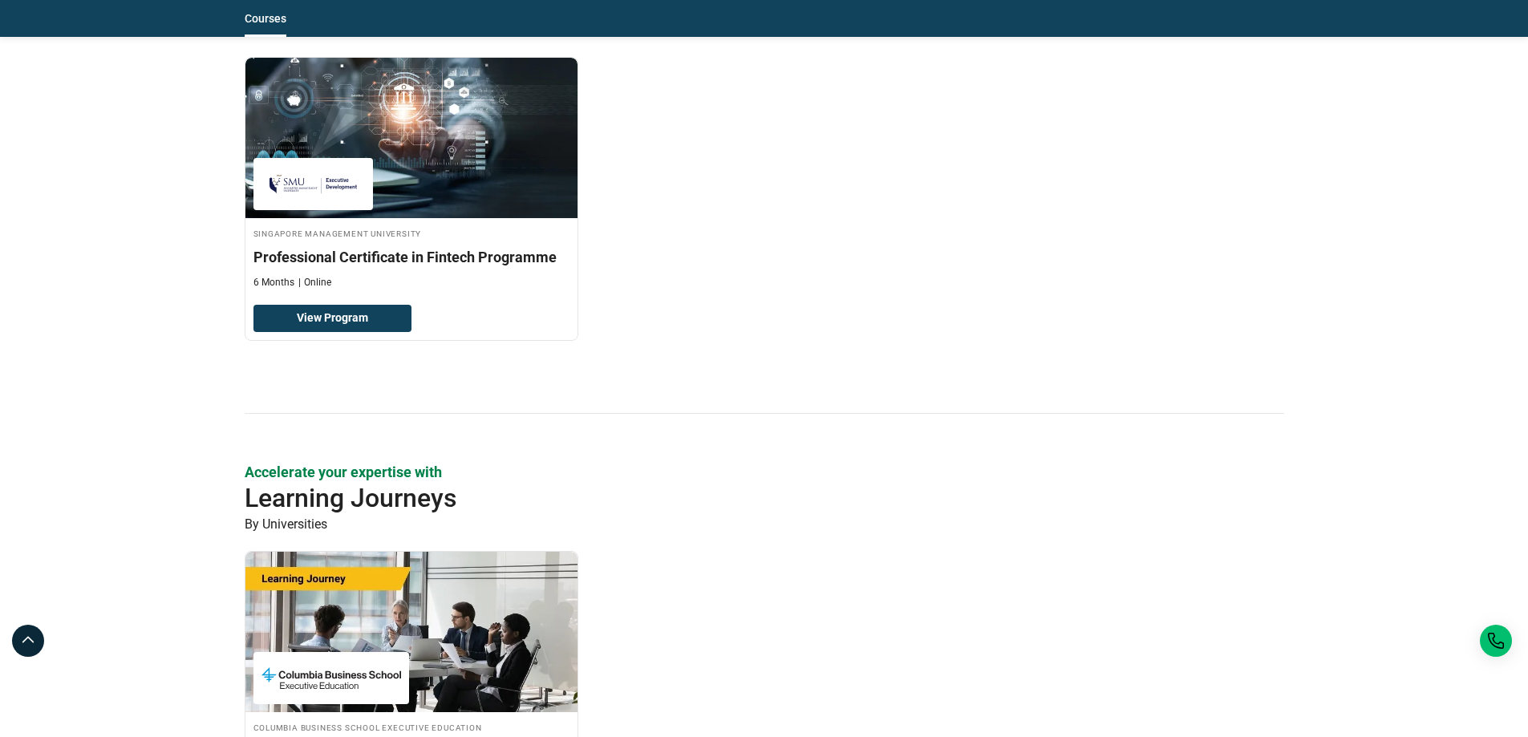
scroll to position [1524, 0]
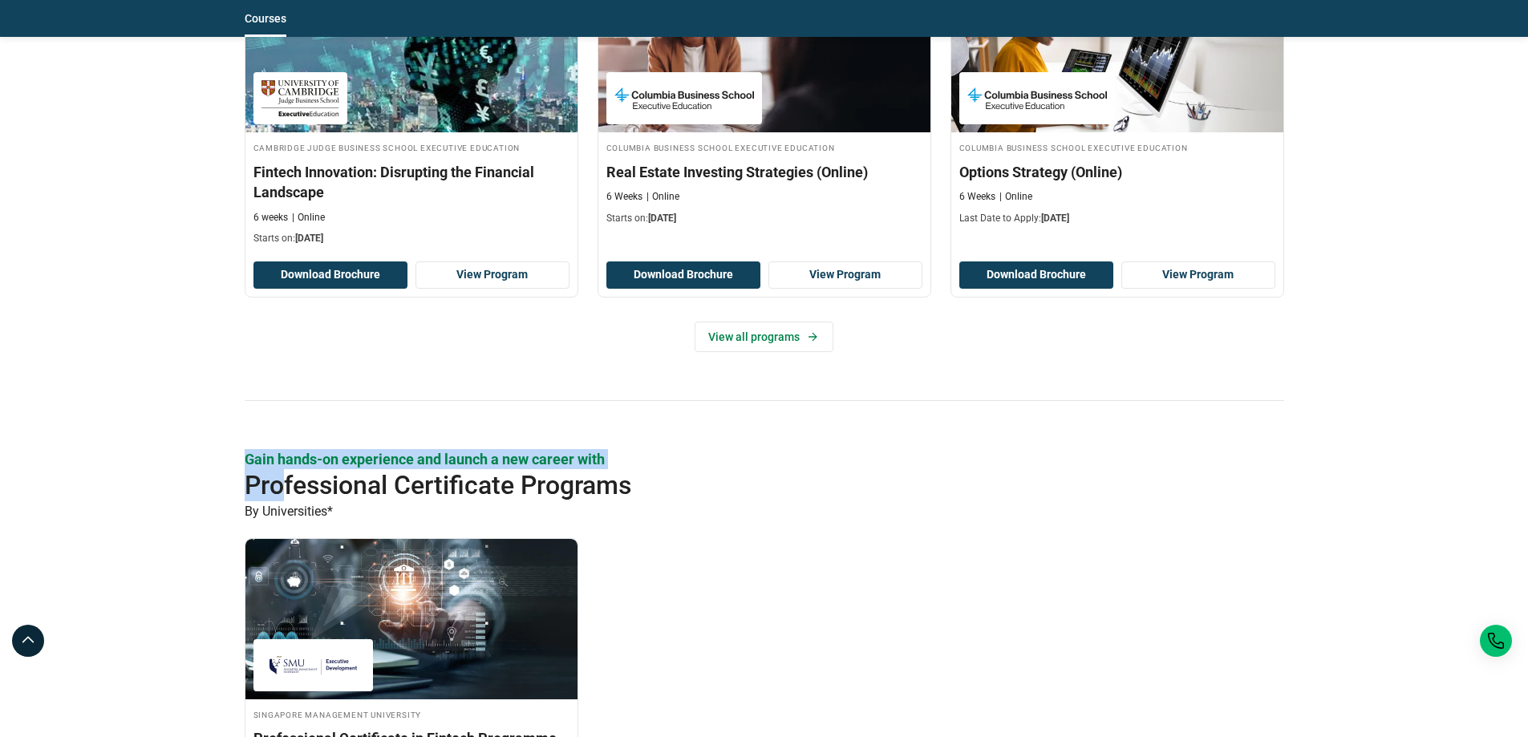
drag, startPoint x: 245, startPoint y: 459, endPoint x: 281, endPoint y: 476, distance: 39.5
click at [281, 476] on div "Gain hands-on experience and launch a new career with Professional Certificate …" at bounding box center [765, 672] width 1040 height 446
click at [340, 500] on h2 "Professional Certificate Programs" at bounding box center [712, 485] width 935 height 32
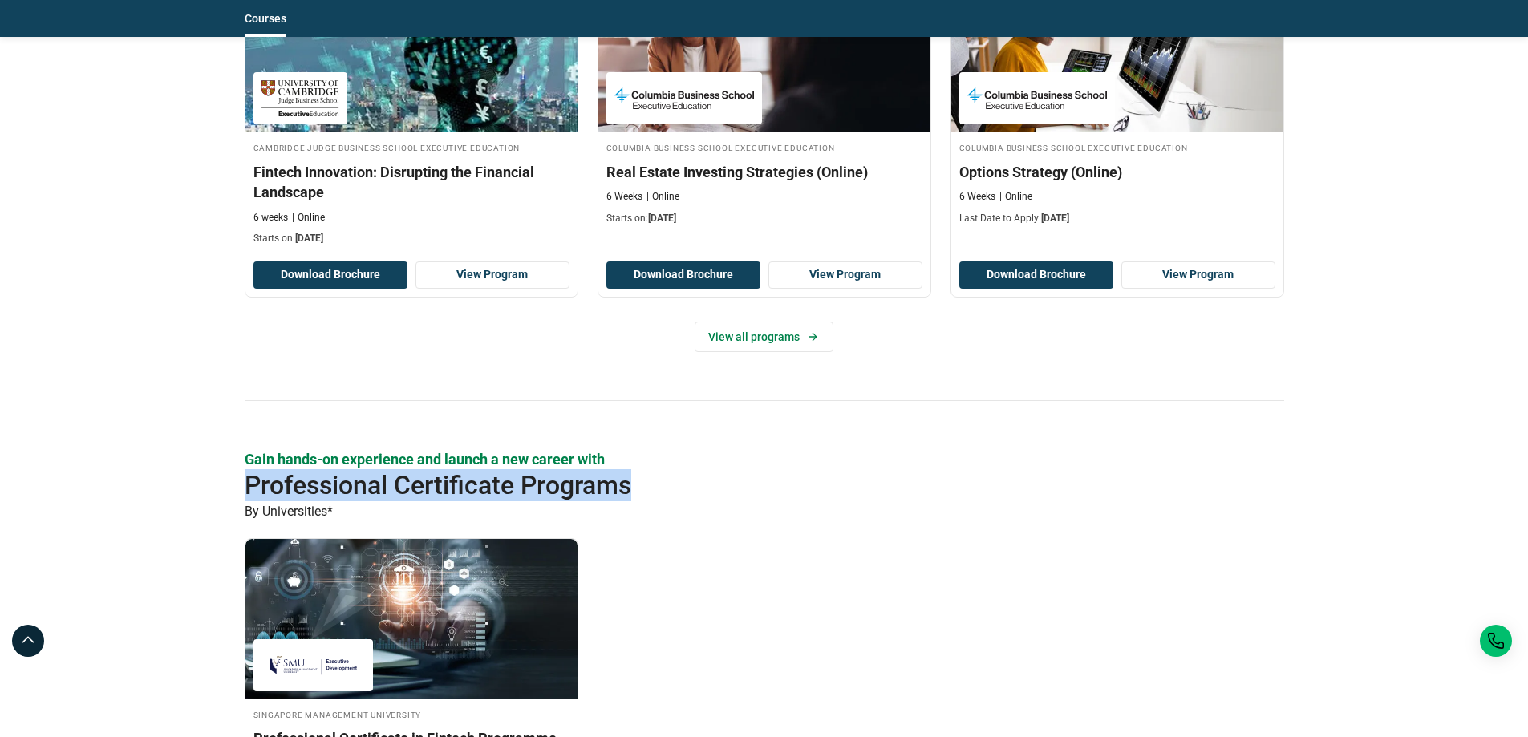
drag, startPoint x: 246, startPoint y: 480, endPoint x: 637, endPoint y: 475, distance: 390.7
click at [637, 475] on div "Elevate your C-suite leadership with Senior Executive Programs By Universities*…" at bounding box center [764, 104] width 1059 height 2611
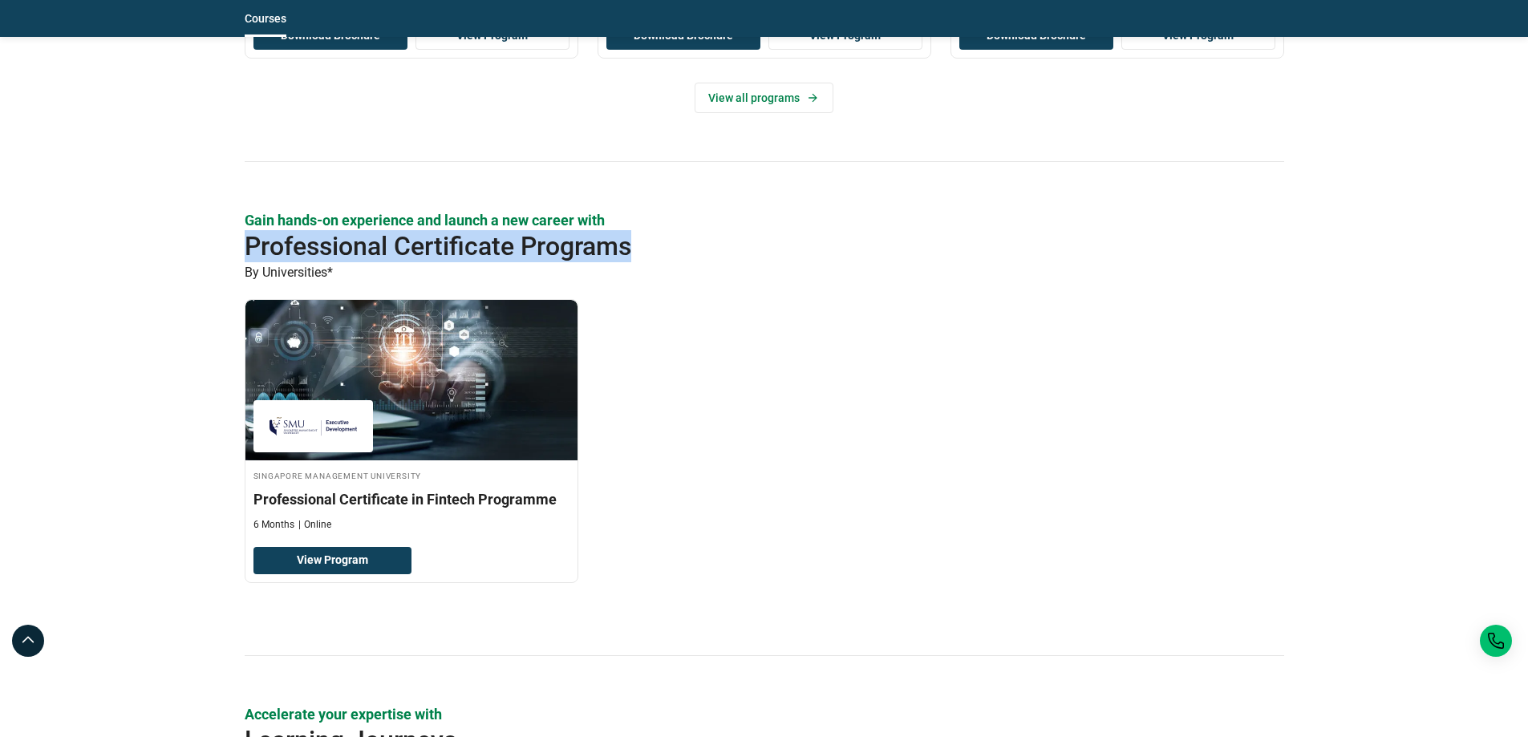
scroll to position [1765, 0]
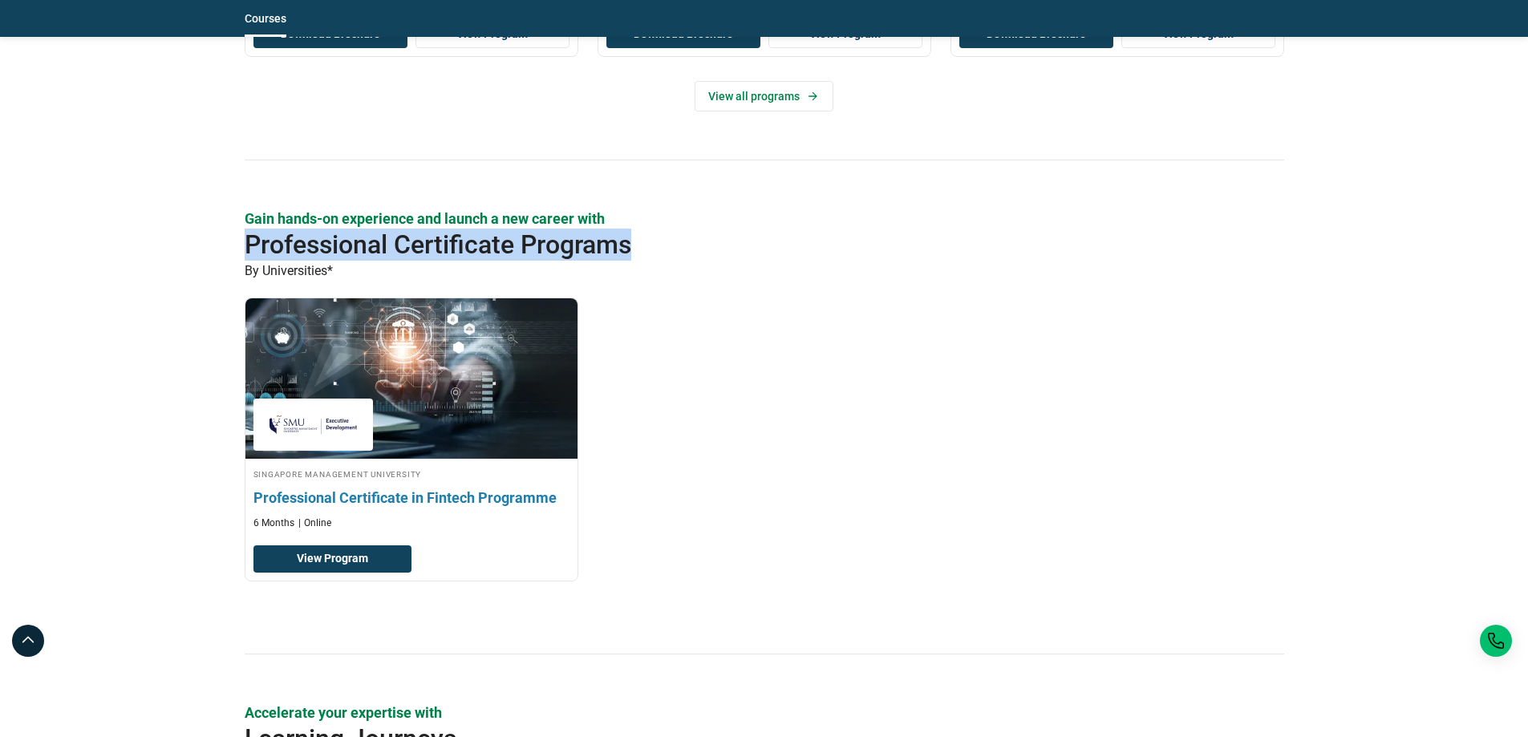
drag, startPoint x: 249, startPoint y: 482, endPoint x: 413, endPoint y: 500, distance: 164.6
click at [413, 500] on div "Singapore Management University Professional Certificate in Fintech Programme 6…" at bounding box center [411, 498] width 332 height 63
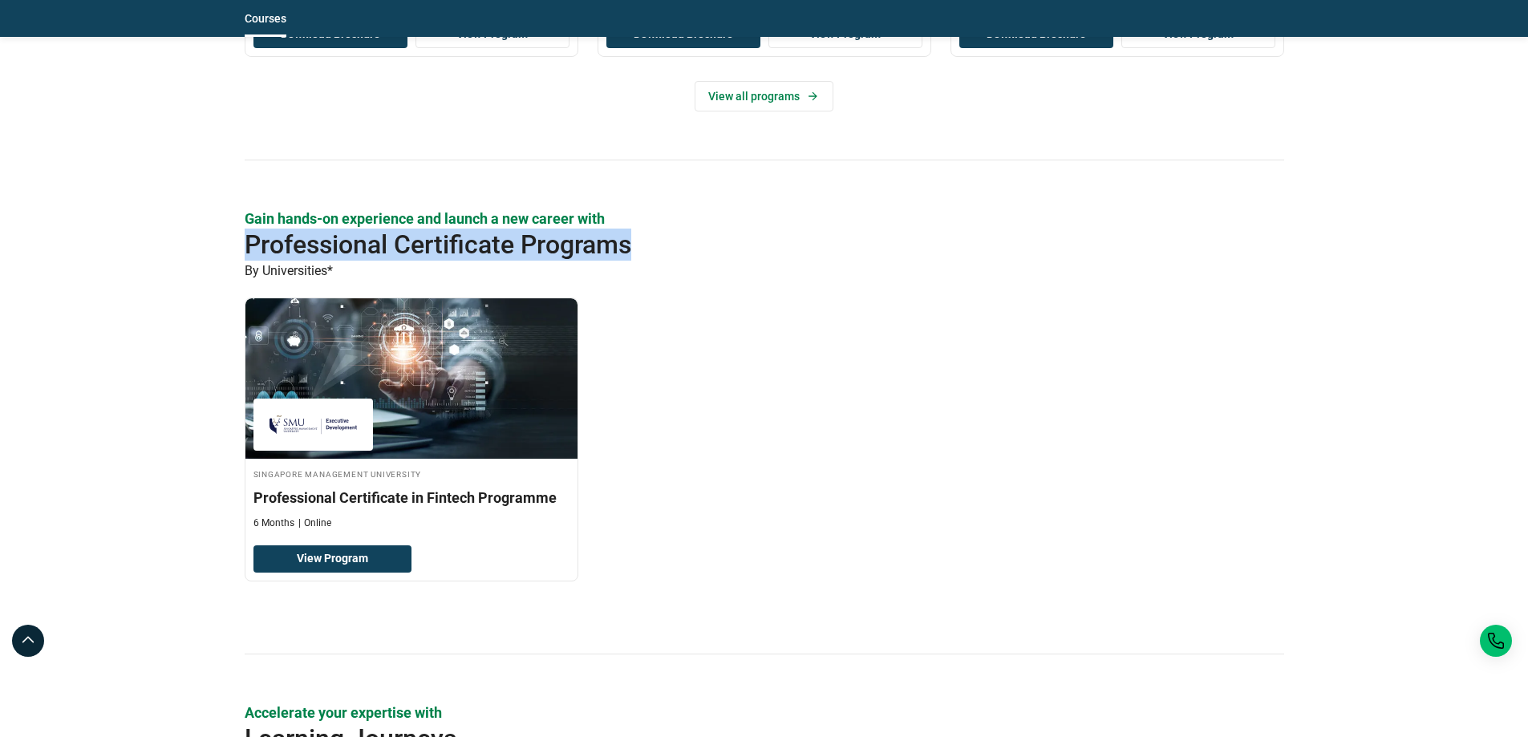
click at [667, 523] on div "Singapore Management University Professional Certificate in Fintech Programme 6…" at bounding box center [764, 452] width 1059 height 308
drag, startPoint x: 563, startPoint y: 494, endPoint x: 890, endPoint y: 440, distance: 330.9
click at [890, 440] on div "Singapore Management University Professional Certificate in Fintech Programme 6…" at bounding box center [764, 452] width 1059 height 308
